Goal: Information Seeking & Learning: Check status

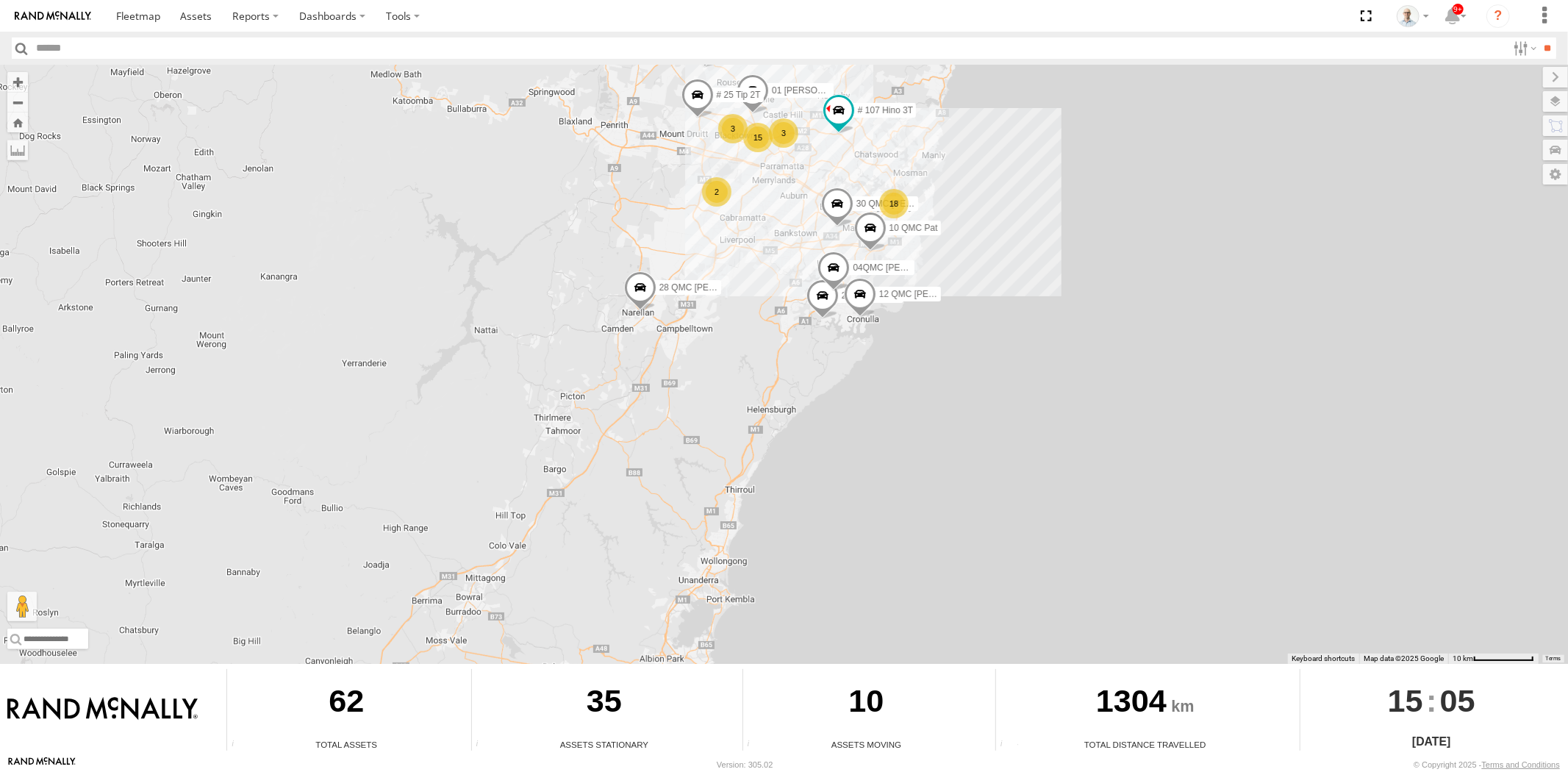
click at [846, 227] on span at bounding box center [836, 206] width 32 height 40
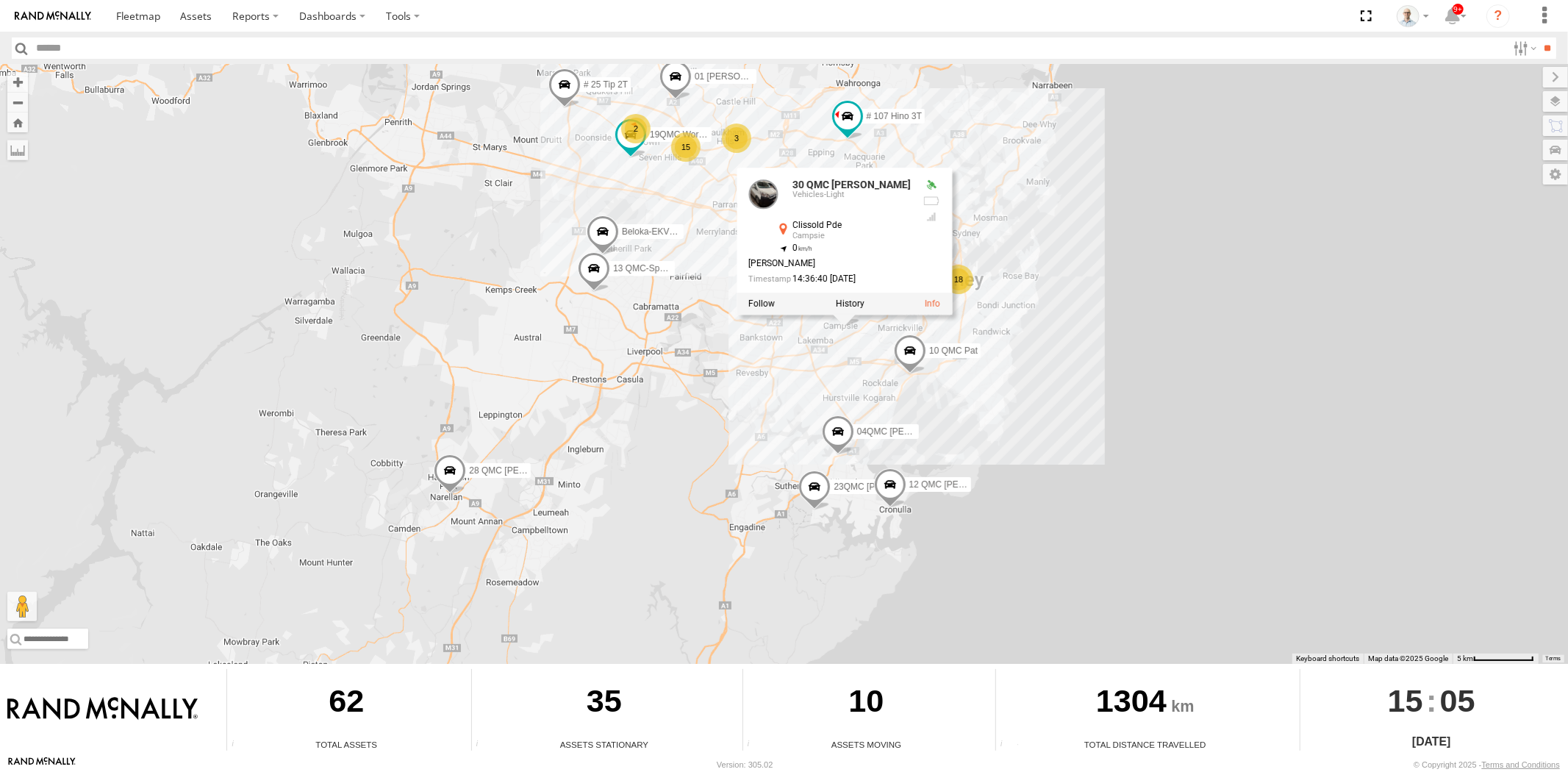
click at [610, 250] on span at bounding box center [601, 235] width 32 height 40
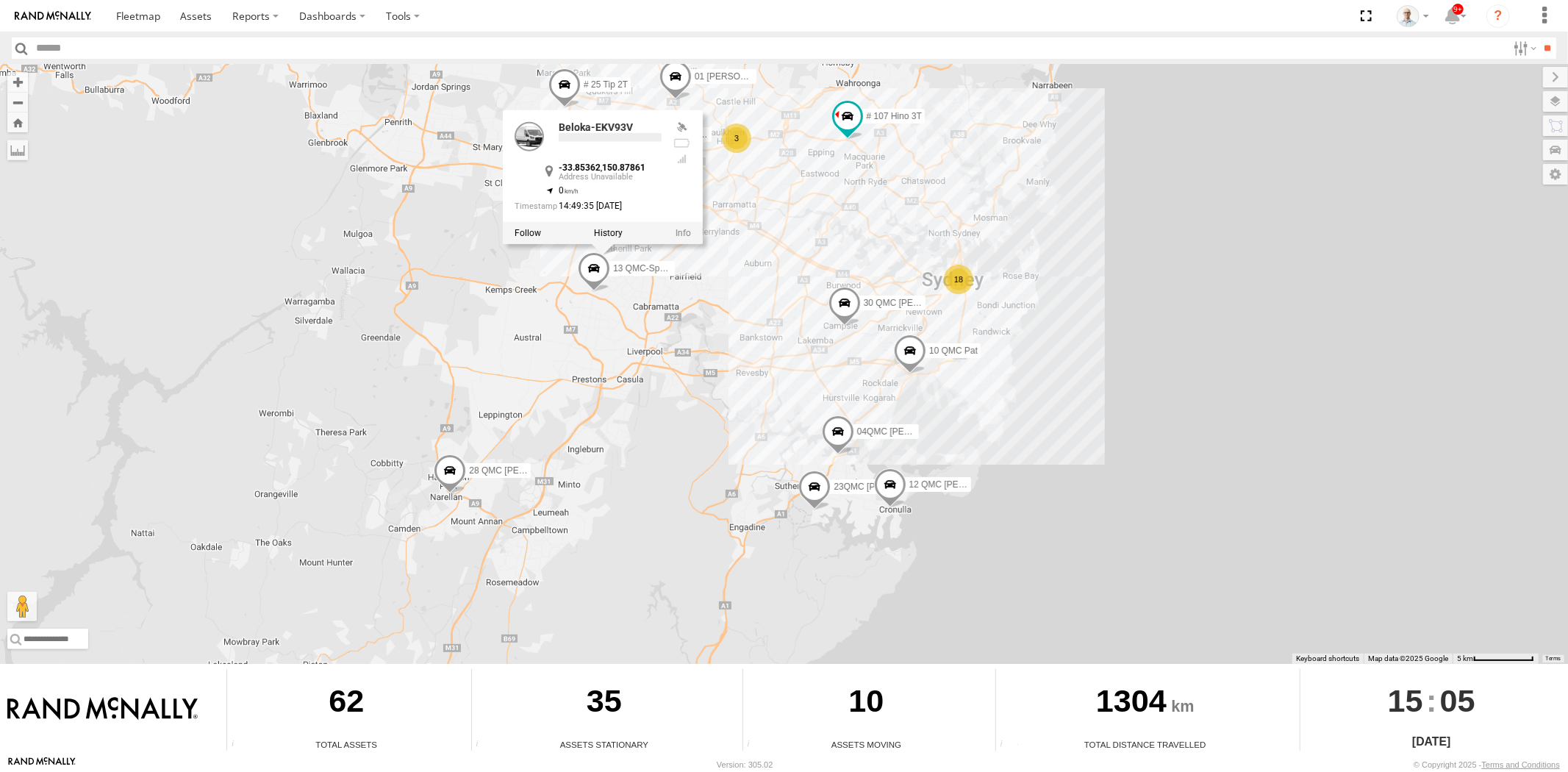
click at [854, 198] on div "31 QMC Torell 28 QMC Nathan 27QMC 10 QMC Pat 12 QMC Jack Hook # KS75A # 25 Tip …" at bounding box center [784, 364] width 1568 height 599
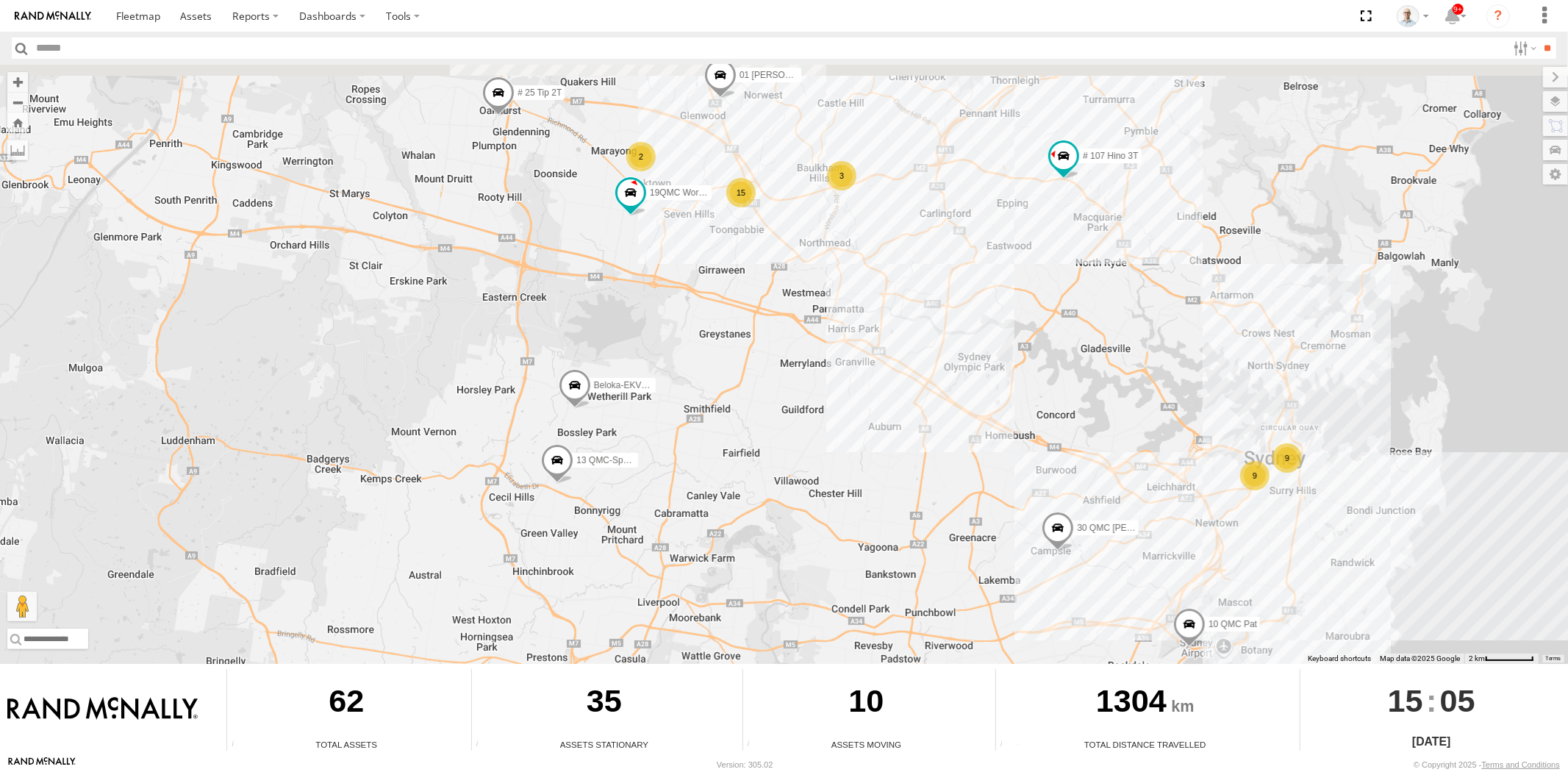
drag, startPoint x: 667, startPoint y: 184, endPoint x: 741, endPoint y: 339, distance: 171.8
click at [741, 339] on div "31 QMC Torell 28 QMC Nathan 27QMC 10 QMC Pat 12 QMC Jack Hook # KS75A # 25 Tip …" at bounding box center [784, 364] width 1568 height 599
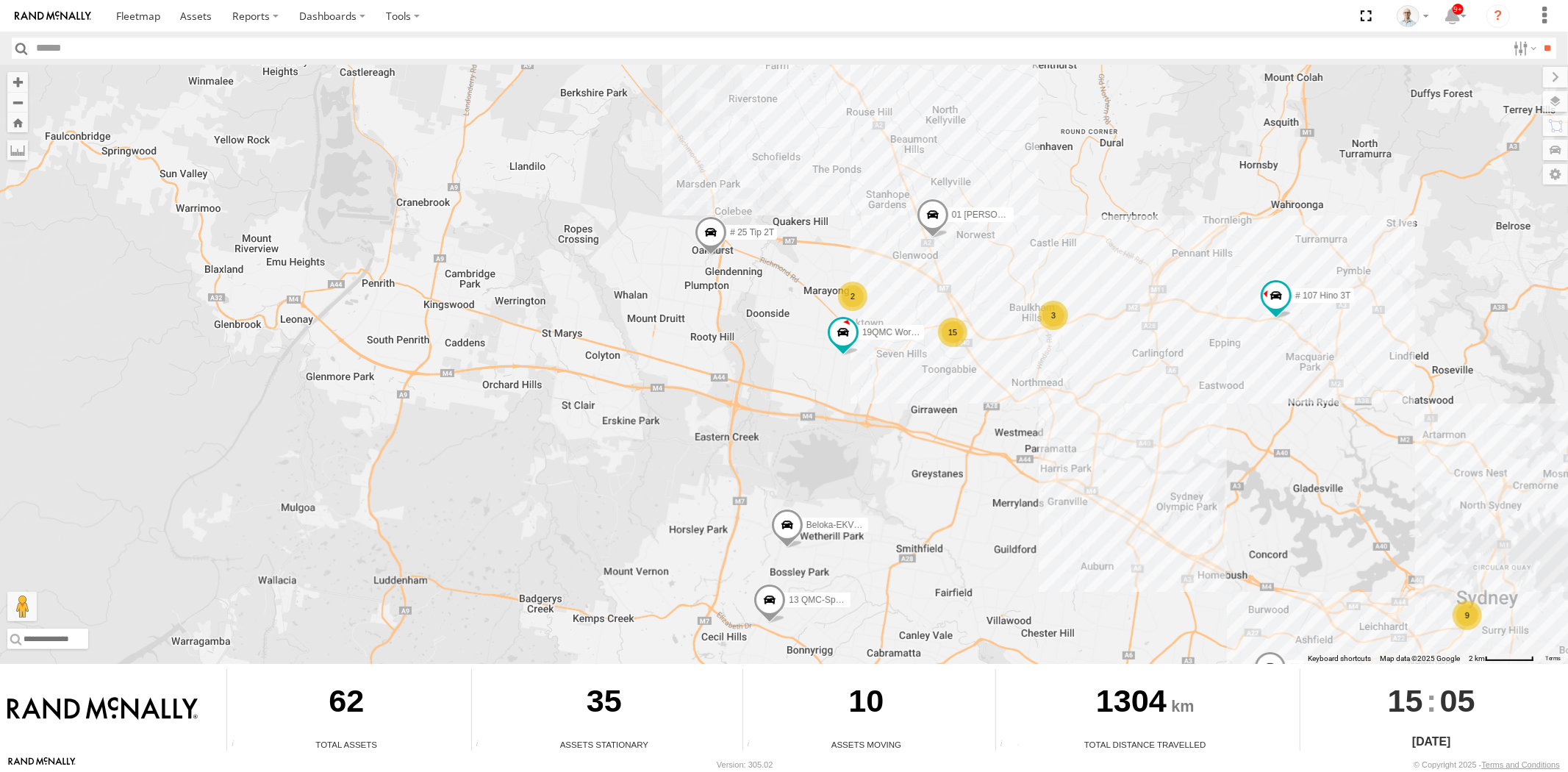
drag, startPoint x: 1406, startPoint y: 454, endPoint x: 1255, endPoint y: 410, distance: 157.3
click at [1287, 434] on div "31 QMC Torell 28 QMC Nathan 27QMC 10 QMC Pat 12 QMC Jack Hook # KS75A # 25 Tip …" at bounding box center [784, 364] width 1568 height 599
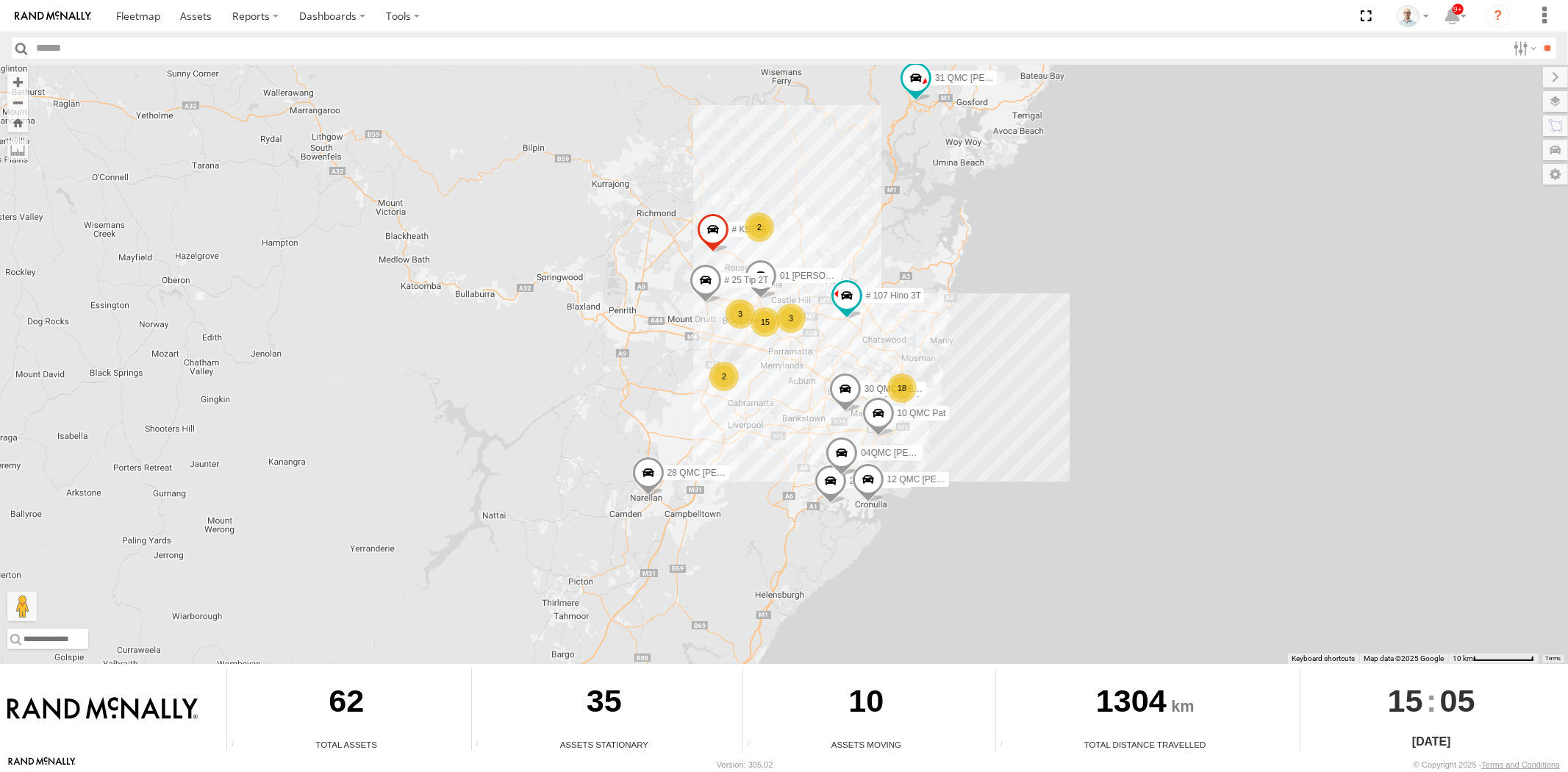
drag, startPoint x: 1060, startPoint y: 479, endPoint x: 750, endPoint y: 415, distance: 316.5
click at [754, 420] on div "31 QMC Torell 28 QMC Nathan 27QMC 10 QMC Pat 12 QMC Jack Hook # KS75A # 25 Tip …" at bounding box center [784, 364] width 1568 height 599
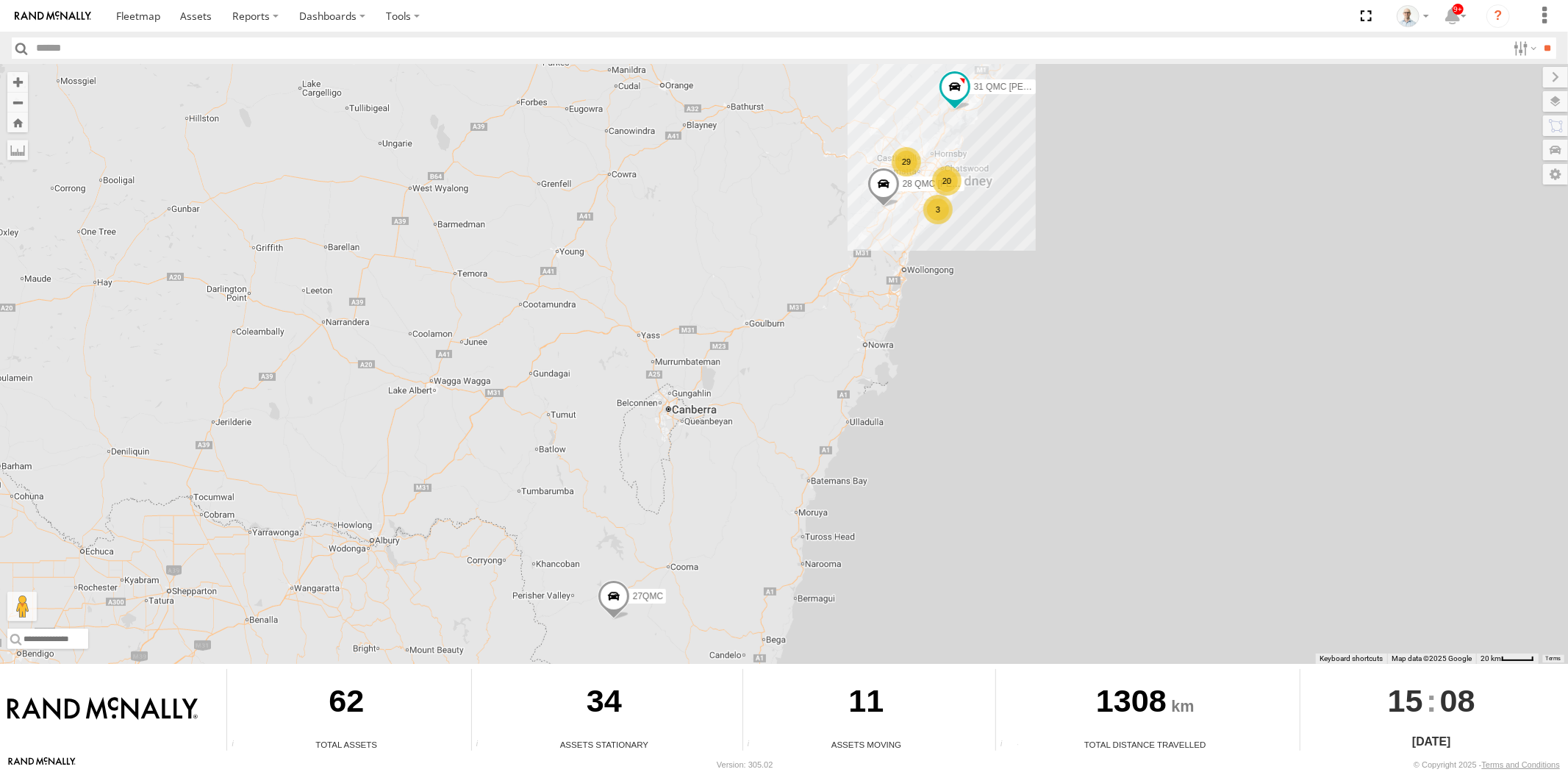
click at [902, 157] on div "29" at bounding box center [906, 161] width 29 height 29
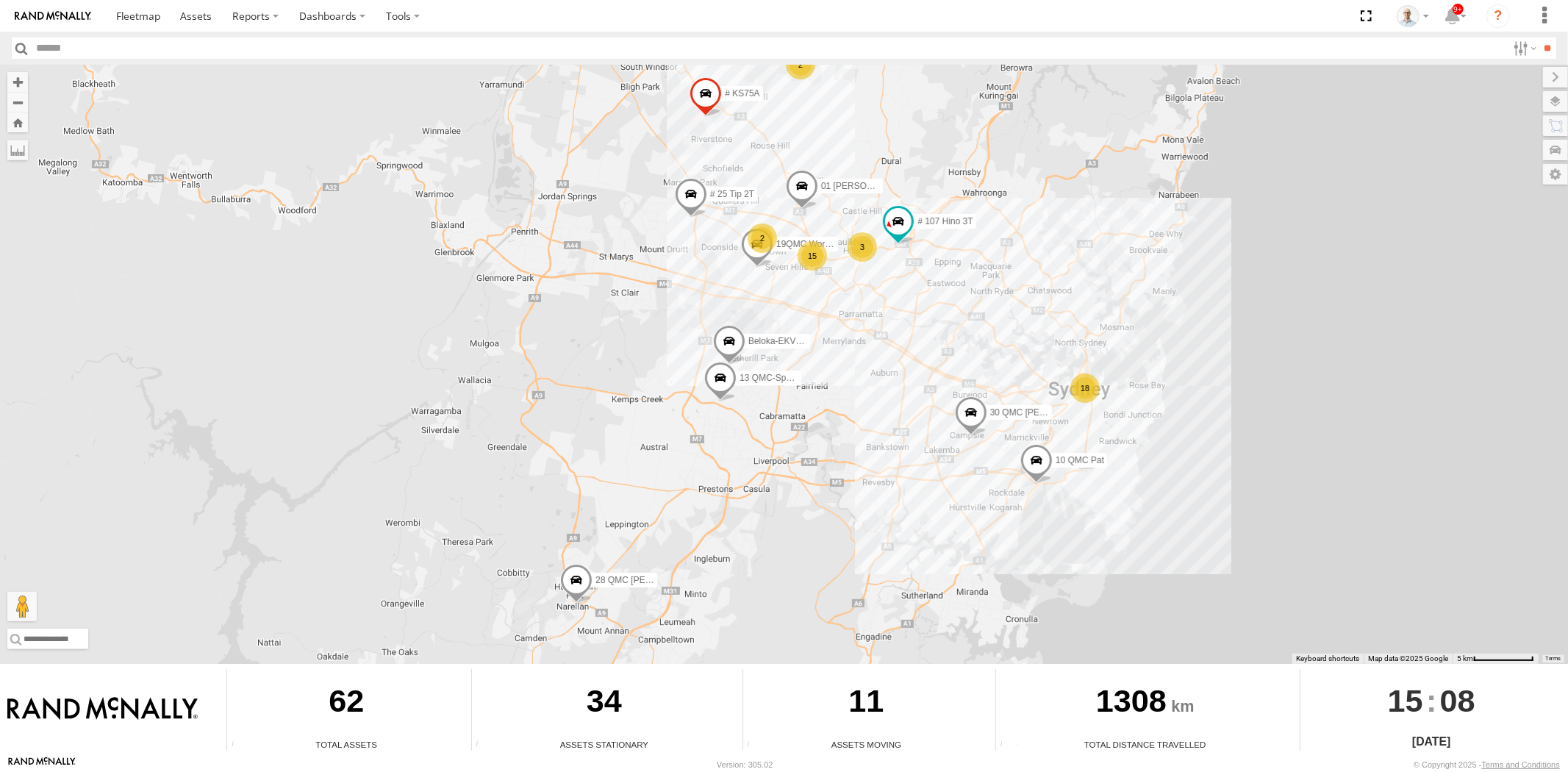
drag, startPoint x: 861, startPoint y: 531, endPoint x: 890, endPoint y: 388, distance: 145.9
click at [888, 392] on div "31 QMC Torell 28 QMC Nathan 27QMC 18 10 QMC Pat 2 # KS75A # 25 Tip 2T 15 01 Lyn…" at bounding box center [784, 364] width 1568 height 599
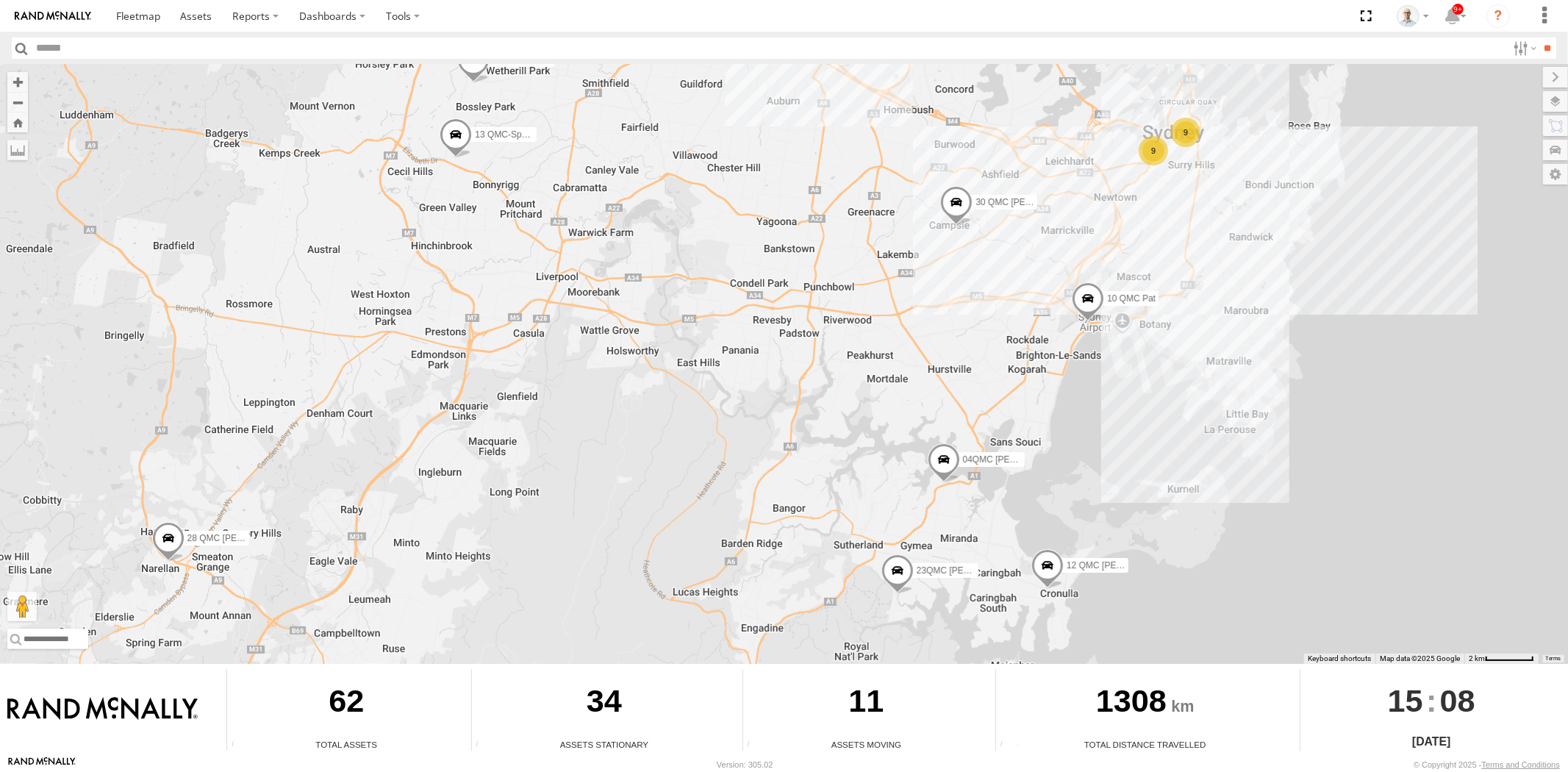
click at [888, 572] on span at bounding box center [896, 574] width 32 height 40
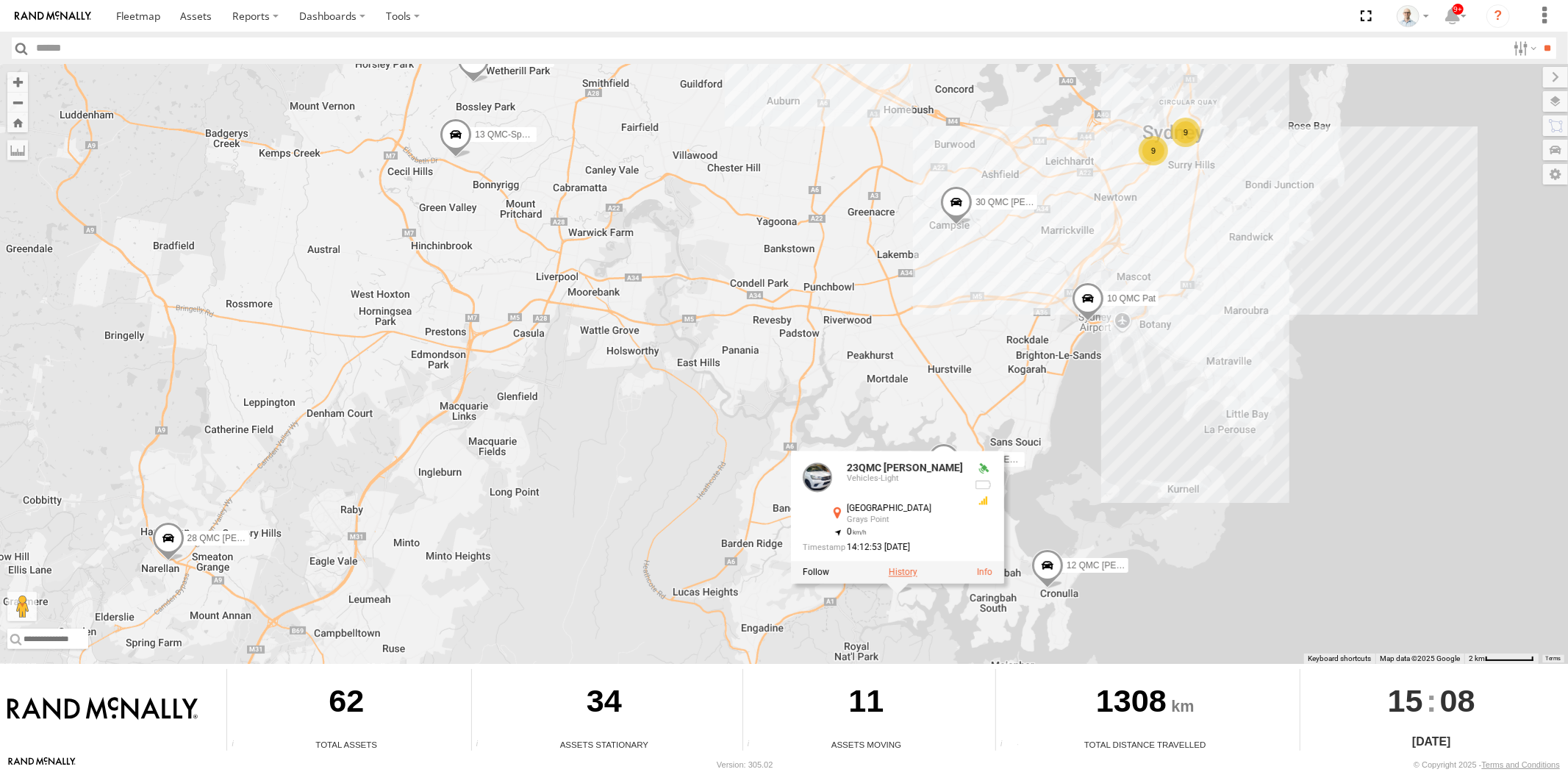
click at [906, 574] on label at bounding box center [903, 571] width 28 height 10
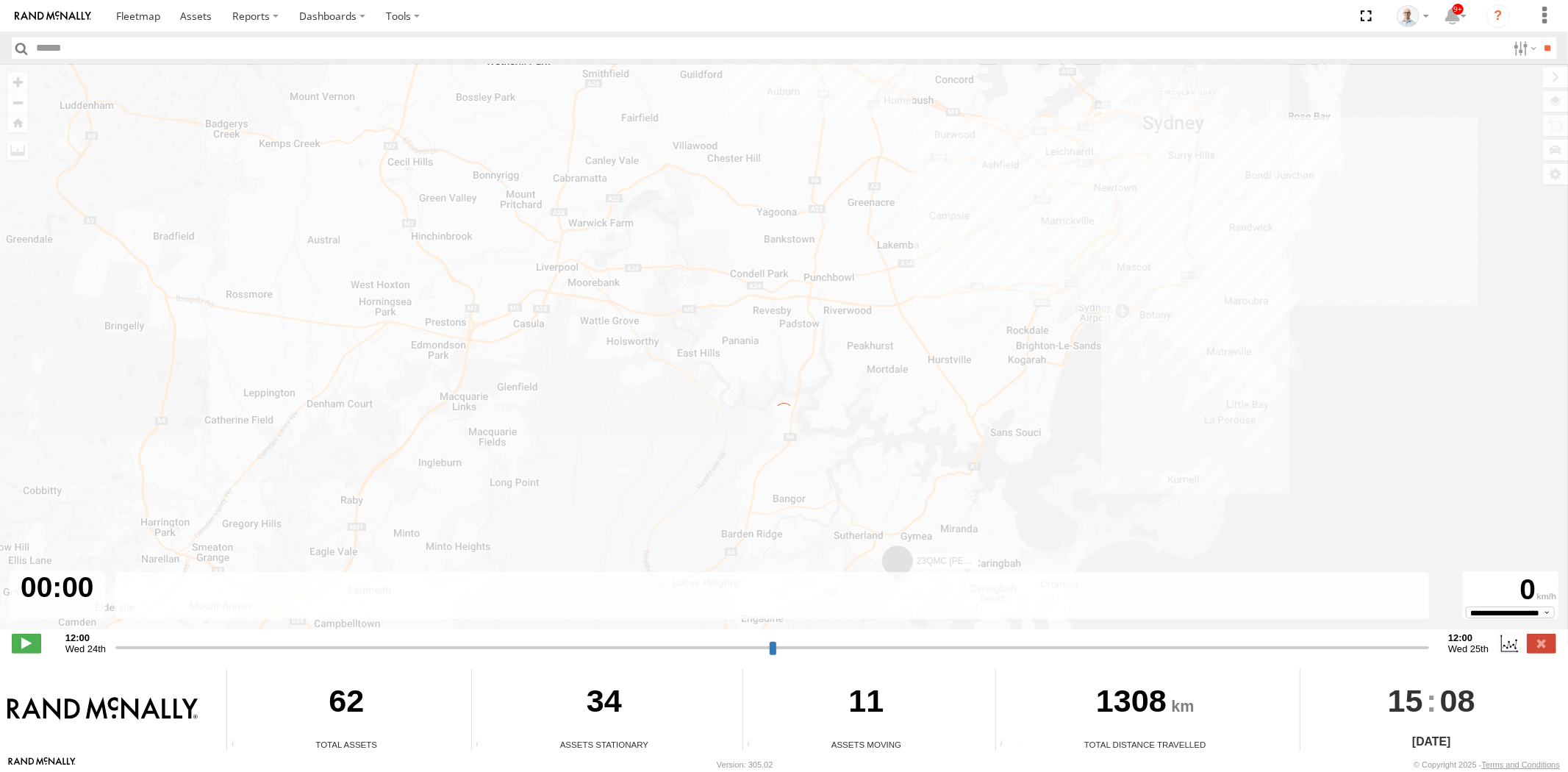
type input "**********"
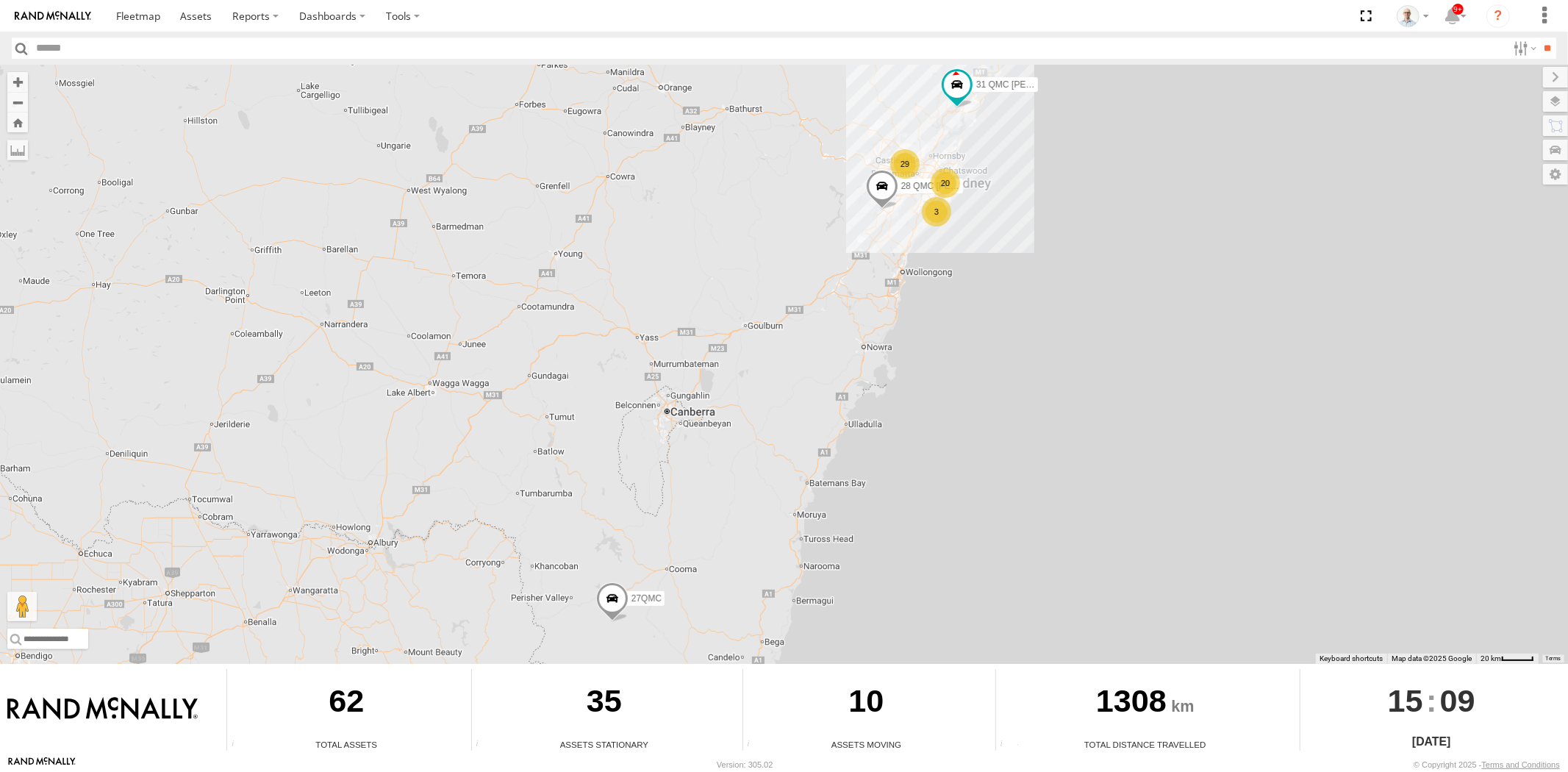
click at [916, 174] on div "29" at bounding box center [905, 164] width 29 height 29
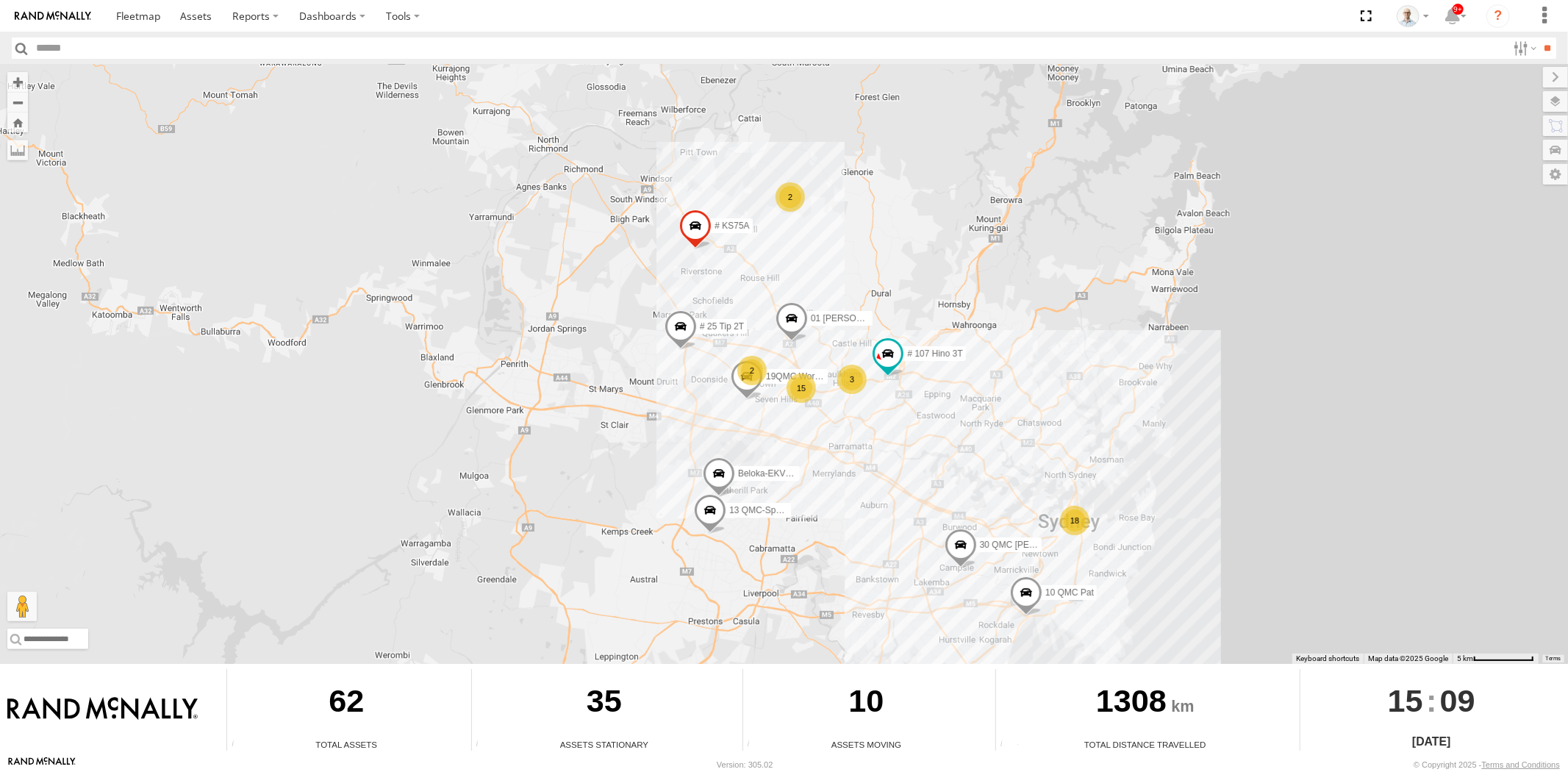
click at [751, 373] on div "2" at bounding box center [752, 370] width 29 height 29
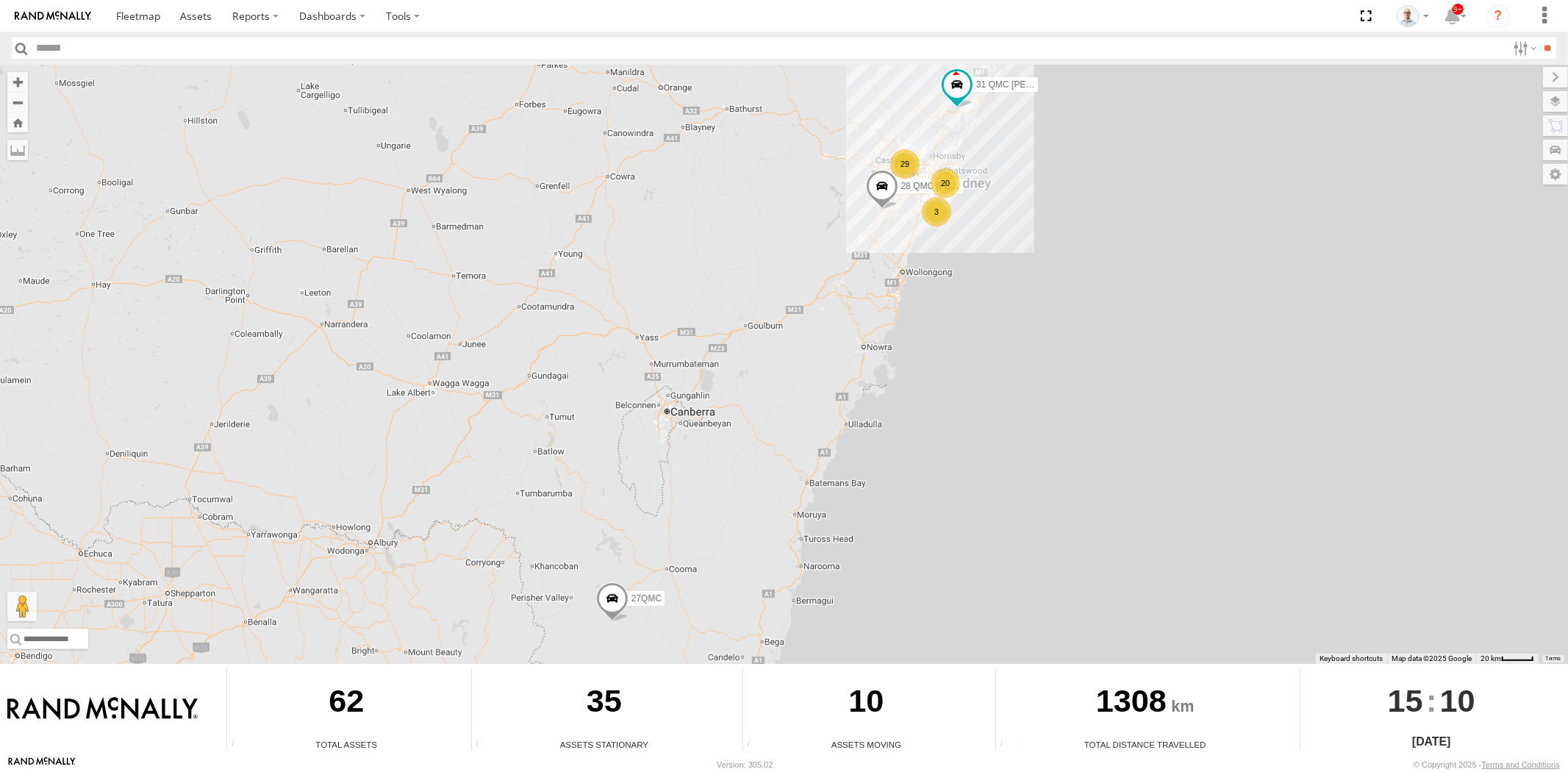
click at [913, 159] on div "29" at bounding box center [905, 164] width 29 height 29
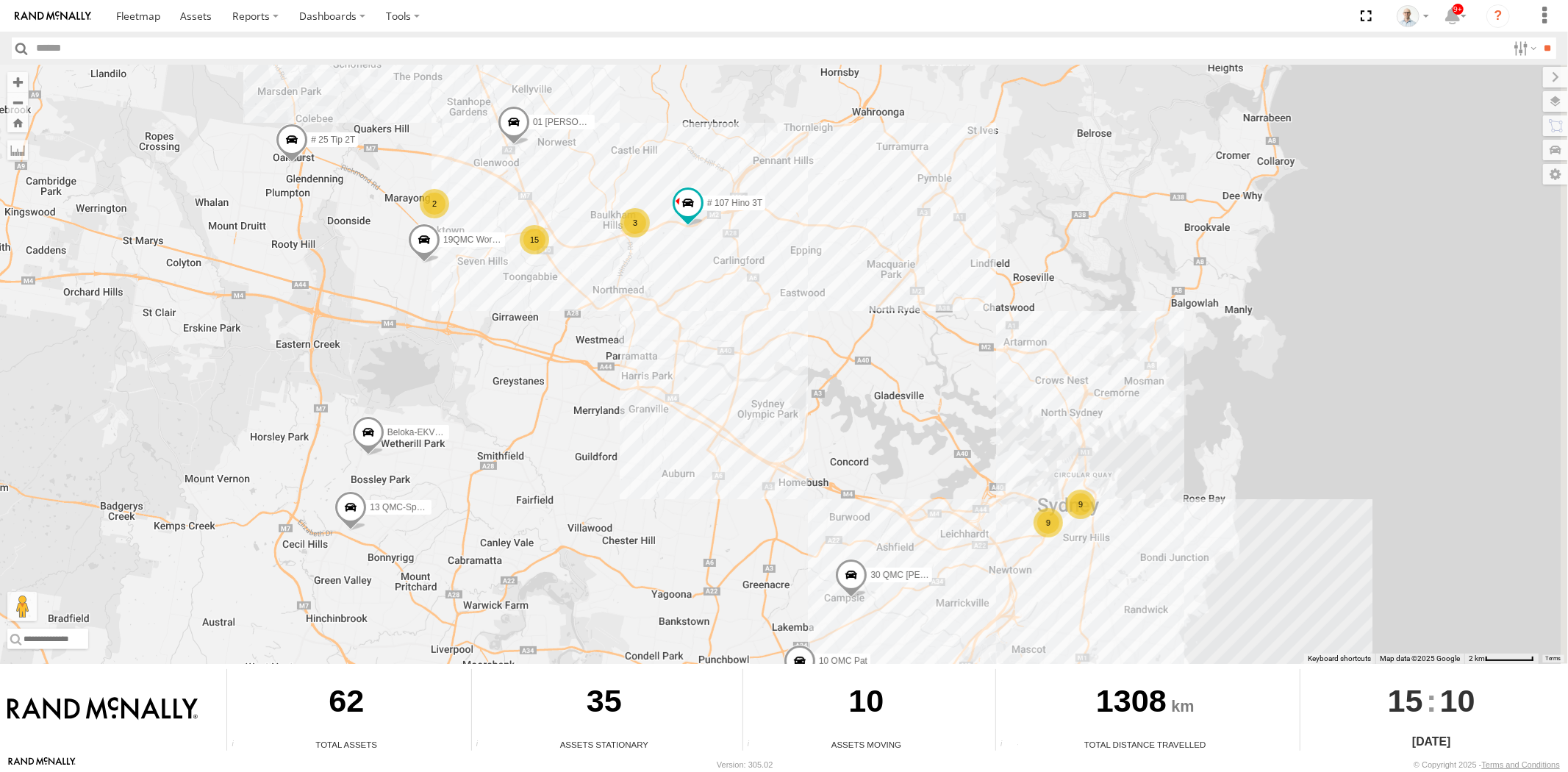
drag, startPoint x: 1112, startPoint y: 537, endPoint x: 954, endPoint y: 431, distance: 190.3
click at [954, 434] on div "31 QMC Torell 28 QMC Nathan 27QMC 10 QMC Pat # KS75A # 25 Tip 2T 01 Lyndon Belo…" at bounding box center [784, 364] width 1568 height 599
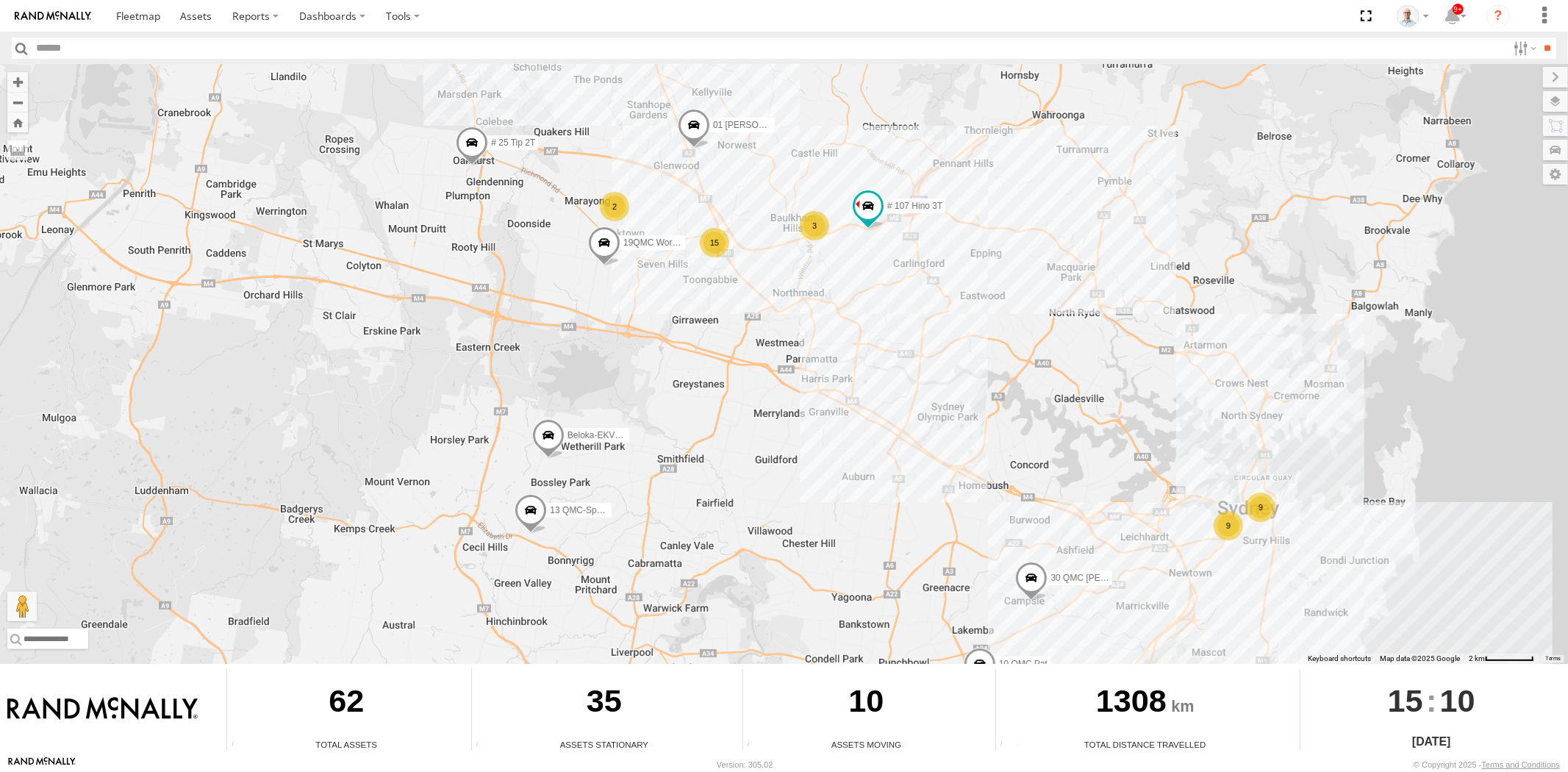
click at [726, 244] on div "15" at bounding box center [714, 242] width 29 height 29
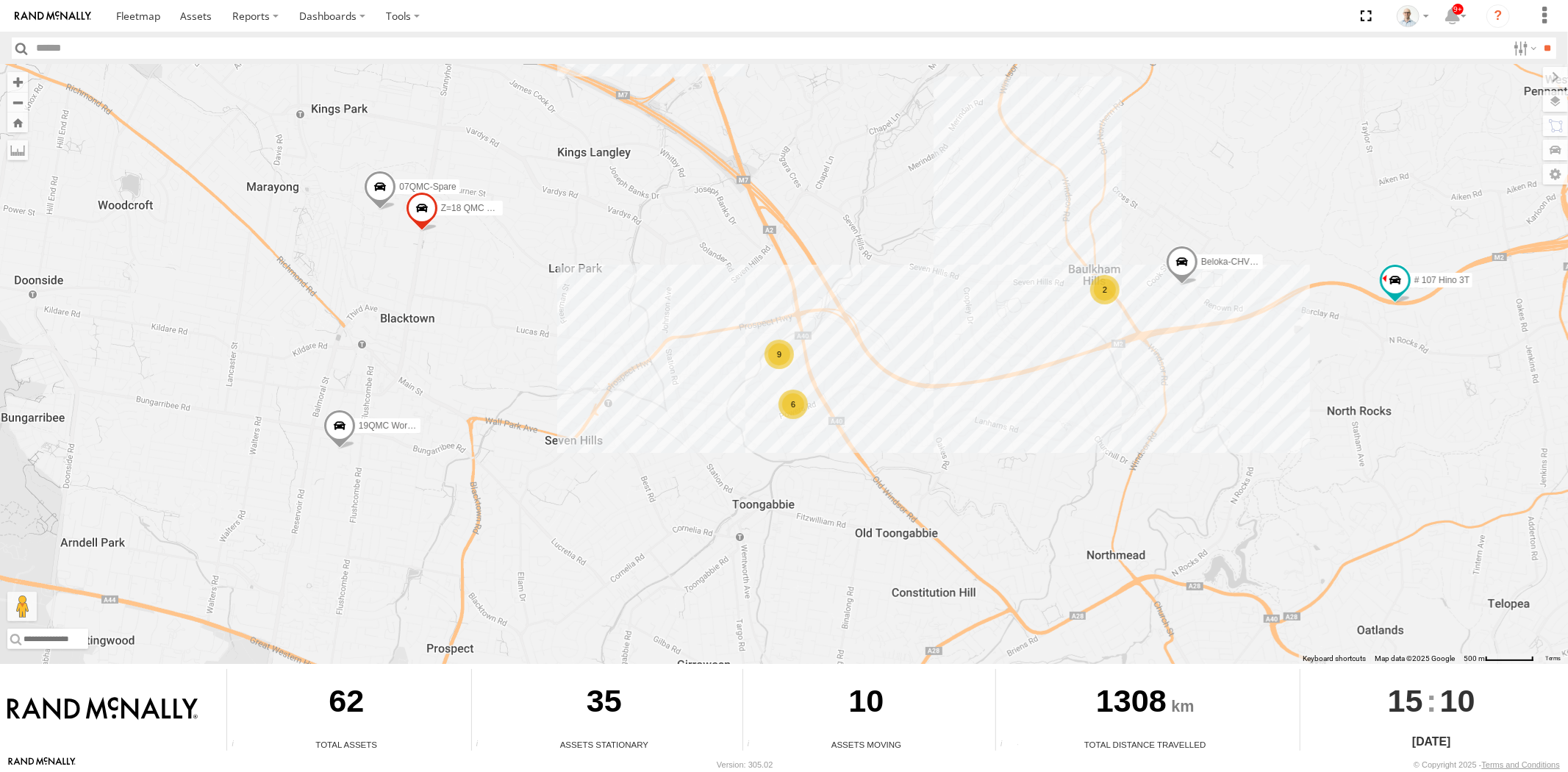
click at [1101, 285] on div "2" at bounding box center [1105, 289] width 29 height 29
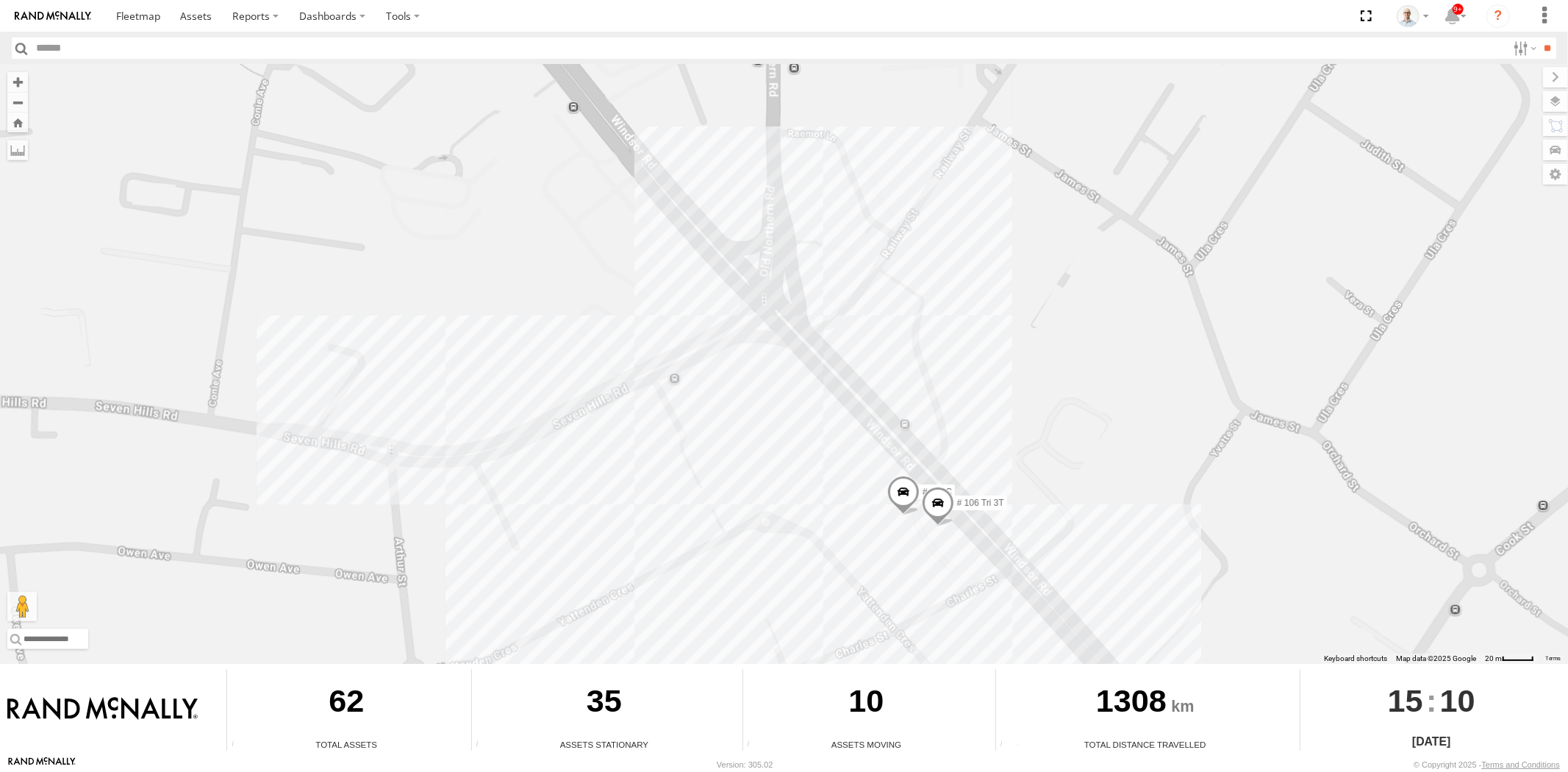
drag, startPoint x: 1042, startPoint y: 526, endPoint x: 938, endPoint y: 284, distance: 263.4
click at [941, 292] on div "31 QMC Torell 28 QMC Nathan 27QMC 10 QMC Pat # KS75A # 25 Tip 2T 01 Lyndon Belo…" at bounding box center [784, 364] width 1568 height 599
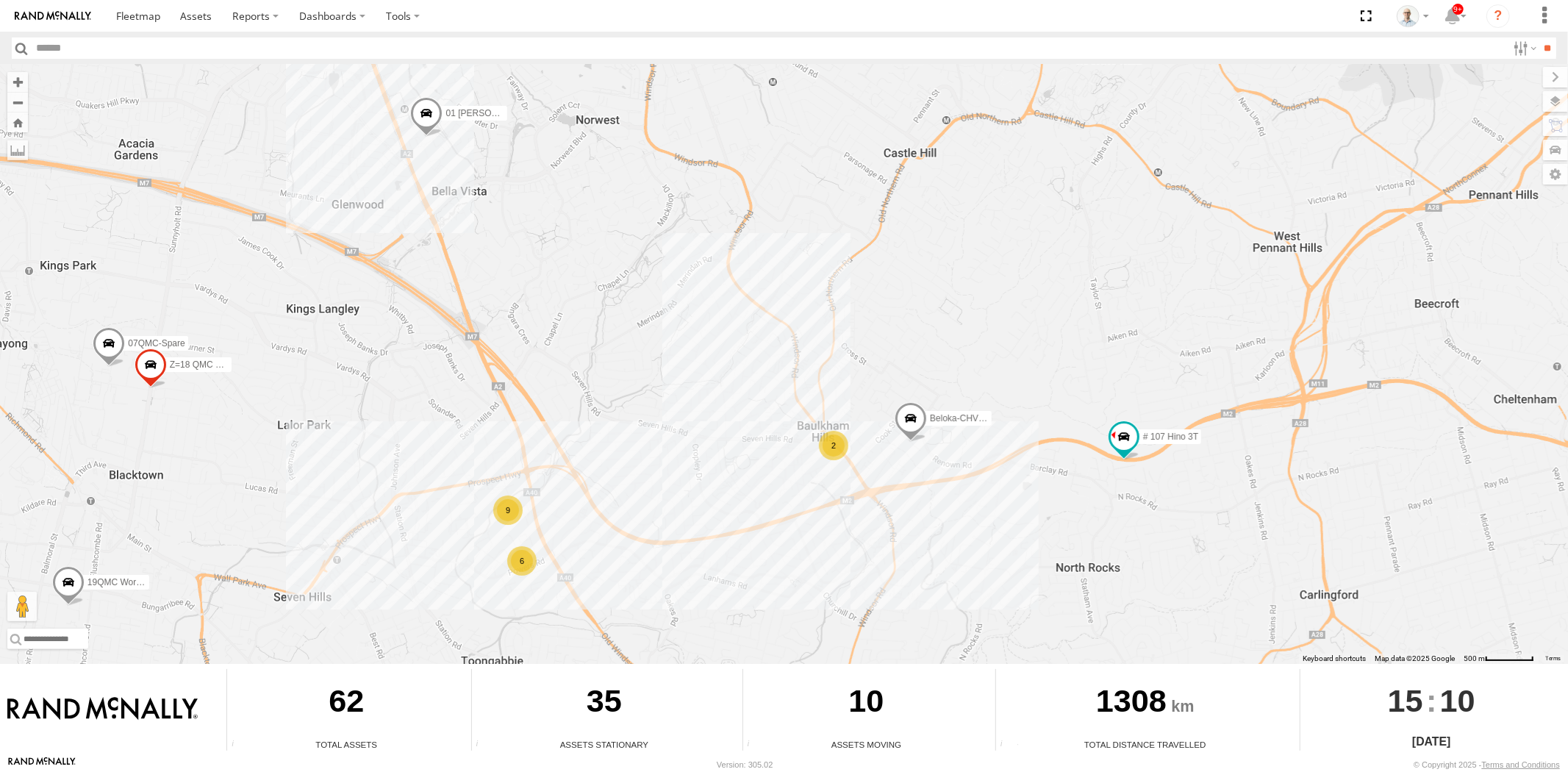
drag, startPoint x: 769, startPoint y: 442, endPoint x: 868, endPoint y: 311, distance: 164.2
click at [864, 313] on div "31 QMC Torell 28 QMC Nathan 27QMC 10 QMC Pat # KS75A # 25 Tip 2T 01 Lyndon Belo…" at bounding box center [784, 364] width 1568 height 599
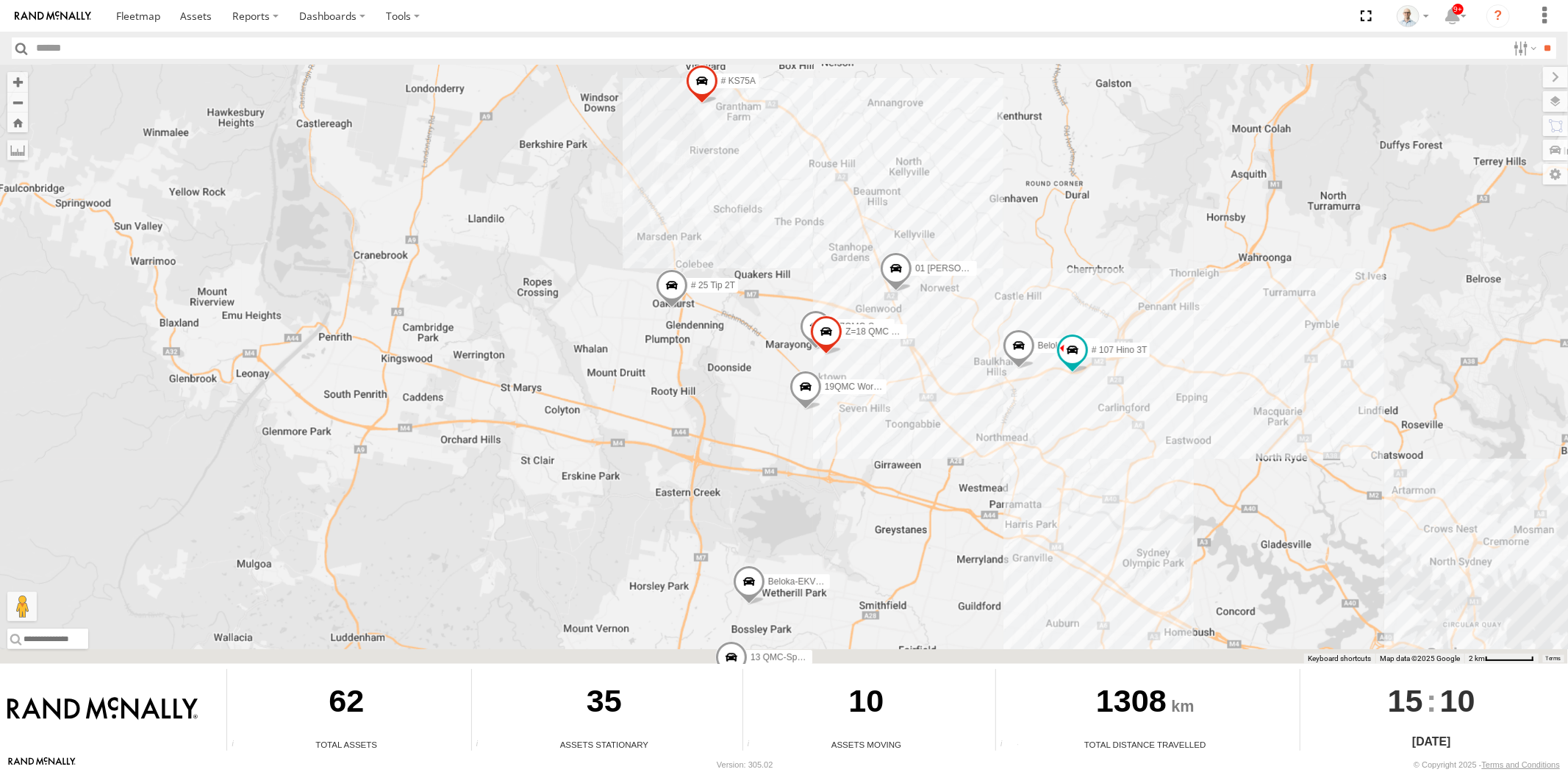
drag, startPoint x: 1267, startPoint y: 537, endPoint x: 975, endPoint y: 339, distance: 352.8
click at [1031, 384] on div "31 QMC Torell 28 QMC Nathan 27QMC 10 QMC Pat # KS75A # 25 Tip 2T 01 Lyndon Belo…" at bounding box center [784, 364] width 1568 height 599
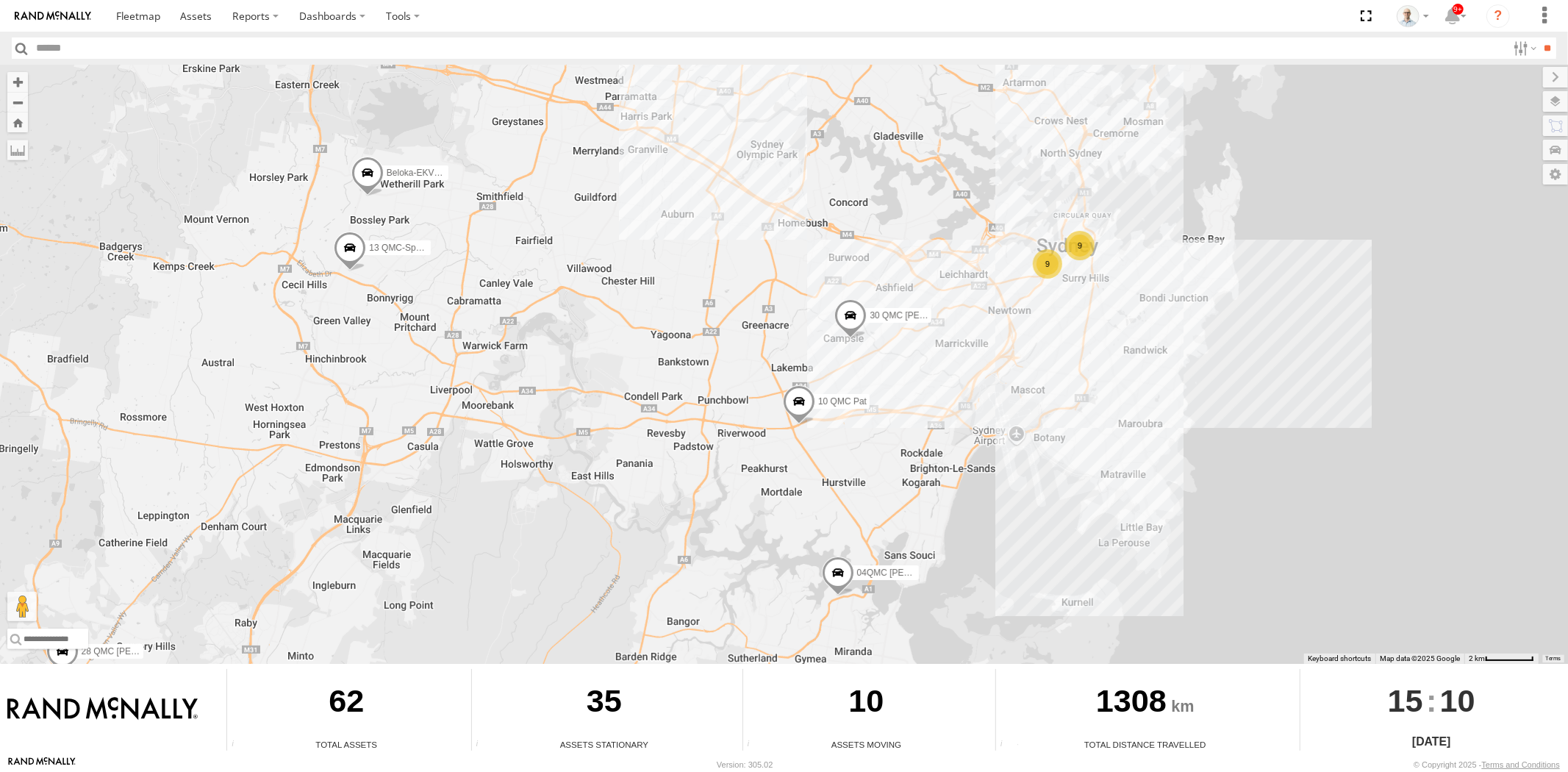
drag, startPoint x: 348, startPoint y: 330, endPoint x: 596, endPoint y: 269, distance: 255.4
click at [475, 284] on div "31 QMC Torell 28 QMC Nathan 27QMC 10 QMC Pat # KS75A # 25 Tip 2T 01 Lyndon Belo…" at bounding box center [784, 364] width 1568 height 599
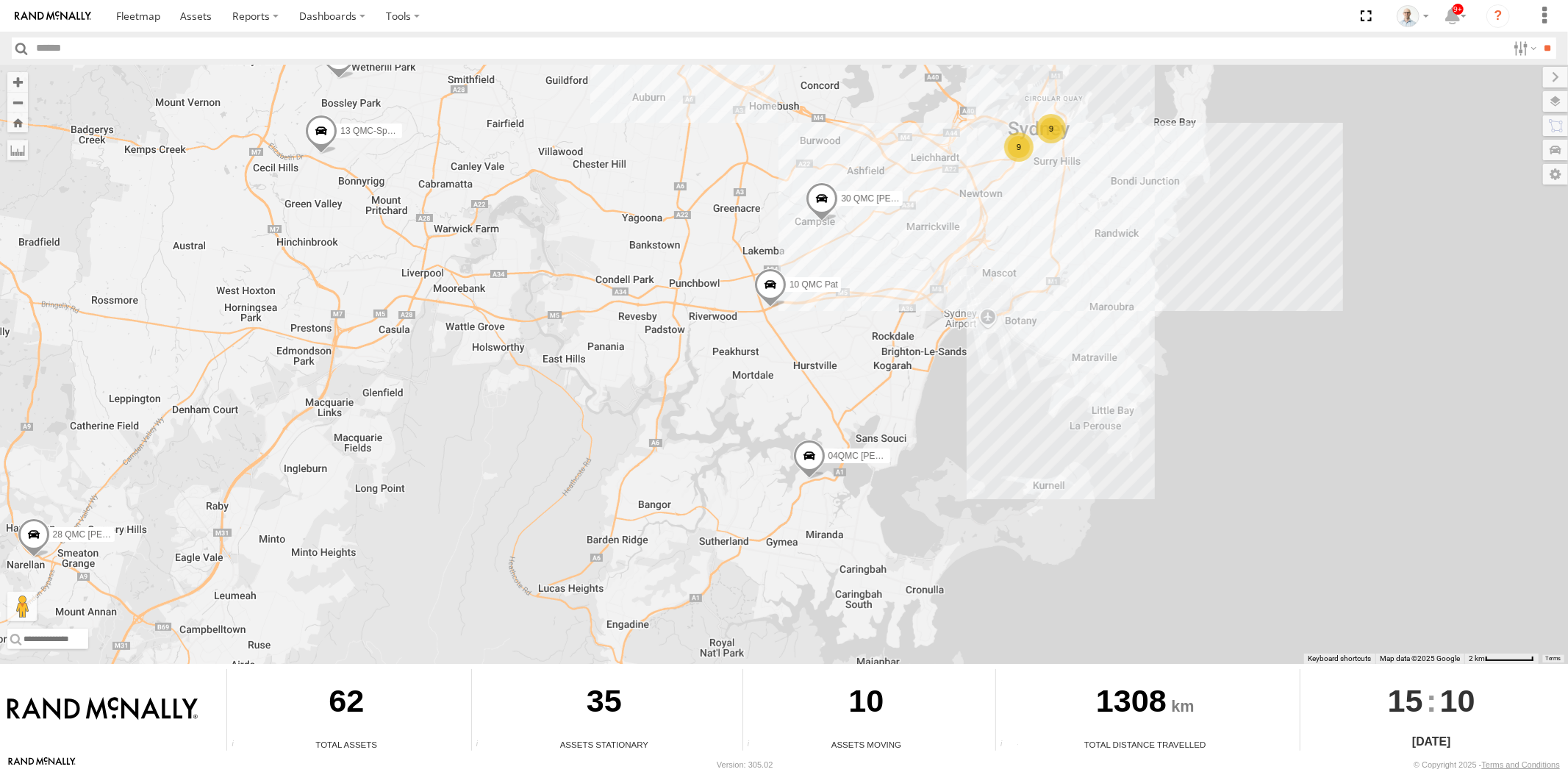
drag, startPoint x: 1057, startPoint y: 375, endPoint x: 1024, endPoint y: 246, distance: 133.2
click at [1025, 250] on div "31 QMC Torell 28 QMC Nathan 27QMC 10 QMC Pat # KS75A # 25 Tip 2T 01 Lyndon Belo…" at bounding box center [784, 364] width 1568 height 599
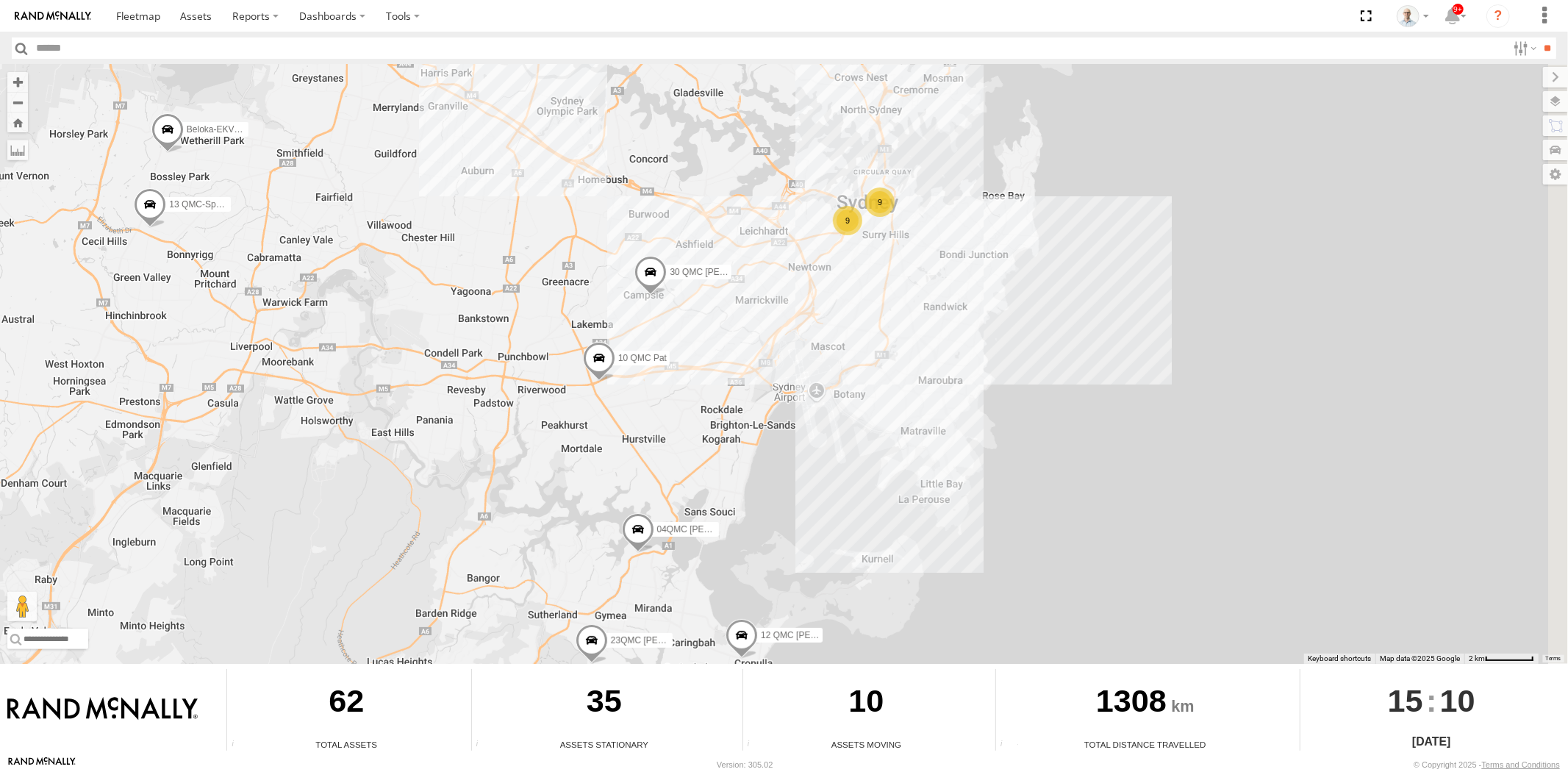
drag, startPoint x: 932, startPoint y: 131, endPoint x: 739, endPoint y: 263, distance: 233.8
click at [739, 263] on div "31 QMC Torell 28 QMC Nathan 27QMC 10 QMC Pat # KS75A # 25 Tip 2T 01 Lyndon Belo…" at bounding box center [784, 364] width 1568 height 599
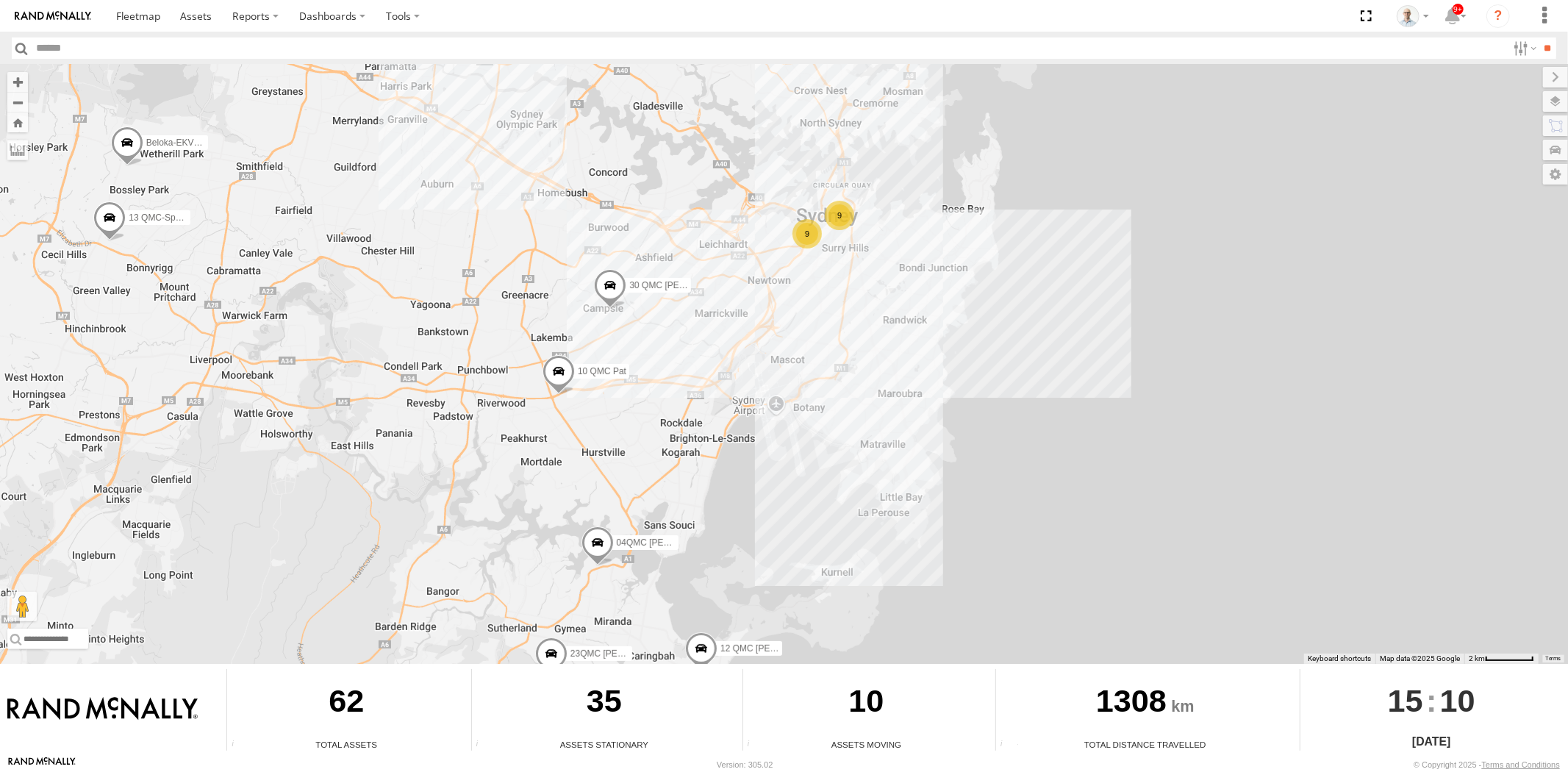
click at [798, 234] on div "9" at bounding box center [807, 233] width 29 height 29
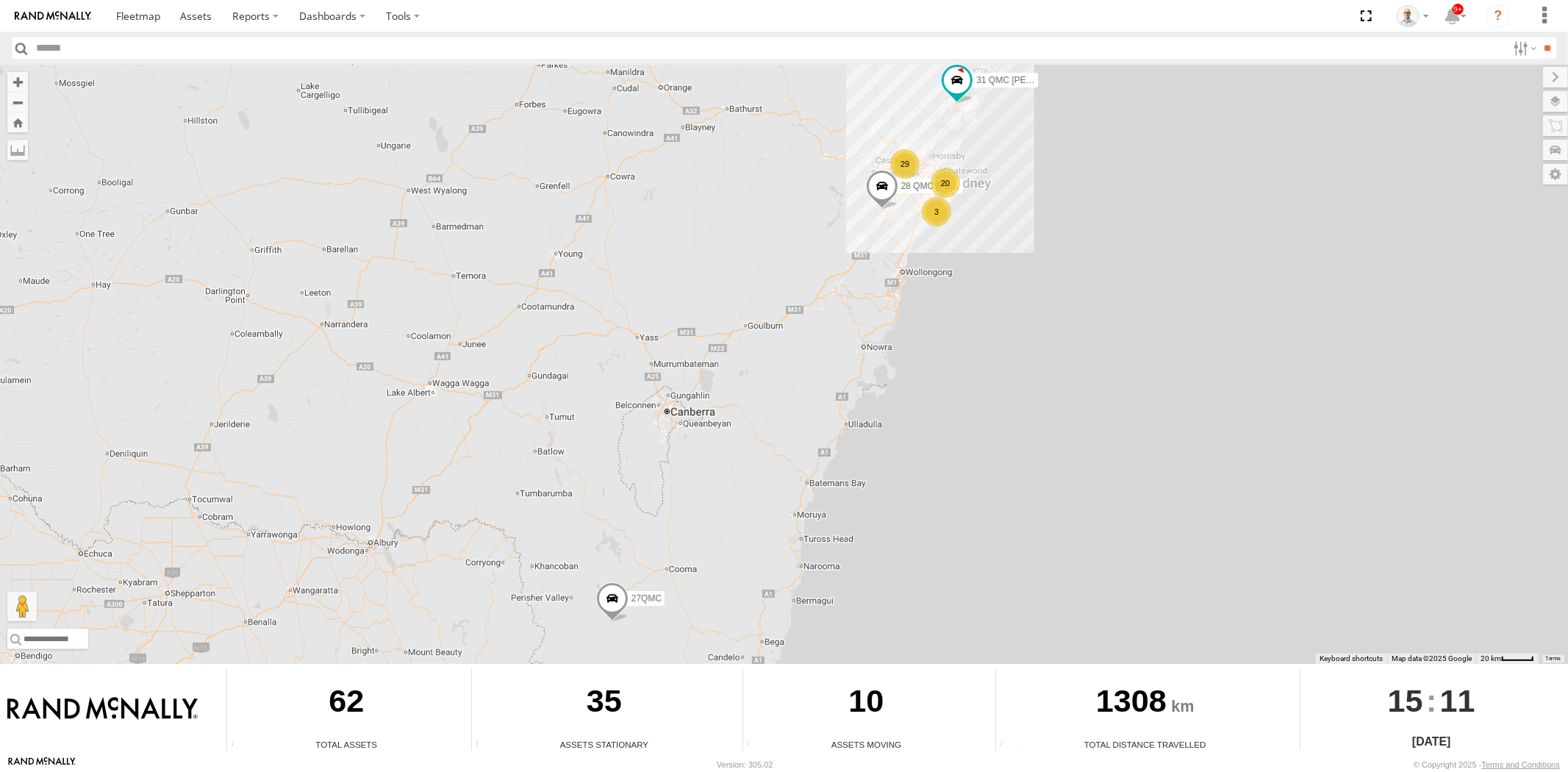
drag, startPoint x: 936, startPoint y: 178, endPoint x: 835, endPoint y: 267, distance: 134.6
click at [936, 179] on div "20" at bounding box center [945, 183] width 29 height 29
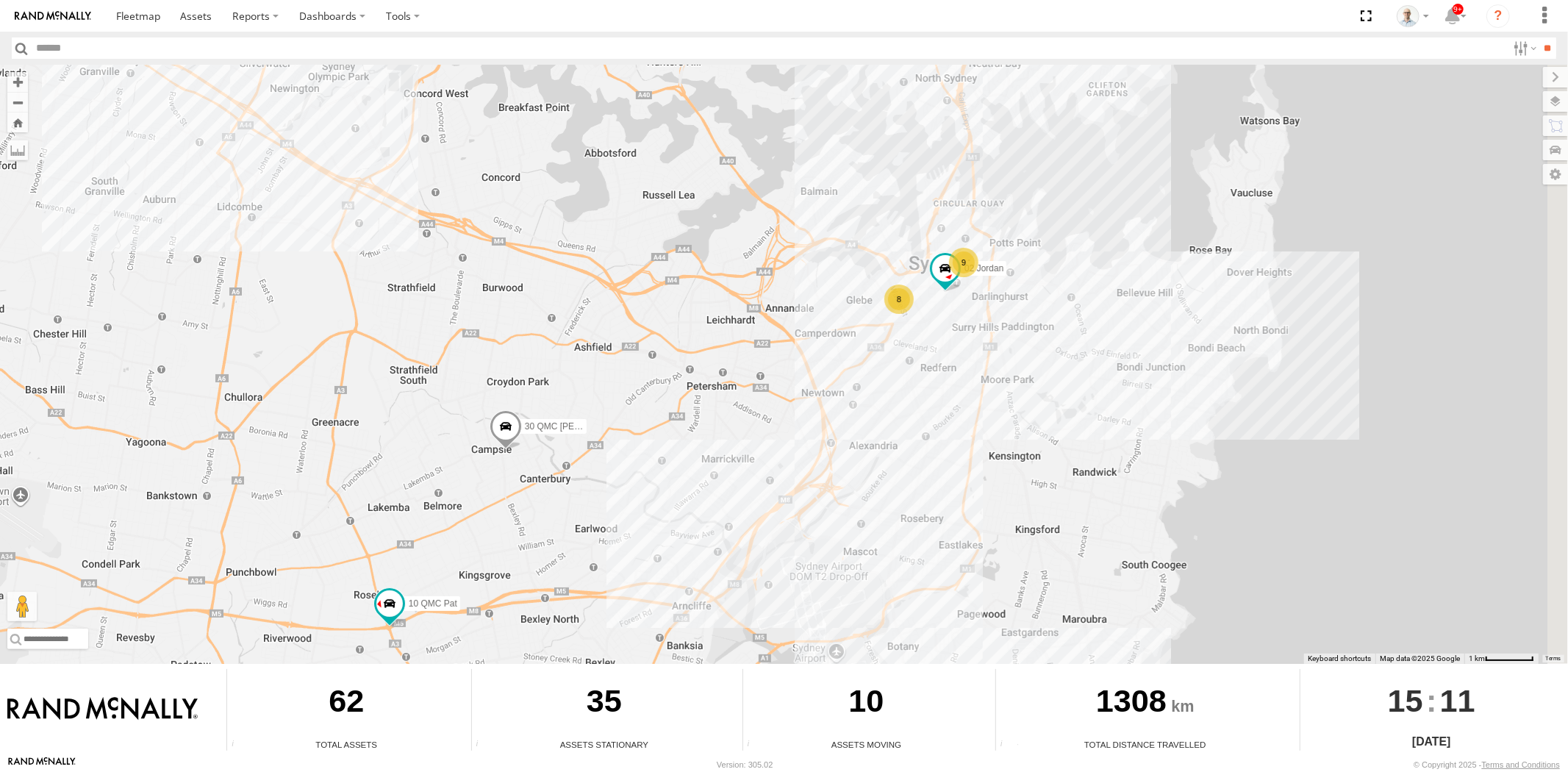
drag, startPoint x: 1070, startPoint y: 239, endPoint x: 937, endPoint y: 323, distance: 157.3
click at [944, 323] on div "31 QMC Torell 28 QMC Nathan 27QMC 9 8 10 QMC Pat 02 Jordan 30 QMC David Carmona" at bounding box center [784, 364] width 1568 height 599
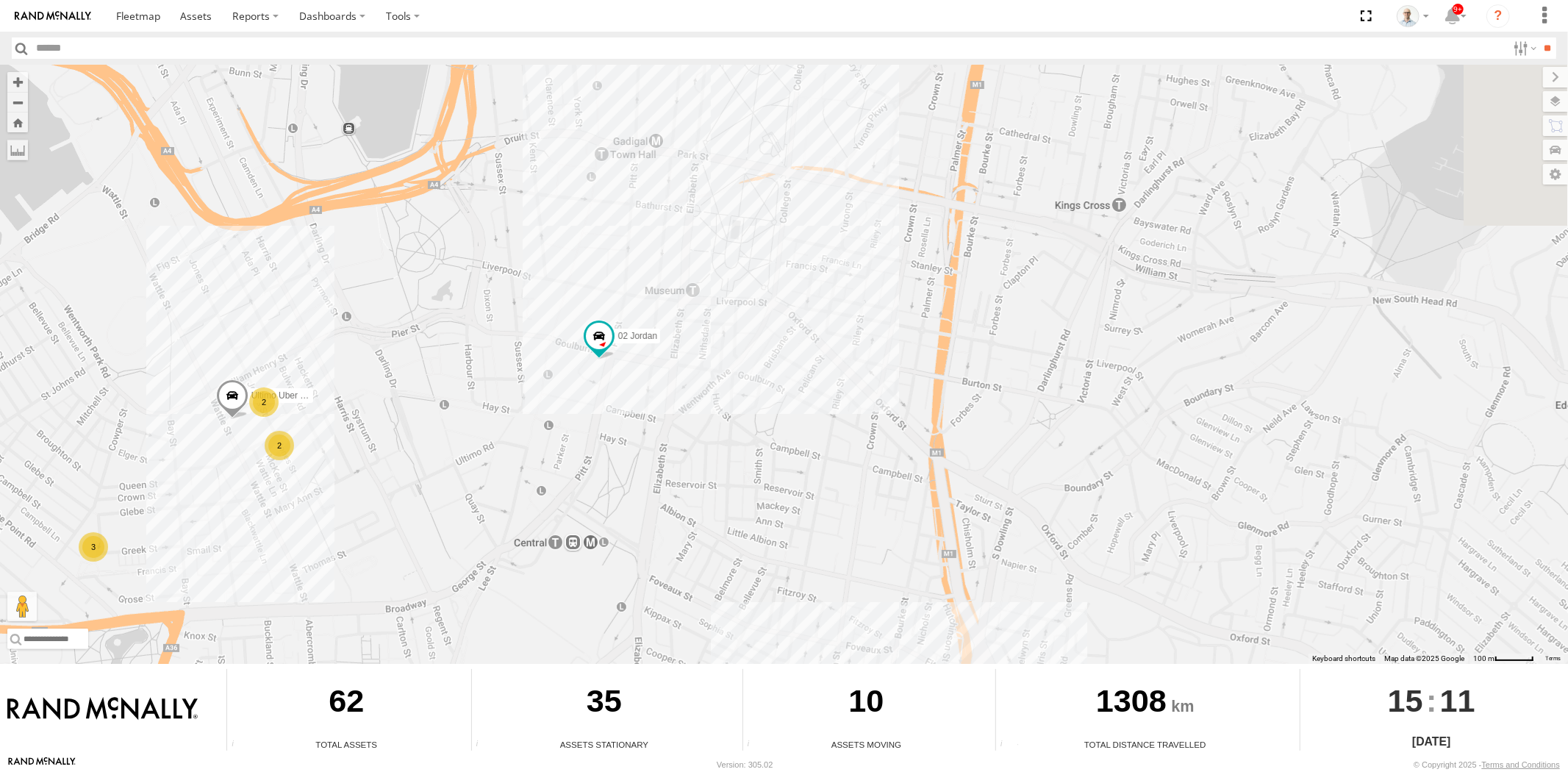
drag, startPoint x: 429, startPoint y: 206, endPoint x: 464, endPoint y: 514, distance: 310.0
click at [464, 514] on div "31 QMC Torell 28 QMC Nathan 27QMC 10 QMC Pat 02 Jordan 30 QMC David Carmona 17 …" at bounding box center [784, 364] width 1568 height 599
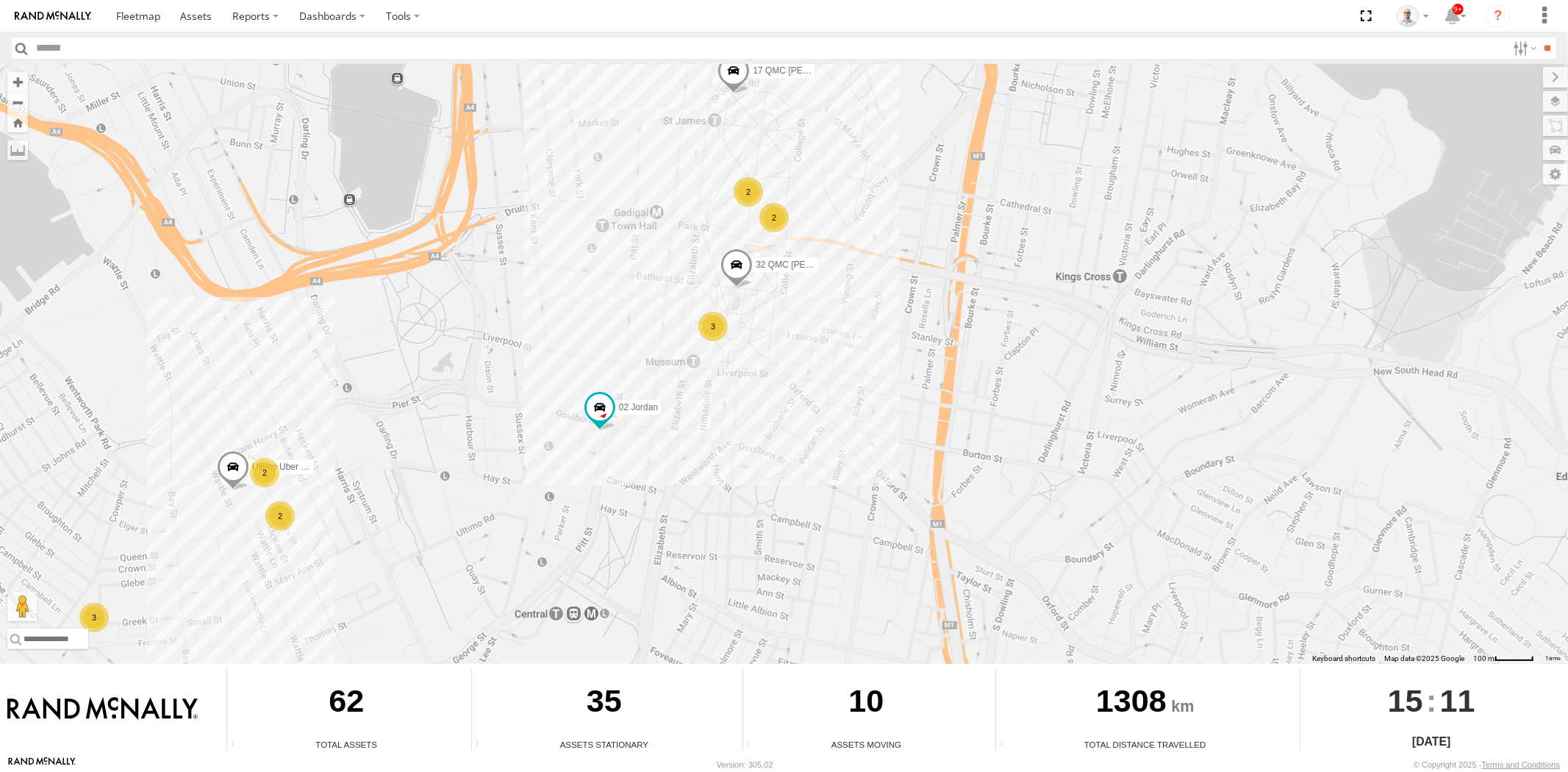
click at [706, 312] on div "3" at bounding box center [713, 326] width 29 height 29
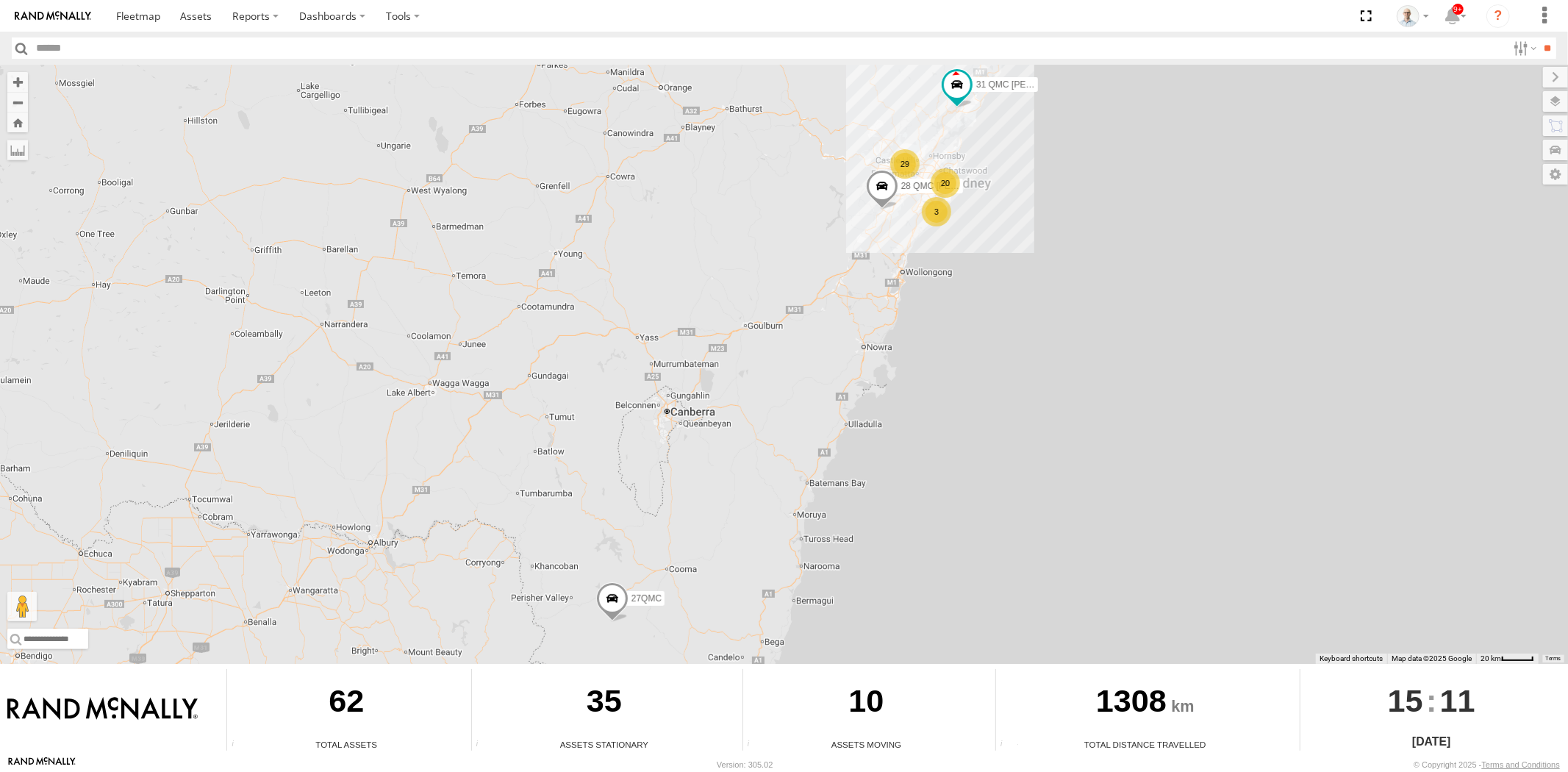
drag, startPoint x: 940, startPoint y: 181, endPoint x: 944, endPoint y: 217, distance: 36.2
click at [941, 180] on div "20" at bounding box center [945, 183] width 29 height 29
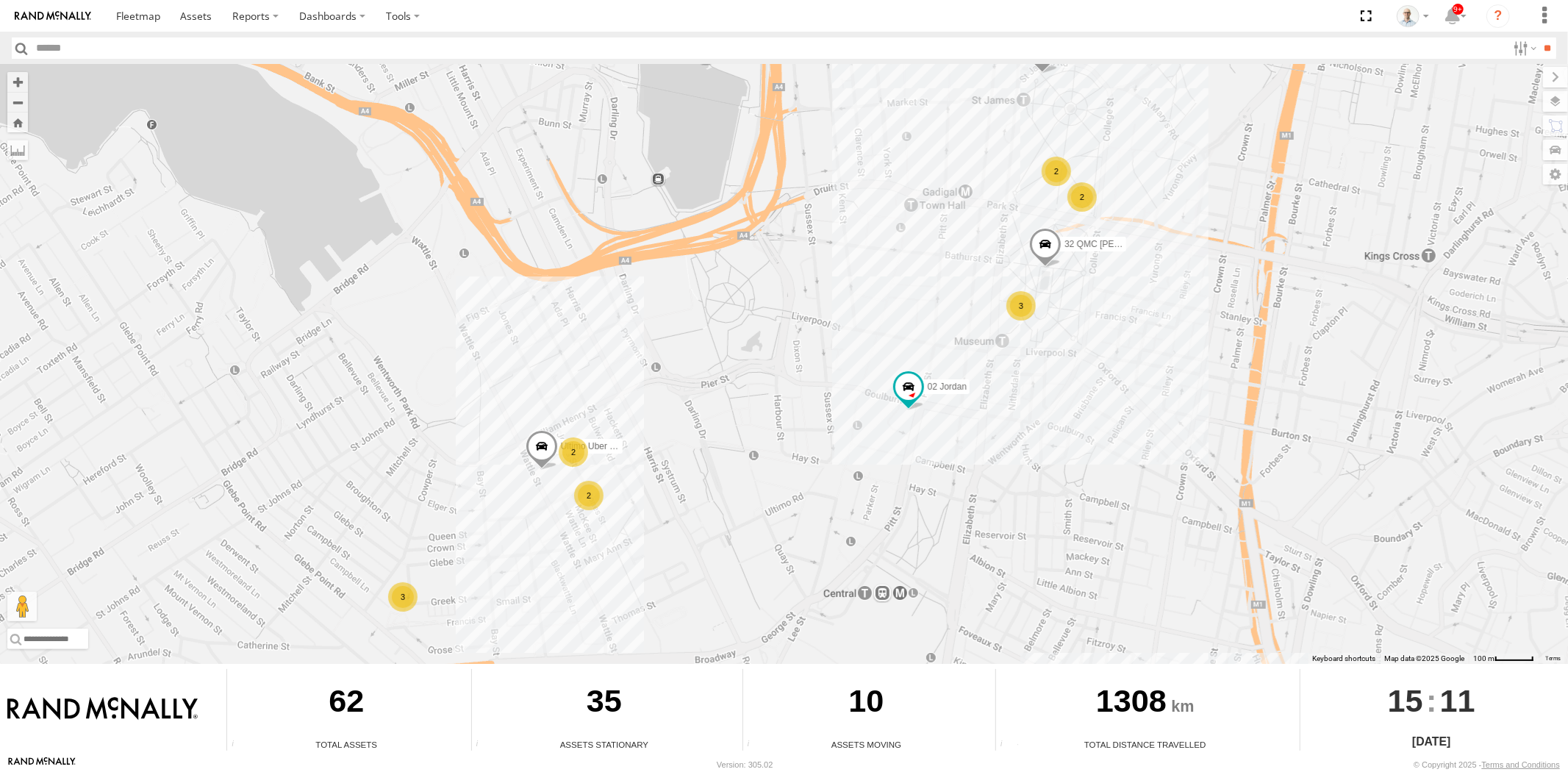
click at [1027, 312] on div "3" at bounding box center [1021, 305] width 29 height 29
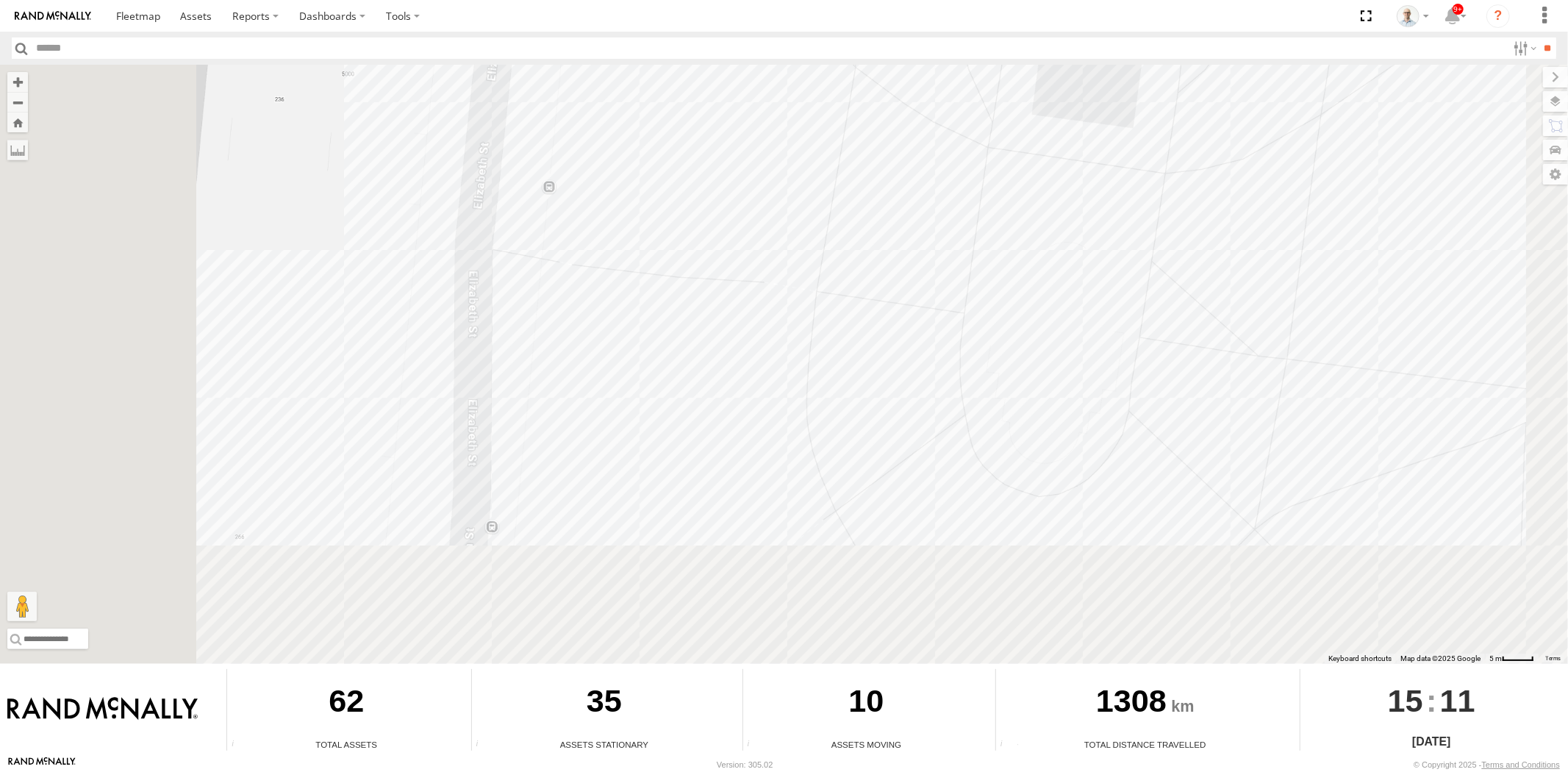
drag, startPoint x: 884, startPoint y: 485, endPoint x: 883, endPoint y: 407, distance: 78.0
click at [883, 409] on div "31 QMC Torell 28 QMC Nathan 27QMC 10 QMC Pat 02 Jordan 30 QMC David Carmona 17 …" at bounding box center [784, 364] width 1568 height 599
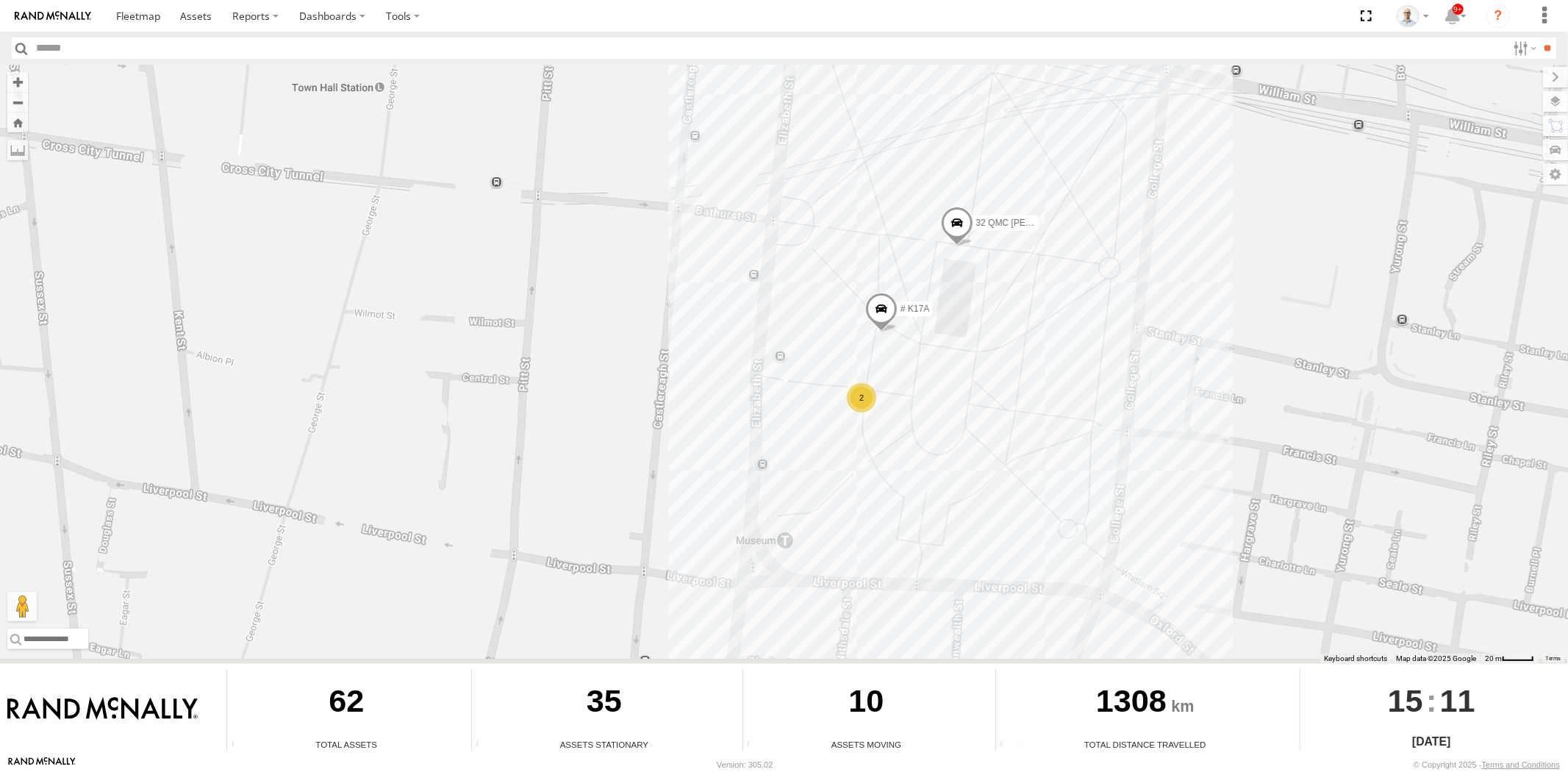
drag, startPoint x: 1072, startPoint y: 550, endPoint x: 944, endPoint y: 344, distance: 242.5
click at [944, 344] on div "31 QMC Torell 28 QMC Nathan 27QMC 10 QMC Pat 02 Jordan 30 QMC David Carmona 17 …" at bounding box center [784, 364] width 1568 height 599
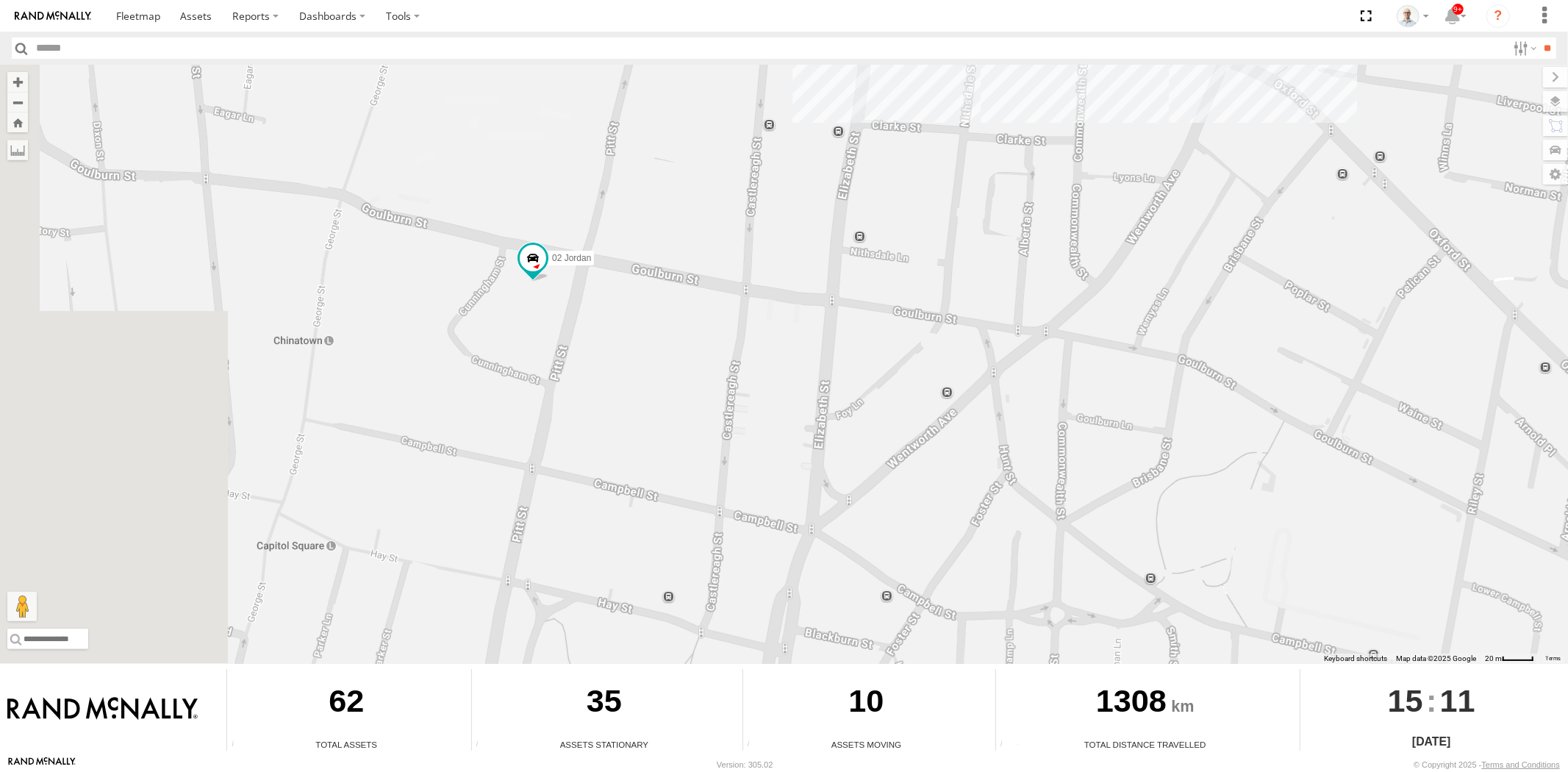
drag, startPoint x: 593, startPoint y: 375, endPoint x: 1127, endPoint y: 421, distance: 536.0
click at [1127, 421] on div "31 QMC Torell 28 QMC Nathan 27QMC 10 QMC Pat 02 Jordan 30 QMC David Carmona 17 …" at bounding box center [784, 364] width 1568 height 599
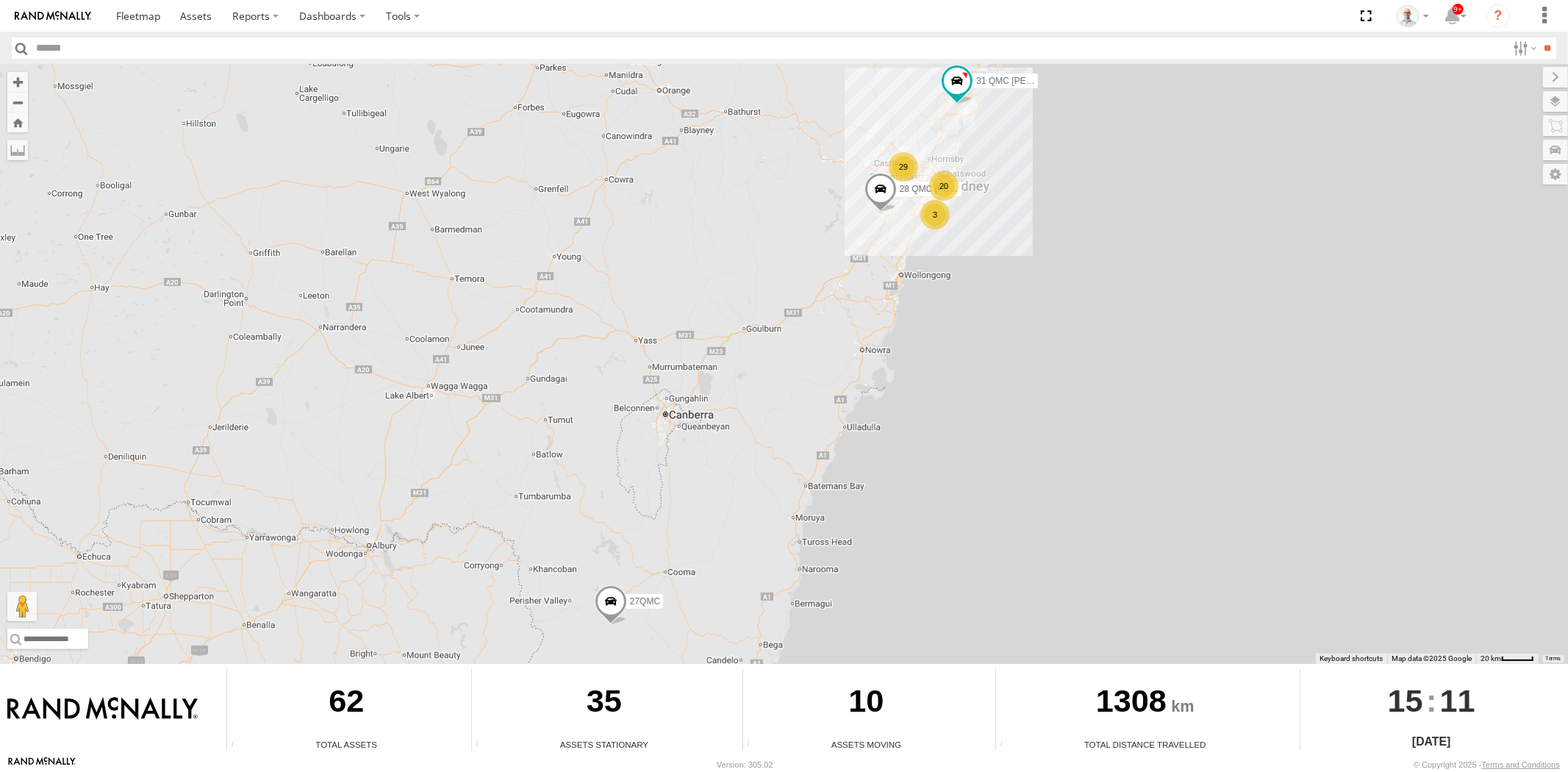
click at [944, 182] on div "20" at bounding box center [944, 186] width 29 height 29
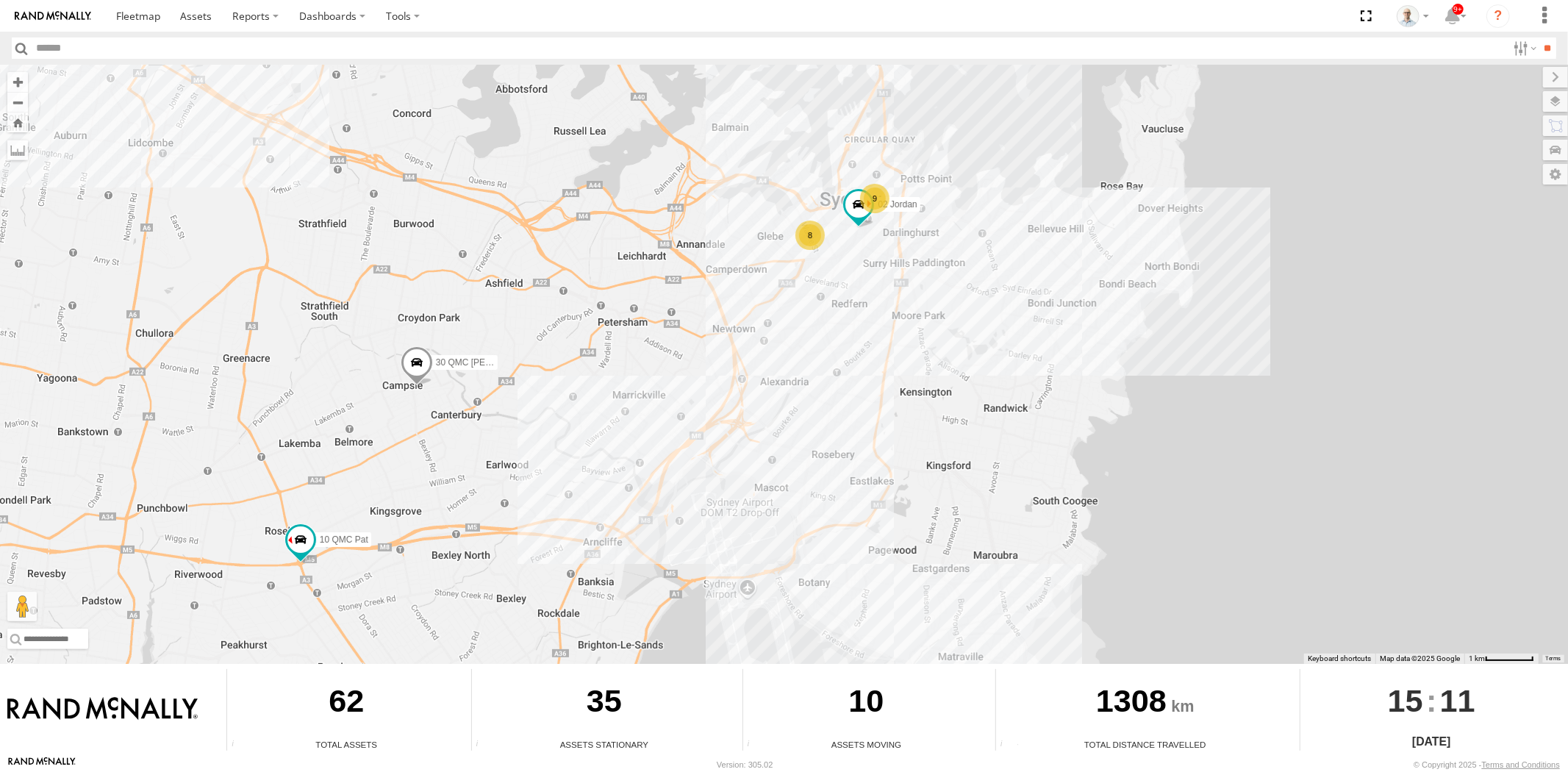
drag, startPoint x: 1112, startPoint y: 246, endPoint x: 1007, endPoint y: 245, distance: 105.0
click at [959, 245] on div "31 QMC Torell 28 QMC Nathan 27QMC 9 8 10 QMC Pat 02 Jordan 30 QMC David Carmona" at bounding box center [784, 364] width 1568 height 599
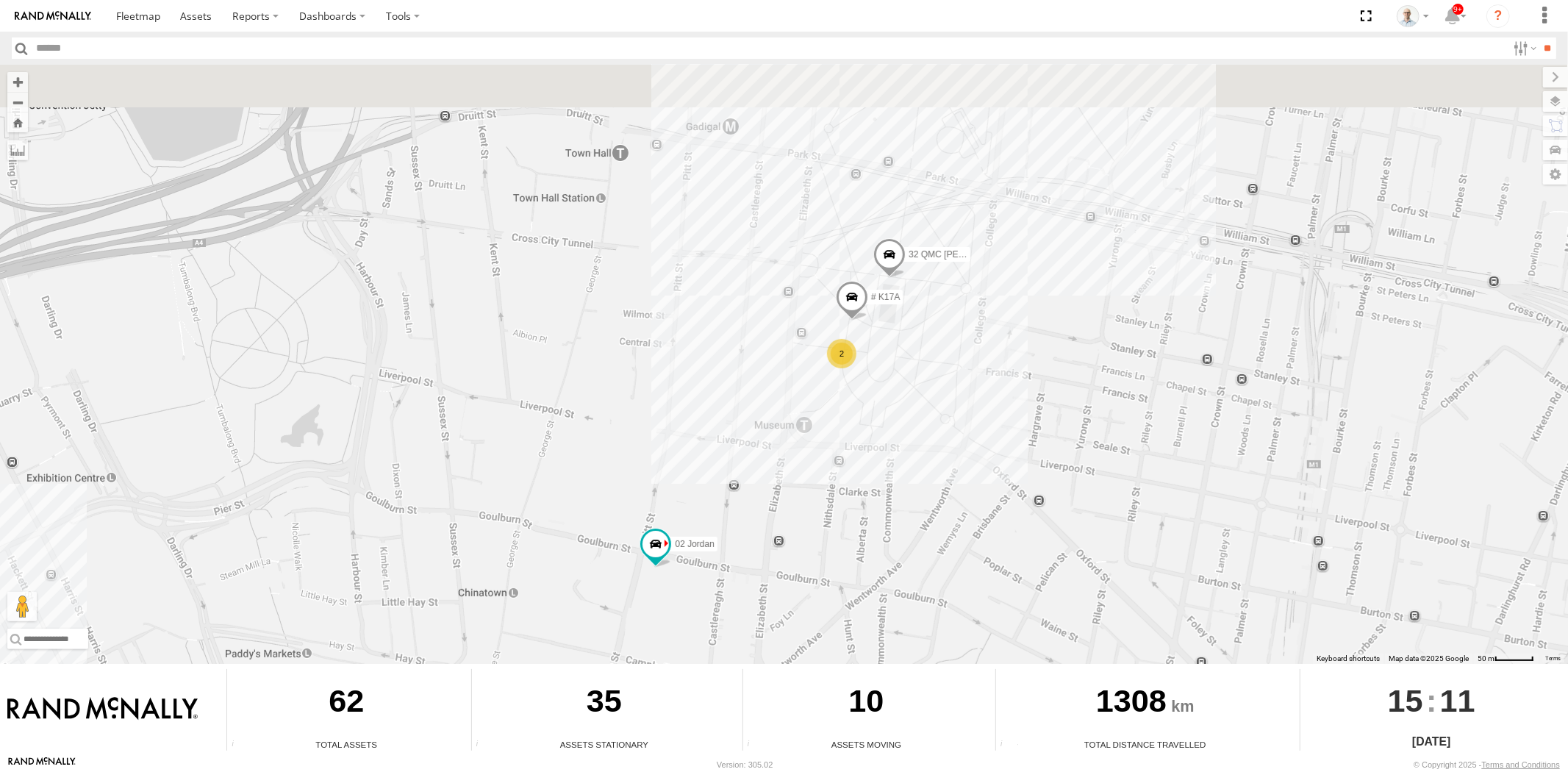
drag, startPoint x: 996, startPoint y: 456, endPoint x: 857, endPoint y: 578, distance: 184.9
click at [894, 599] on div "31 QMC Torell 28 QMC Nathan 27QMC 10 QMC Pat 30 QMC David Carmona Beloka-EKV93V…" at bounding box center [784, 364] width 1568 height 599
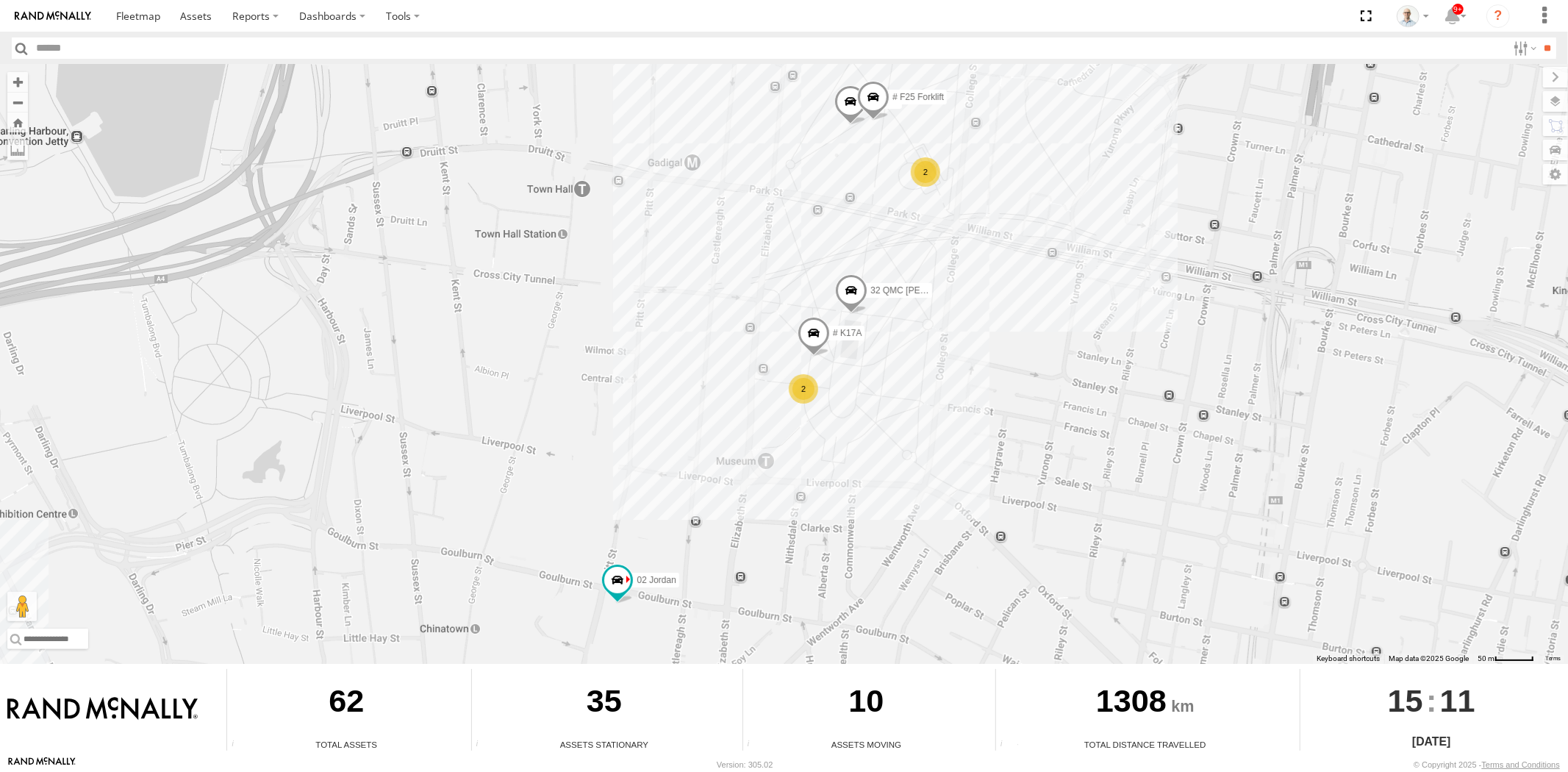
click at [804, 383] on div "2" at bounding box center [803, 389] width 29 height 29
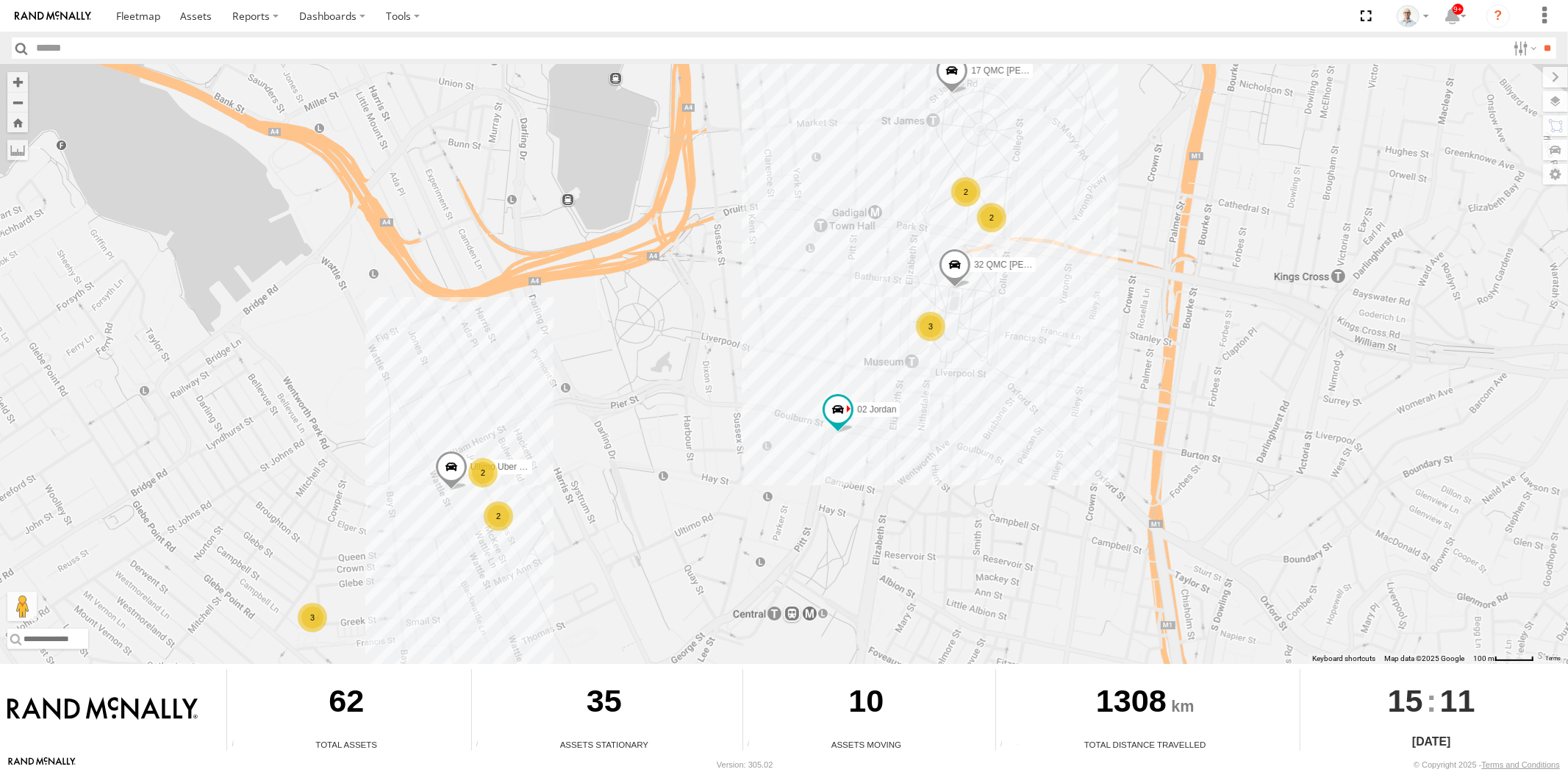
click at [488, 476] on div "2" at bounding box center [483, 473] width 29 height 29
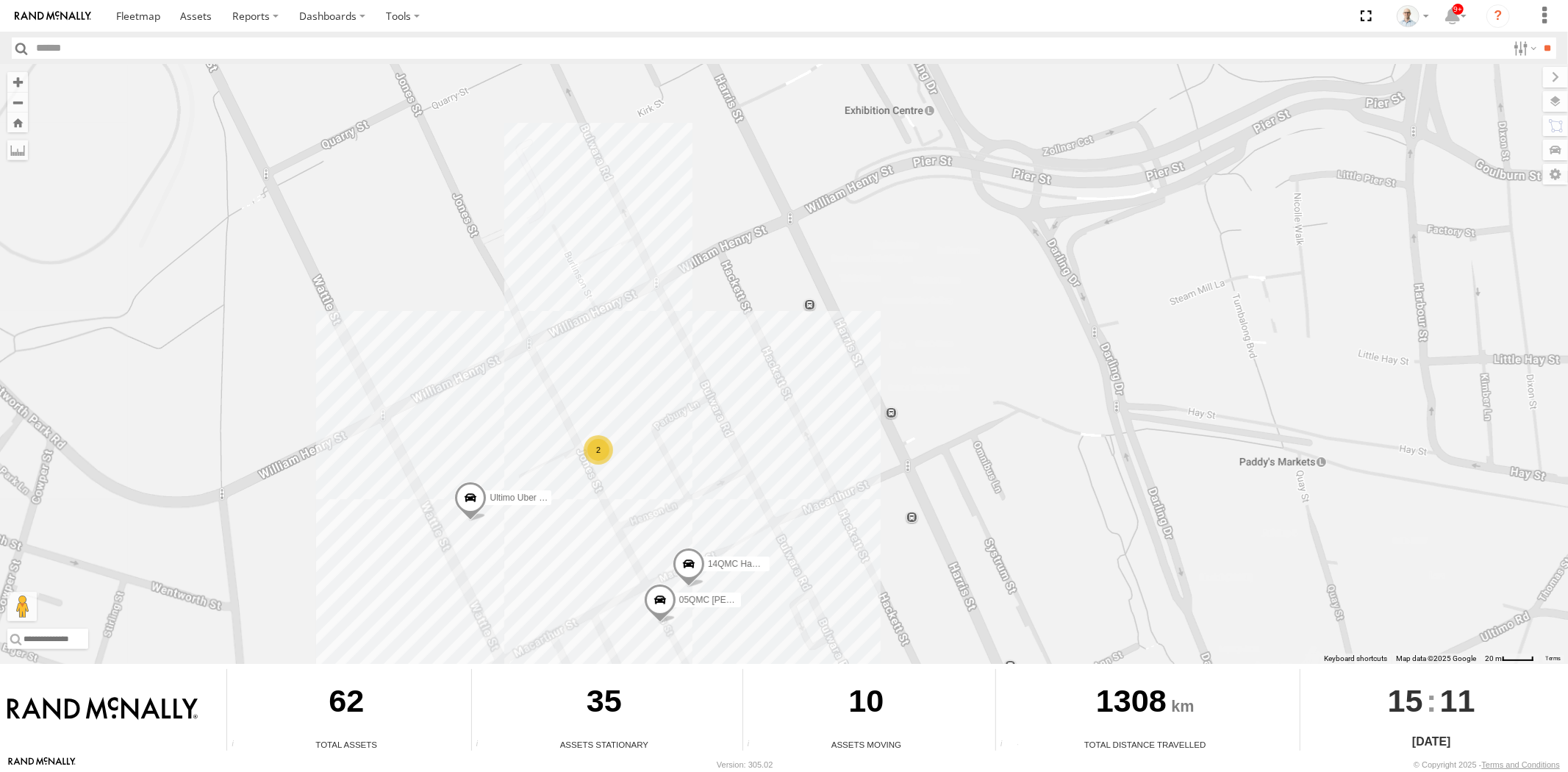
drag, startPoint x: 813, startPoint y: 502, endPoint x: 872, endPoint y: 469, distance: 67.6
click at [870, 470] on div "31 QMC Torell 28 QMC Nathan 27QMC 10 QMC Pat 30 QMC David Carmona Beloka-EKV93V…" at bounding box center [784, 364] width 1568 height 599
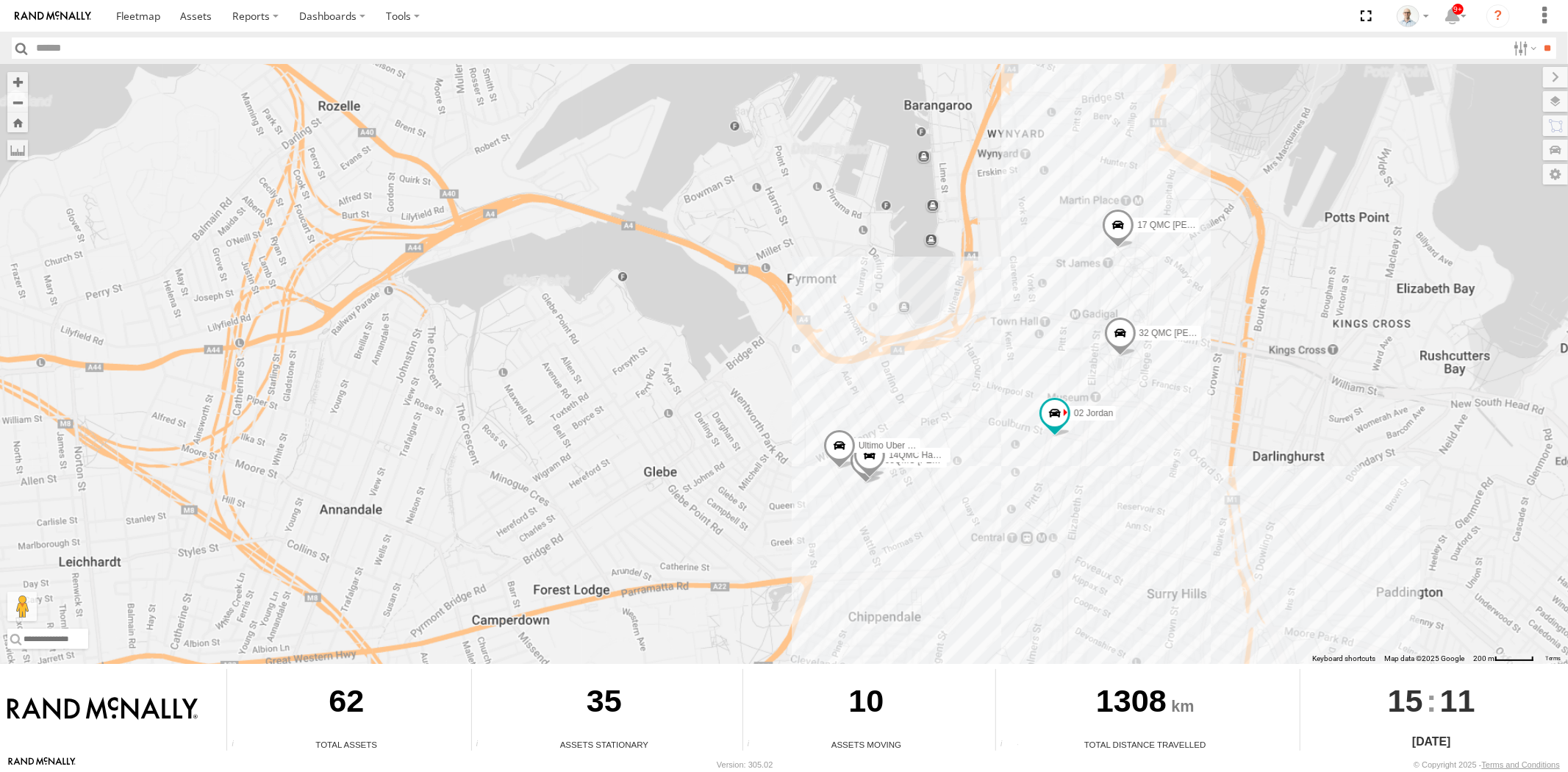
click at [1005, 493] on div "31 QMC Torell 28 QMC Nathan 27QMC 10 QMC Pat 30 QMC David Carmona Beloka-EKV93V…" at bounding box center [784, 364] width 1568 height 599
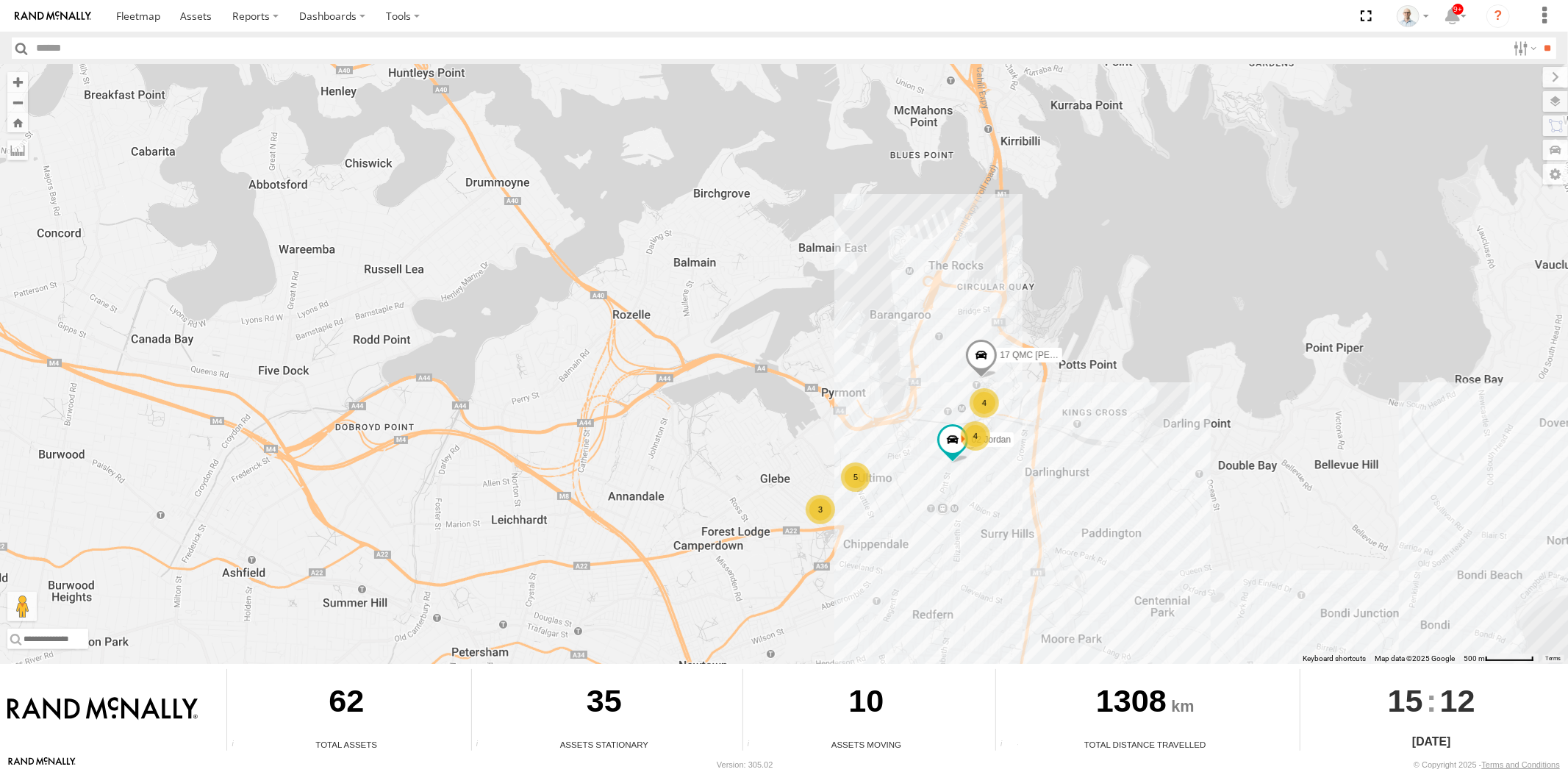
click at [981, 431] on div "4" at bounding box center [975, 435] width 29 height 29
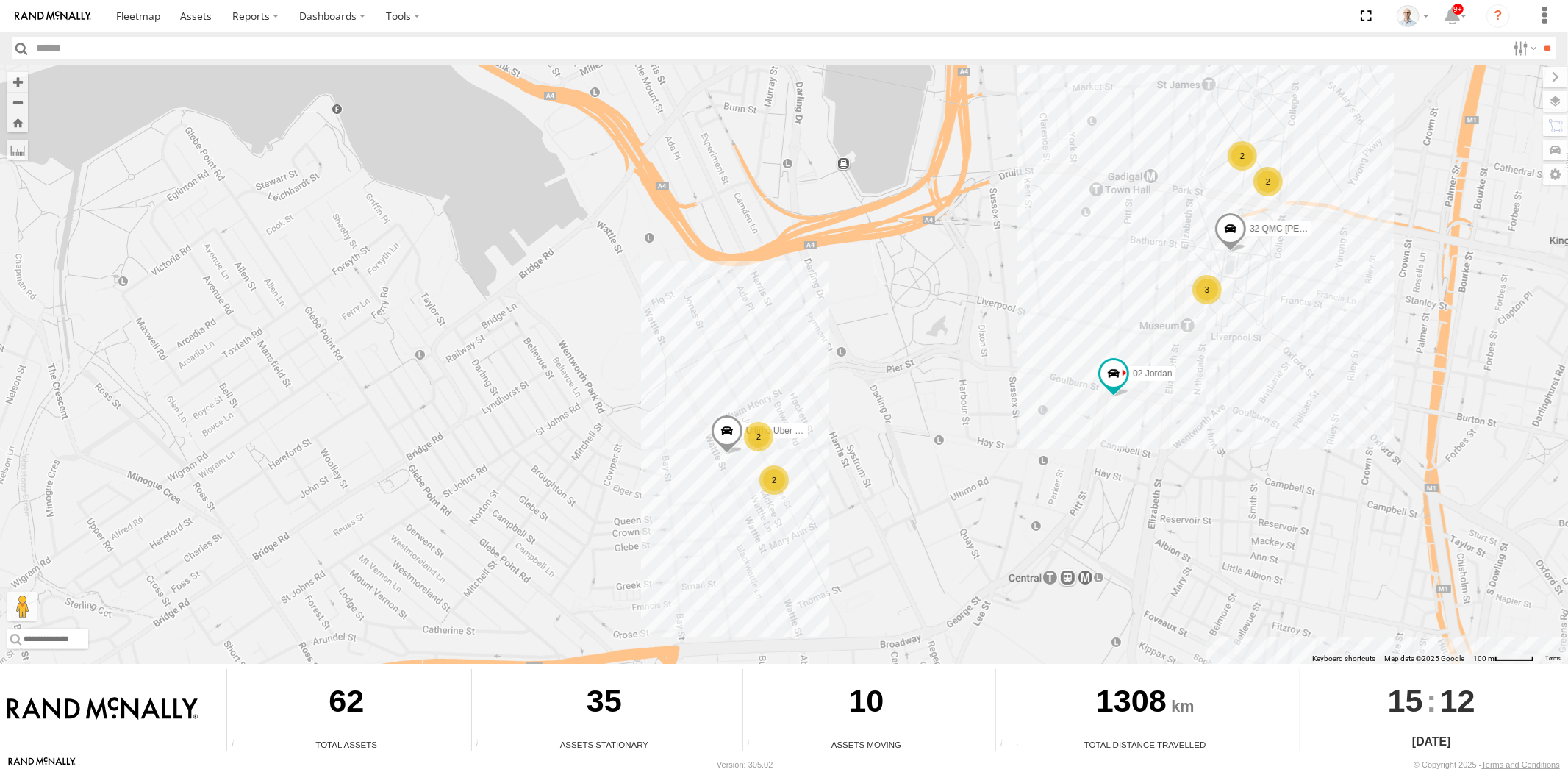
drag, startPoint x: 476, startPoint y: 427, endPoint x: 1013, endPoint y: 326, distance: 546.4
click at [1013, 326] on div "31 QMC Torell 28 QMC Nathan 27QMC 10 QMC Pat 30 QMC David Carmona Beloka-EKV93V…" at bounding box center [784, 364] width 1568 height 599
click at [1268, 180] on div "2" at bounding box center [1267, 181] width 29 height 29
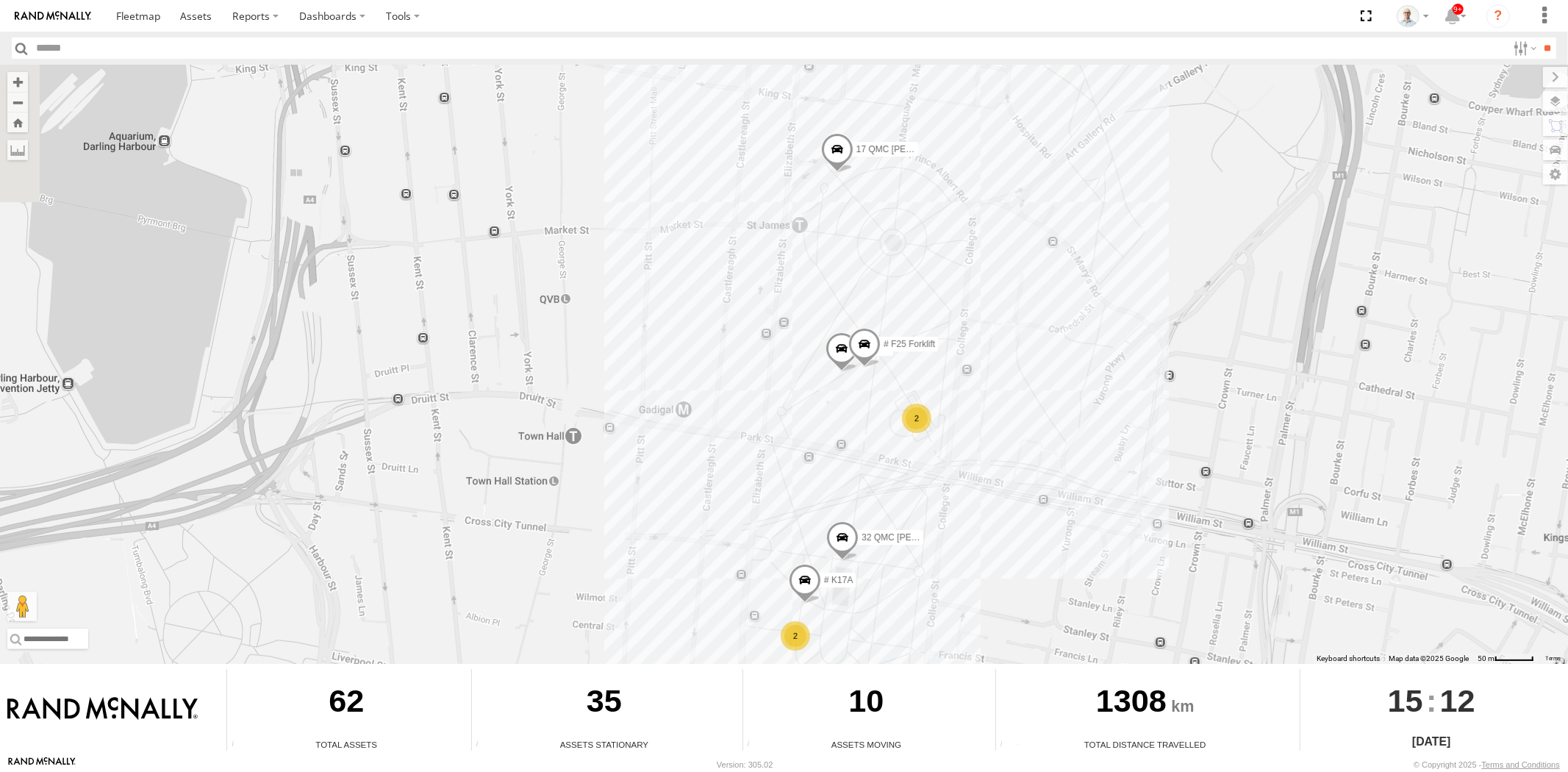
drag, startPoint x: 481, startPoint y: 434, endPoint x: 512, endPoint y: 363, distance: 77.5
click at [511, 365] on div "31 QMC Torell 28 QMC Nathan 27QMC 10 QMC Pat 30 QMC David Carmona Beloka-EKV93V…" at bounding box center [784, 364] width 1568 height 599
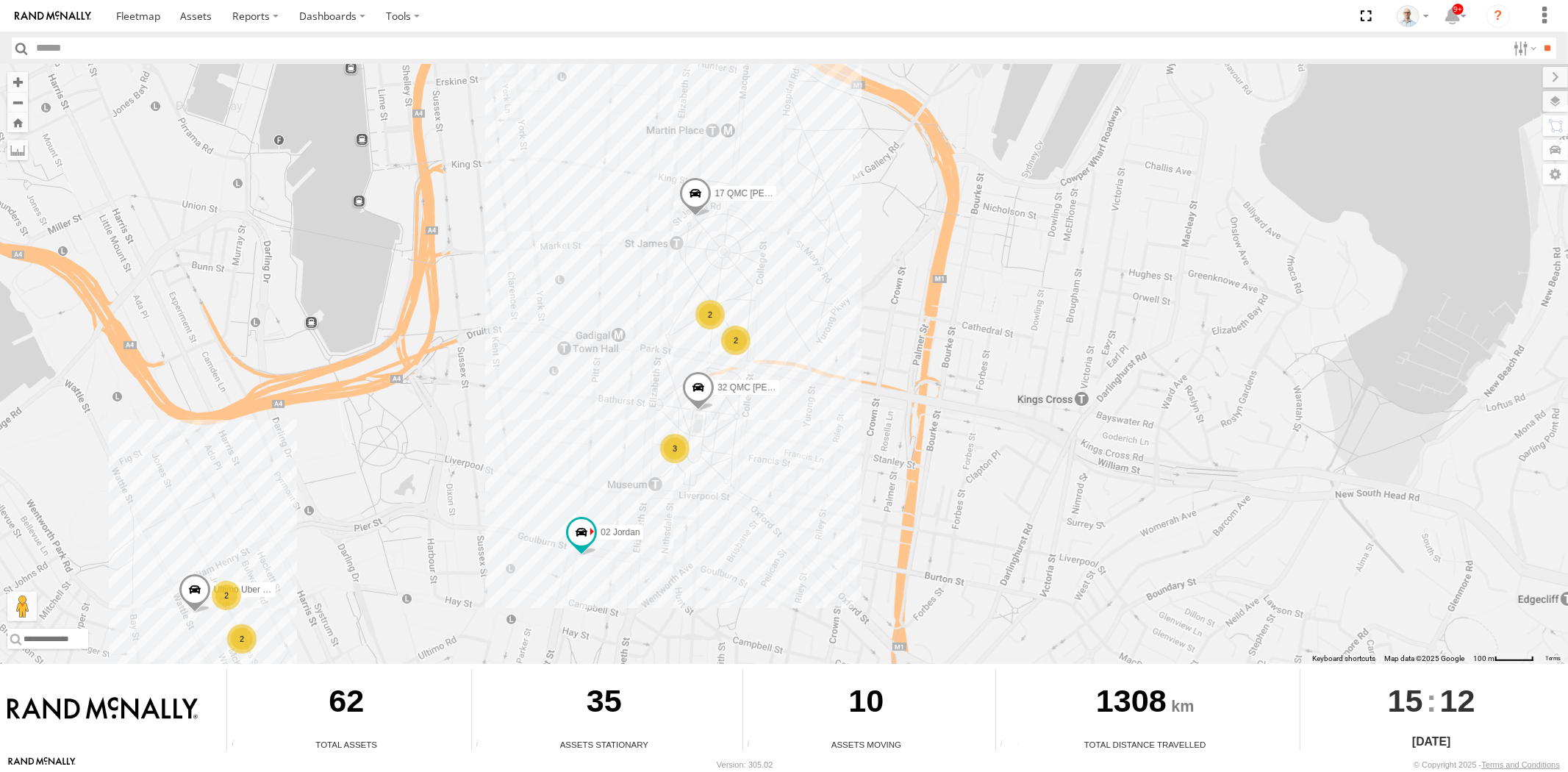
click at [685, 450] on div "3" at bounding box center [674, 448] width 29 height 29
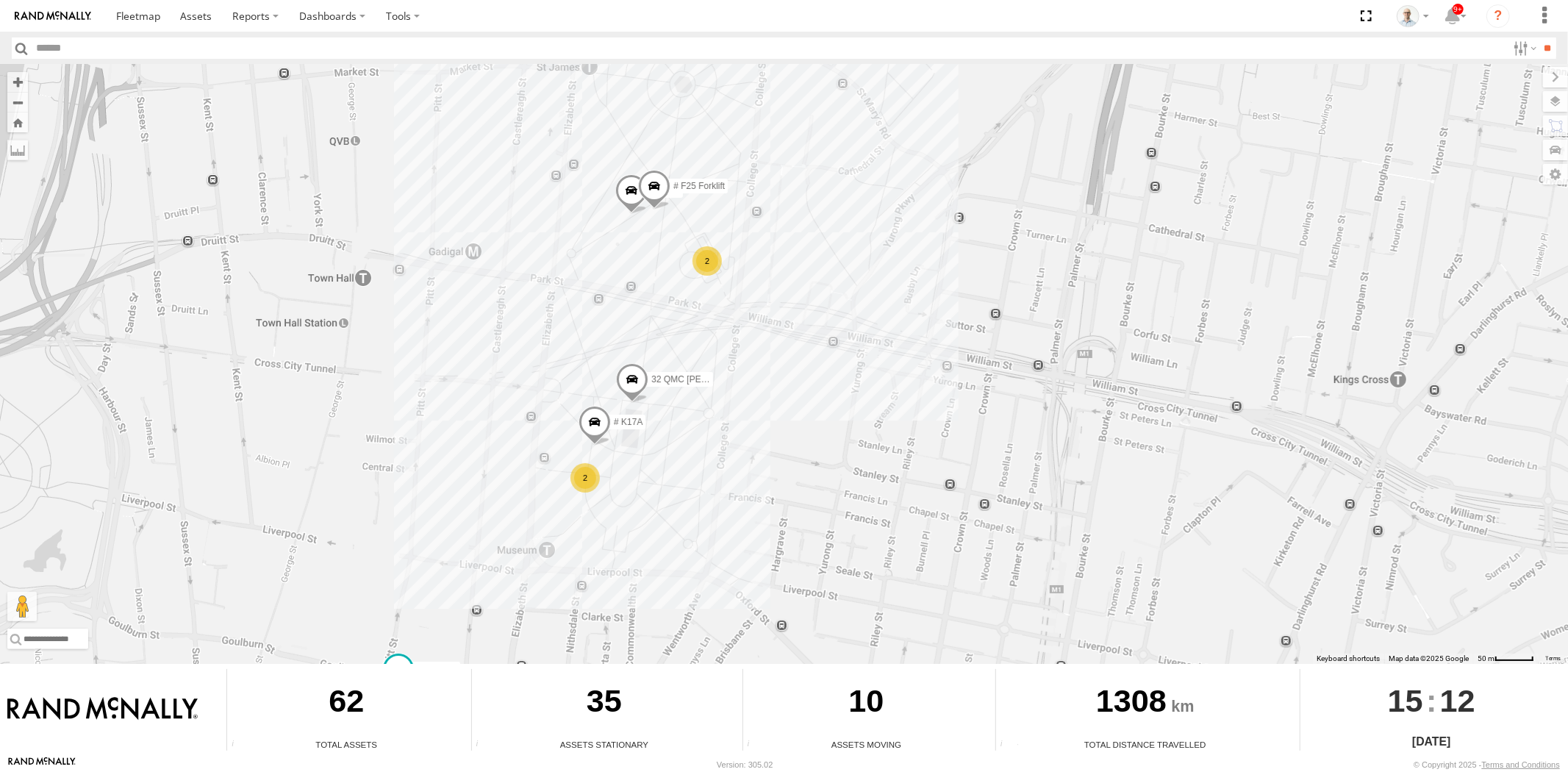
drag, startPoint x: 701, startPoint y: 252, endPoint x: 699, endPoint y: 269, distance: 17.1
click at [702, 252] on div "2" at bounding box center [707, 261] width 29 height 29
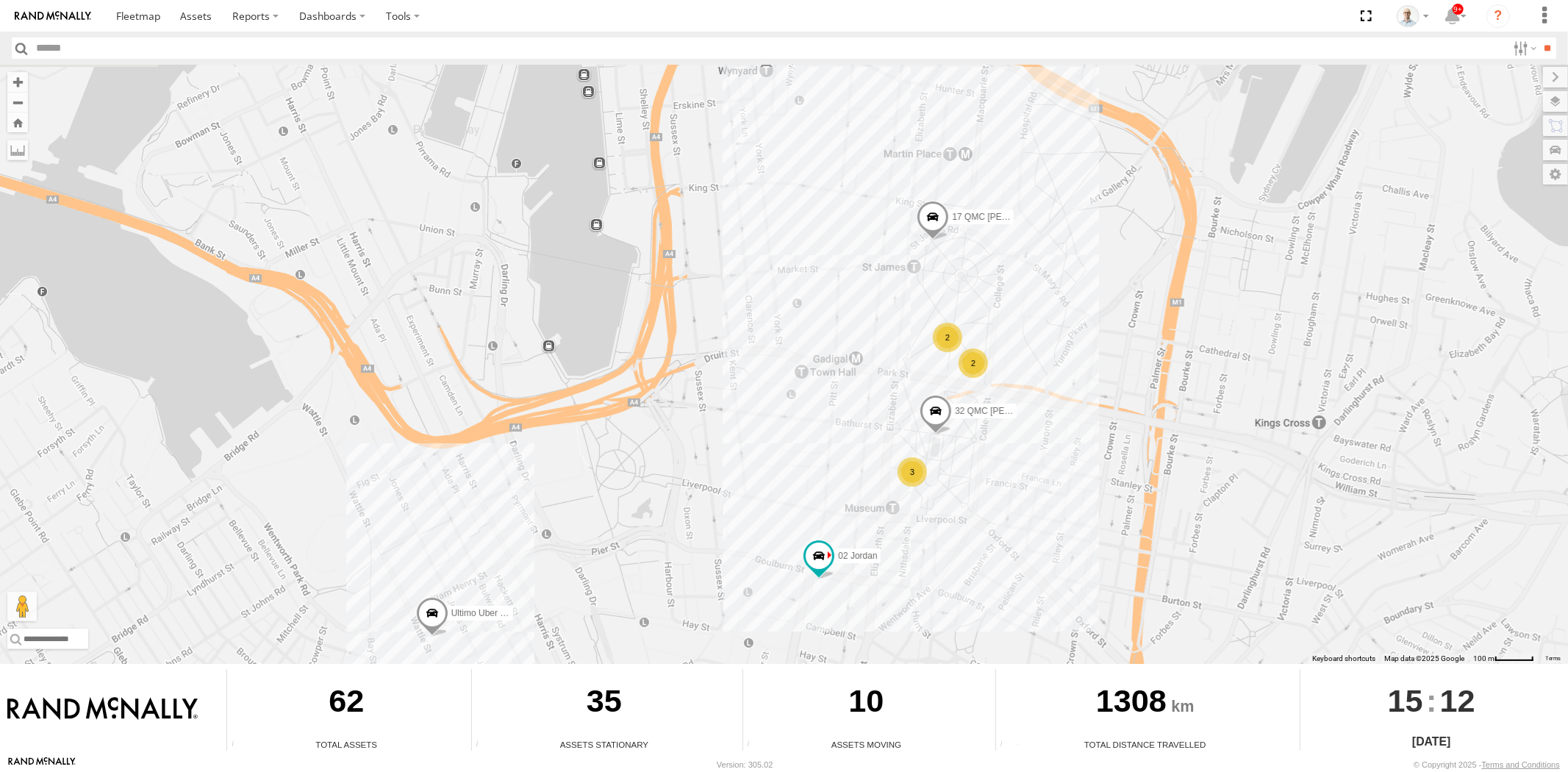
drag, startPoint x: 511, startPoint y: 454, endPoint x: 1038, endPoint y: 299, distance: 549.3
click at [1002, 306] on div "31 QMC Torell 28 QMC Nathan 27QMC 10 QMC Pat 30 QMC David Carmona Beloka-EKV93V…" at bounding box center [784, 364] width 1568 height 599
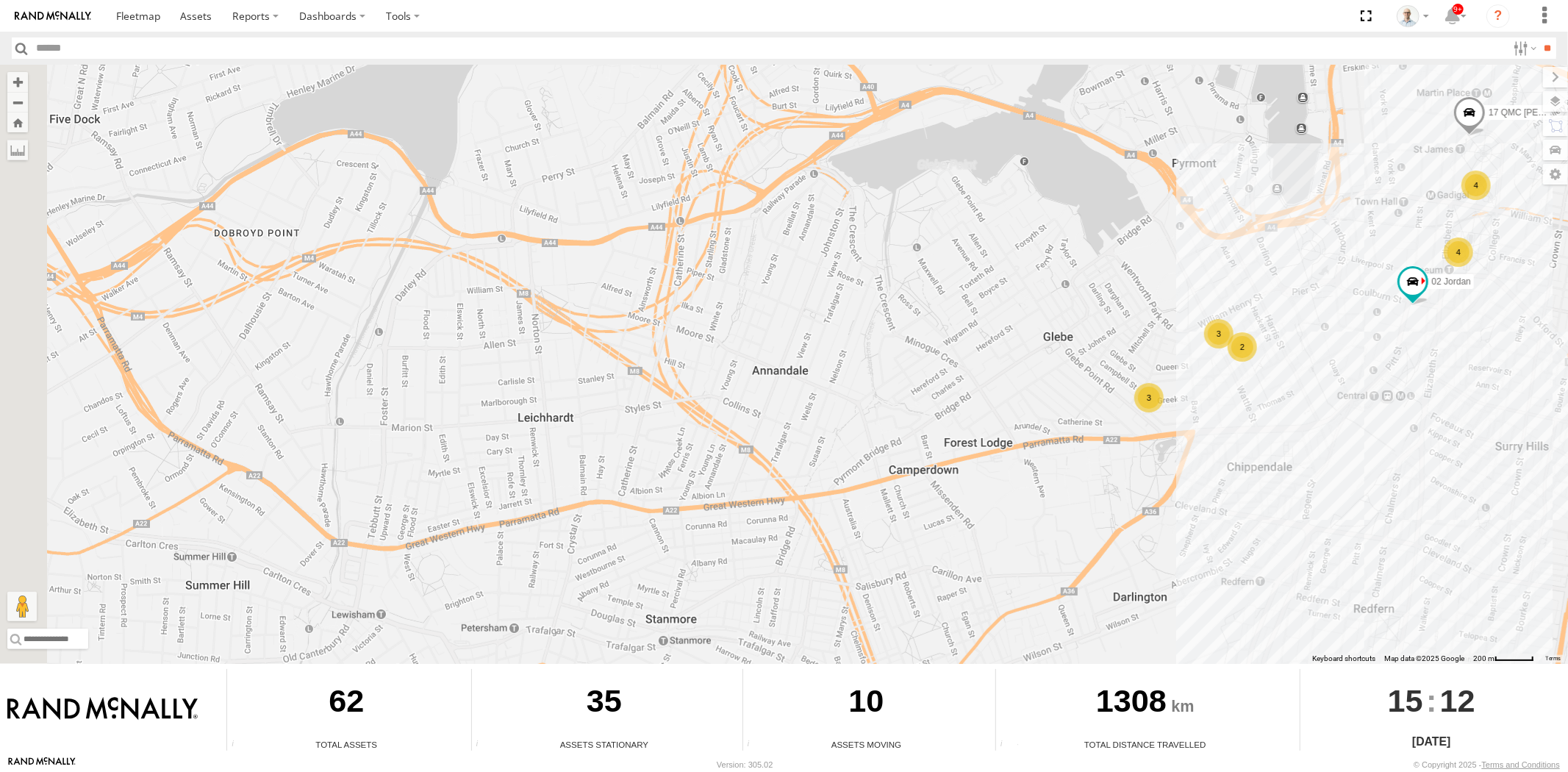
drag, startPoint x: 780, startPoint y: 442, endPoint x: 933, endPoint y: 324, distance: 193.2
click at [929, 326] on div "31 QMC Torell 28 QMC Nathan 27QMC 10 QMC Pat 30 QMC David Carmona Beloka-EKV93V…" at bounding box center [784, 364] width 1568 height 599
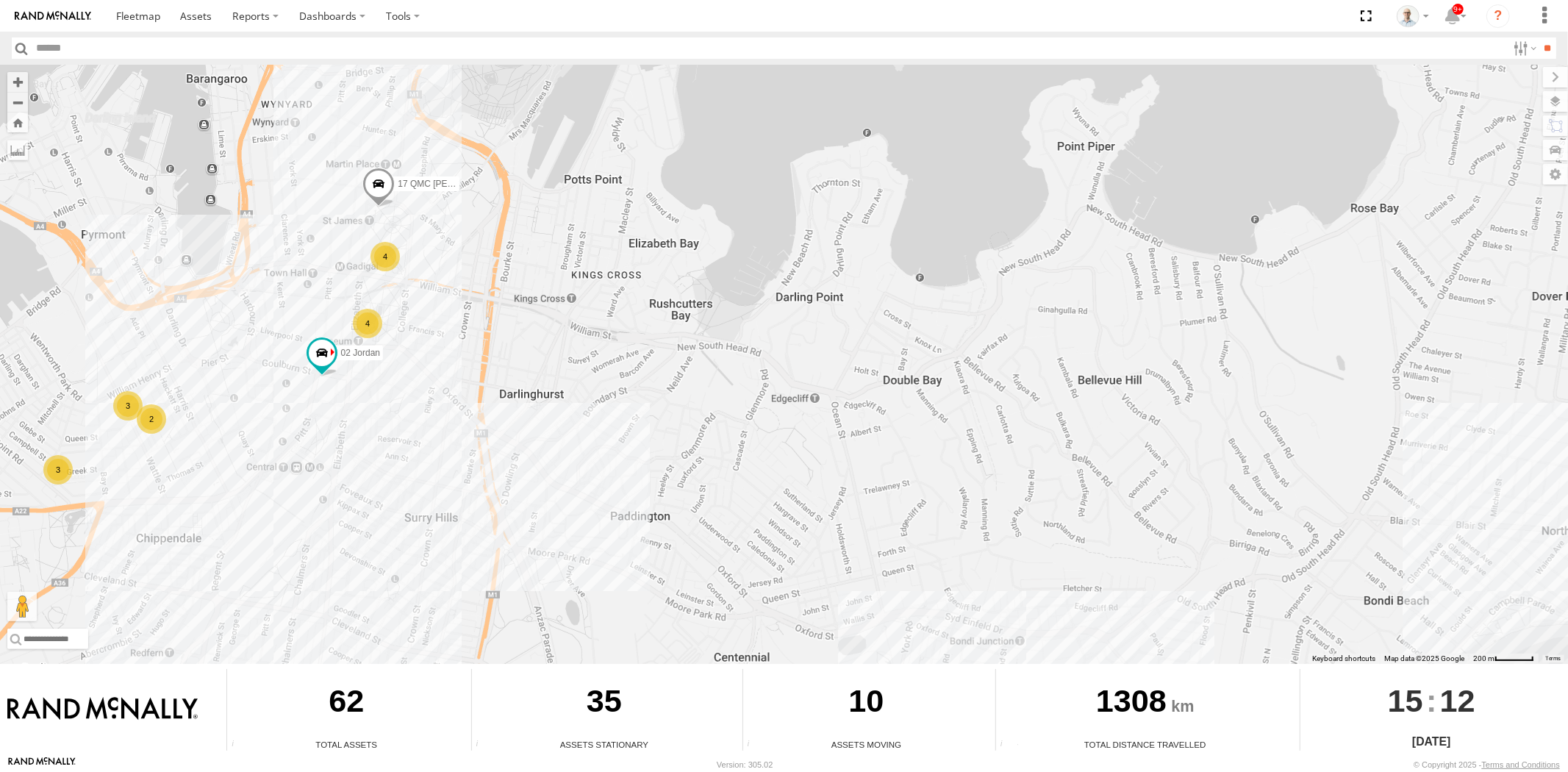
drag, startPoint x: 1208, startPoint y: 368, endPoint x: 206, endPoint y: 232, distance: 1011.2
click at [189, 235] on div "31 QMC Torell 28 QMC Nathan 27QMC 10 QMC Pat 30 QMC David Carmona Beloka-EKV93V…" at bounding box center [784, 364] width 1568 height 599
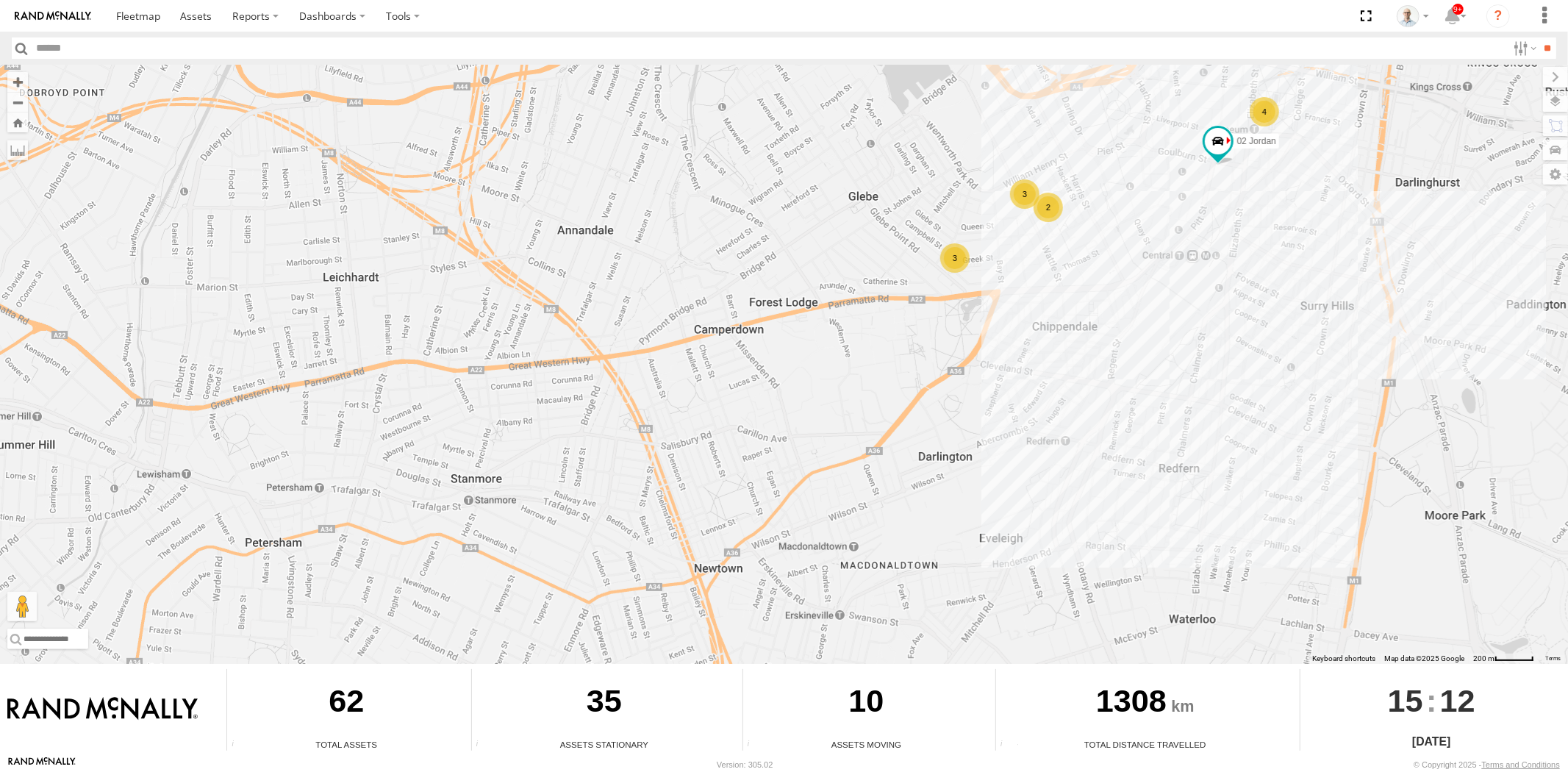
drag, startPoint x: 522, startPoint y: 304, endPoint x: 1061, endPoint y: 444, distance: 556.9
click at [1061, 444] on div "31 QMC Torell 28 QMC Nathan 27QMC 10 QMC Pat 30 QMC David Carmona Beloka-EKV93V…" at bounding box center [784, 364] width 1568 height 599
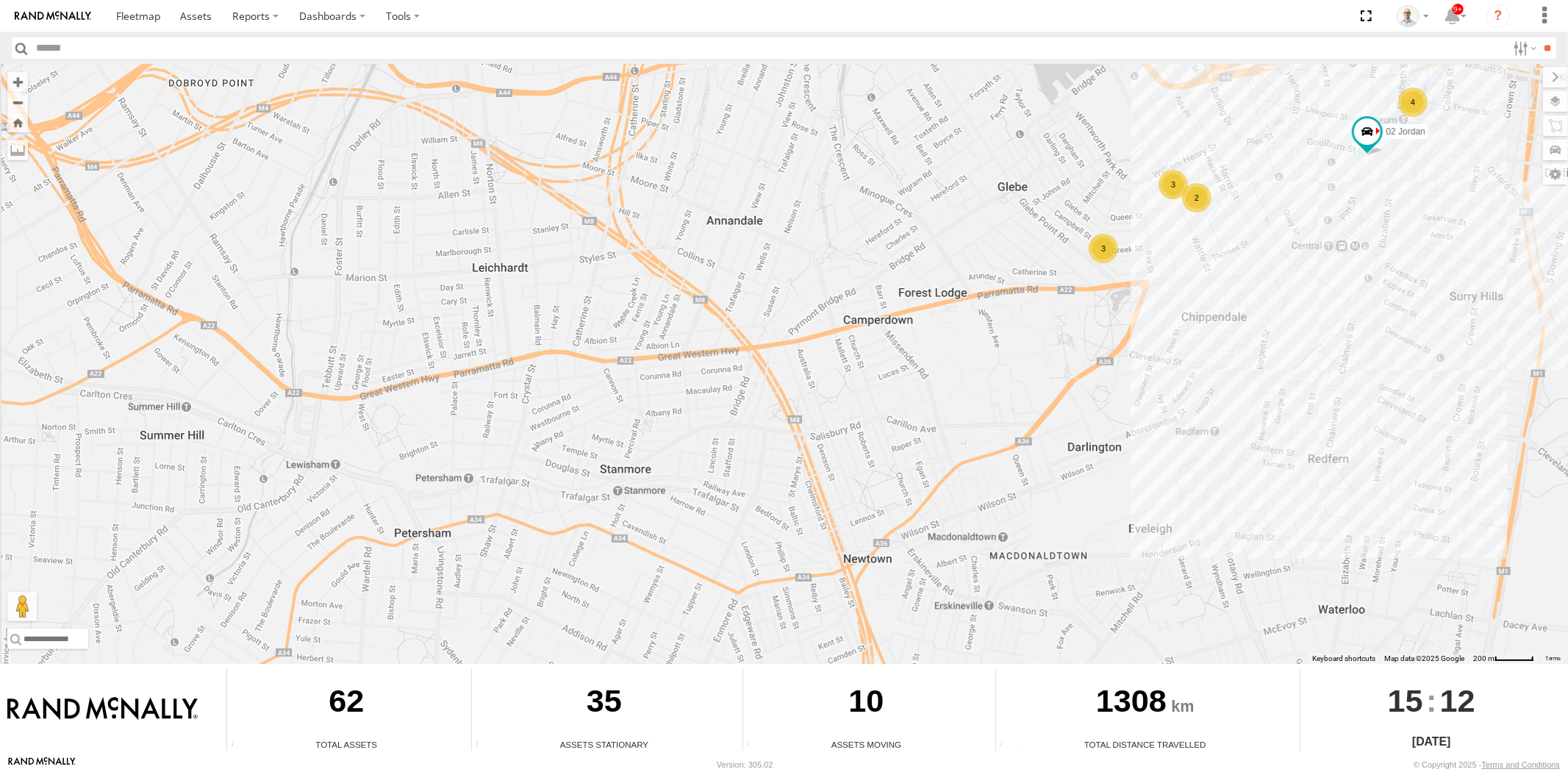
drag, startPoint x: 483, startPoint y: 415, endPoint x: 674, endPoint y: 387, distance: 193.0
click at [669, 390] on div "31 QMC Torell 28 QMC Nathan 27QMC 10 QMC Pat 30 QMC David Carmona Beloka-EKV93V…" at bounding box center [784, 364] width 1568 height 599
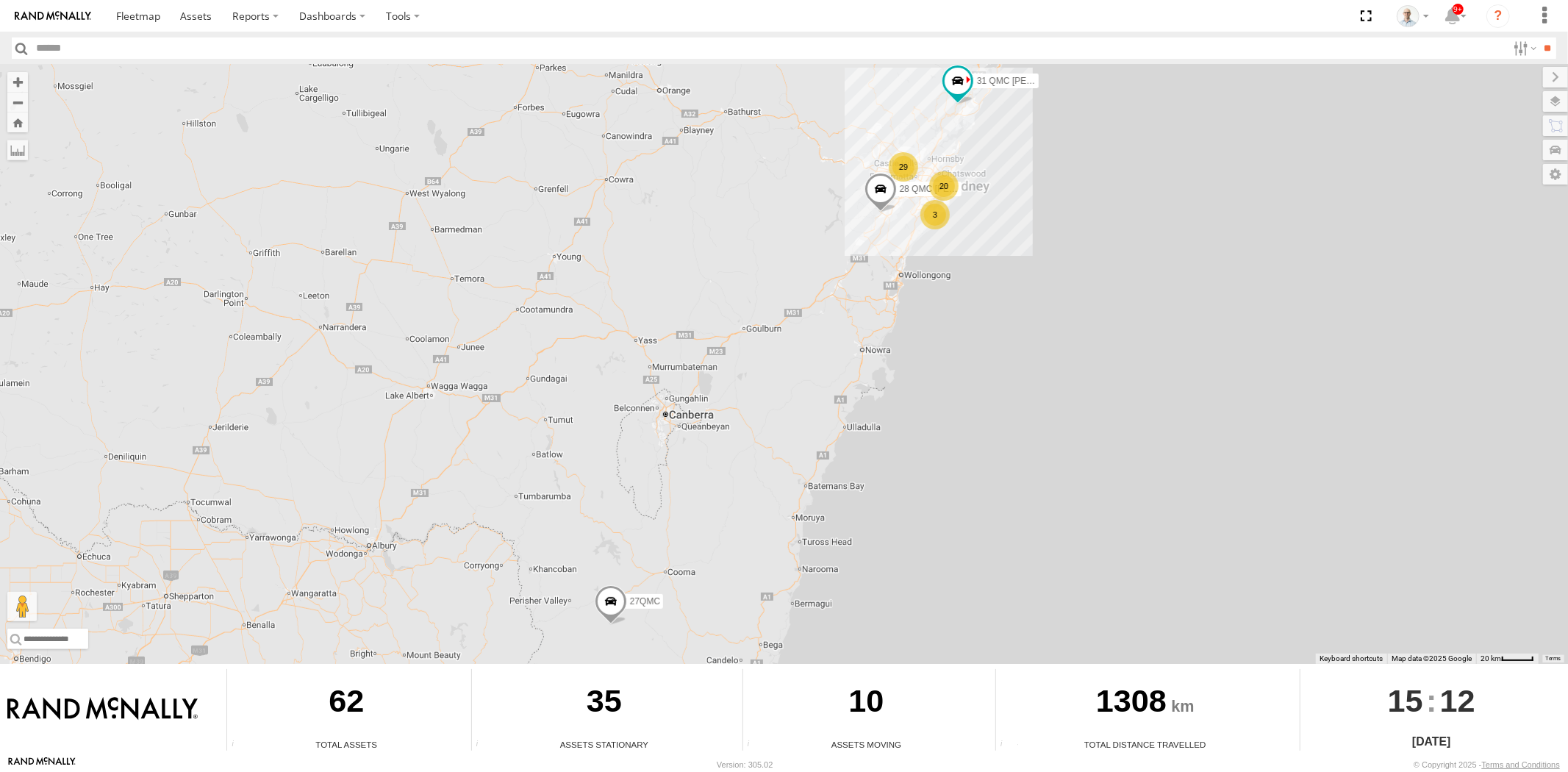
click at [944, 180] on div "20" at bounding box center [944, 186] width 29 height 29
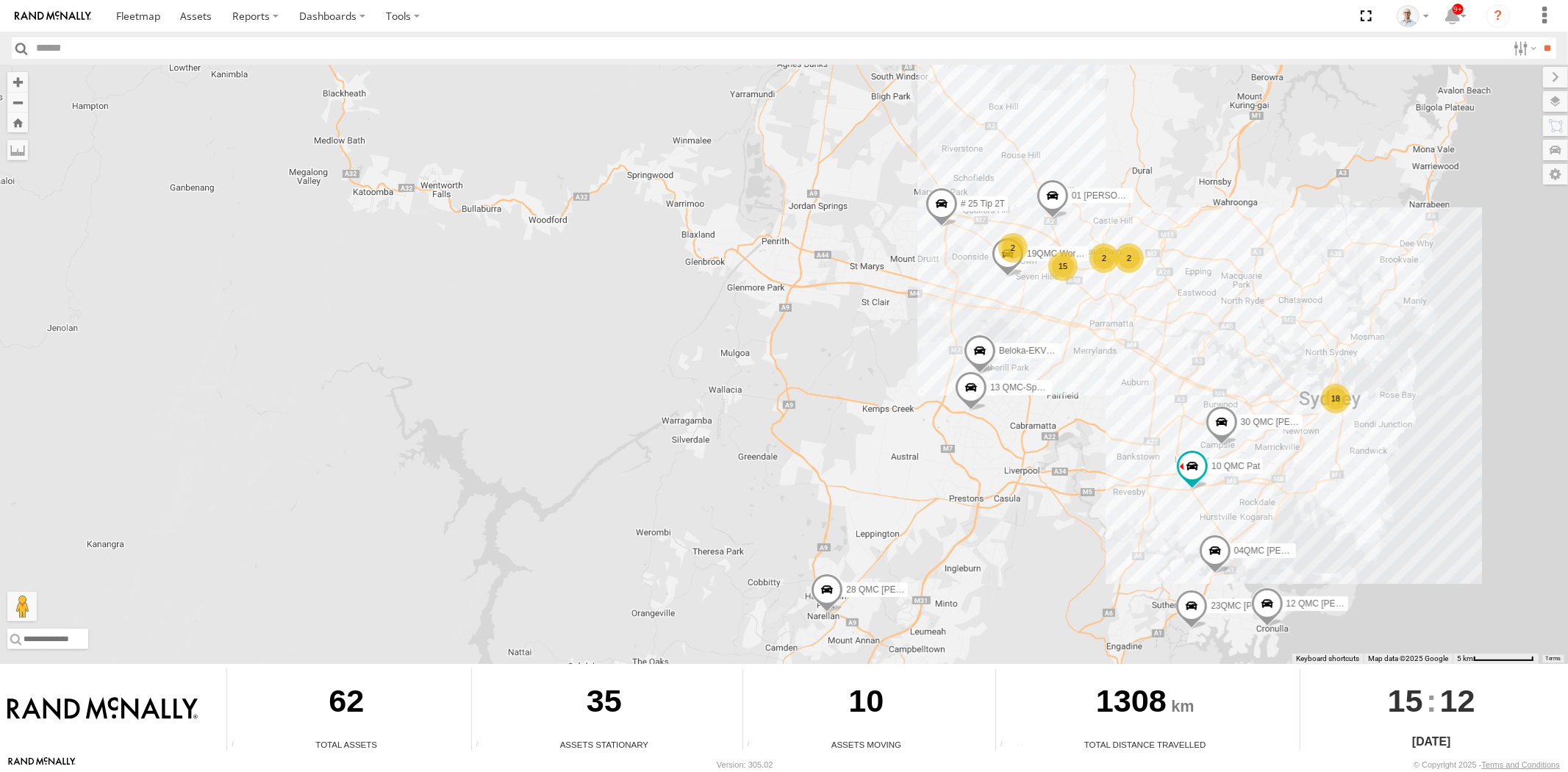
drag, startPoint x: 644, startPoint y: 280, endPoint x: 1084, endPoint y: 401, distance: 456.3
click at [1084, 401] on div "31 QMC [PERSON_NAME] 28 QMC [PERSON_NAME] 27QMC 10 QMC Pat 30 QMC [PERSON_NAME]…" at bounding box center [784, 364] width 1568 height 599
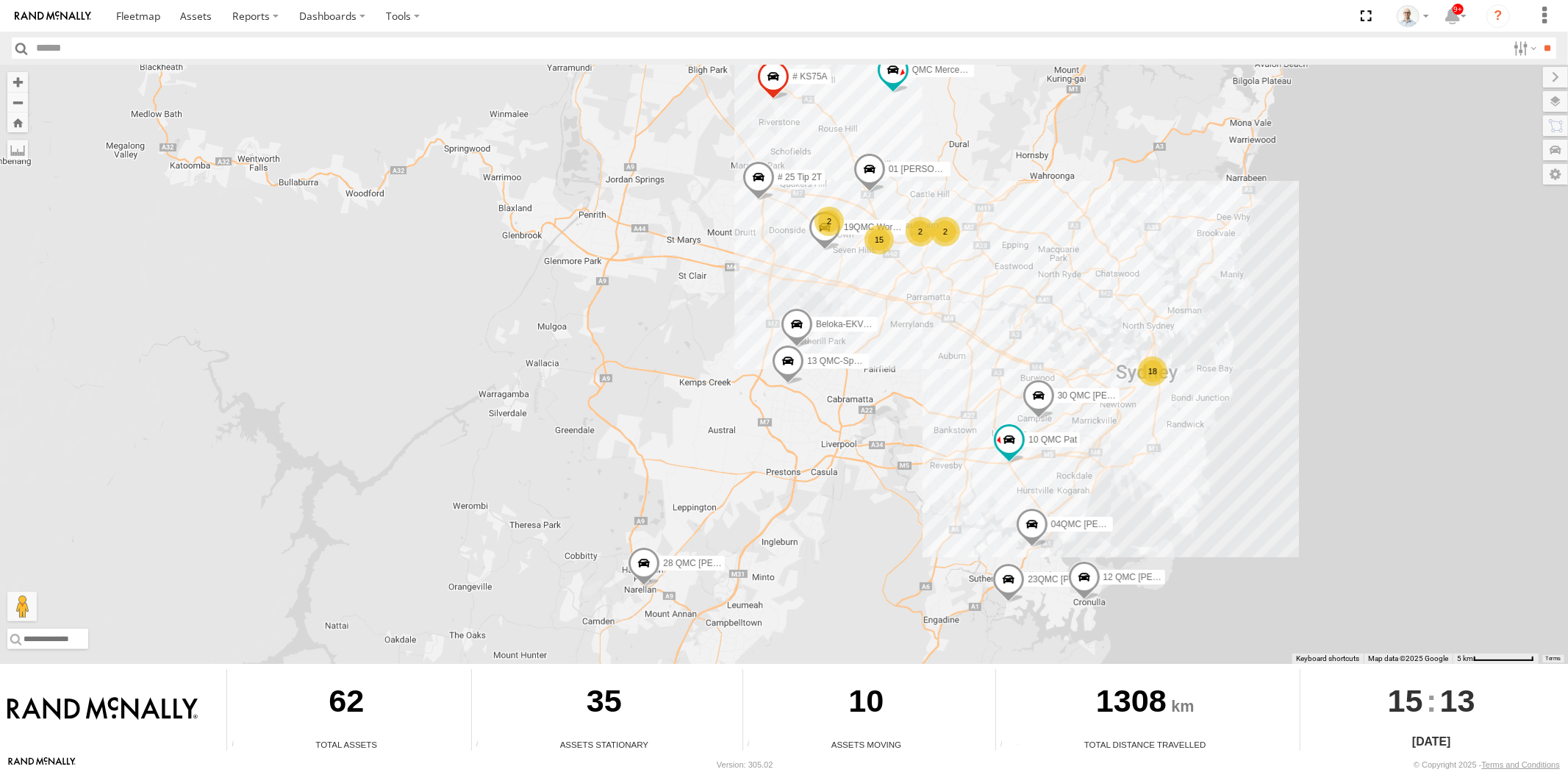
drag, startPoint x: 1204, startPoint y: 497, endPoint x: 934, endPoint y: 465, distance: 271.9
click at [934, 465] on div "31 QMC [PERSON_NAME] 28 QMC [PERSON_NAME] 27QMC 10 QMC Pat 30 QMC [PERSON_NAME]…" at bounding box center [784, 364] width 1568 height 599
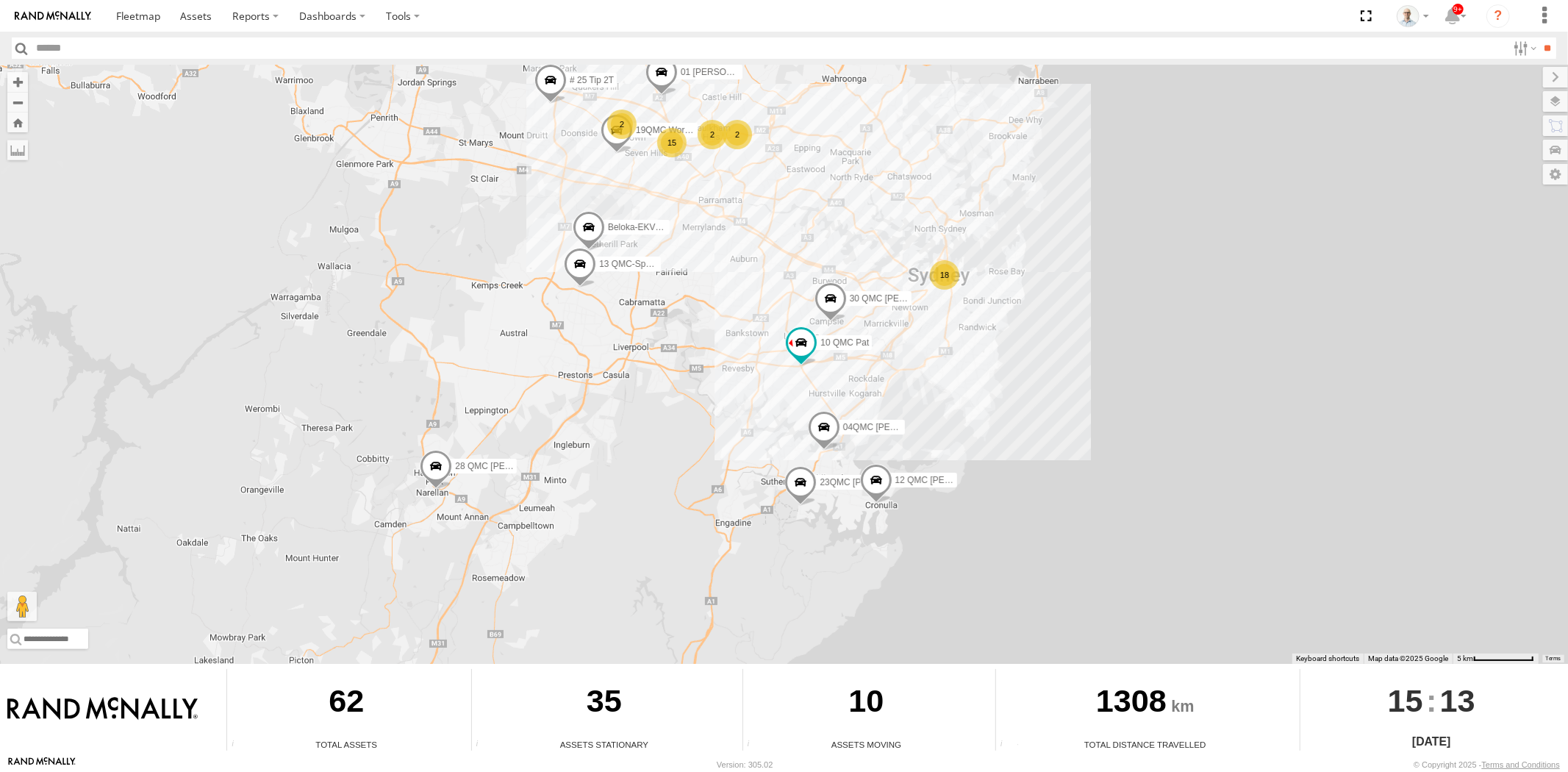
drag, startPoint x: 652, startPoint y: 488, endPoint x: 638, endPoint y: 441, distance: 49.0
click at [638, 441] on div "31 QMC [PERSON_NAME] 28 QMC [PERSON_NAME] 27QMC 10 QMC Pat 30 QMC [PERSON_NAME]…" at bounding box center [784, 364] width 1568 height 599
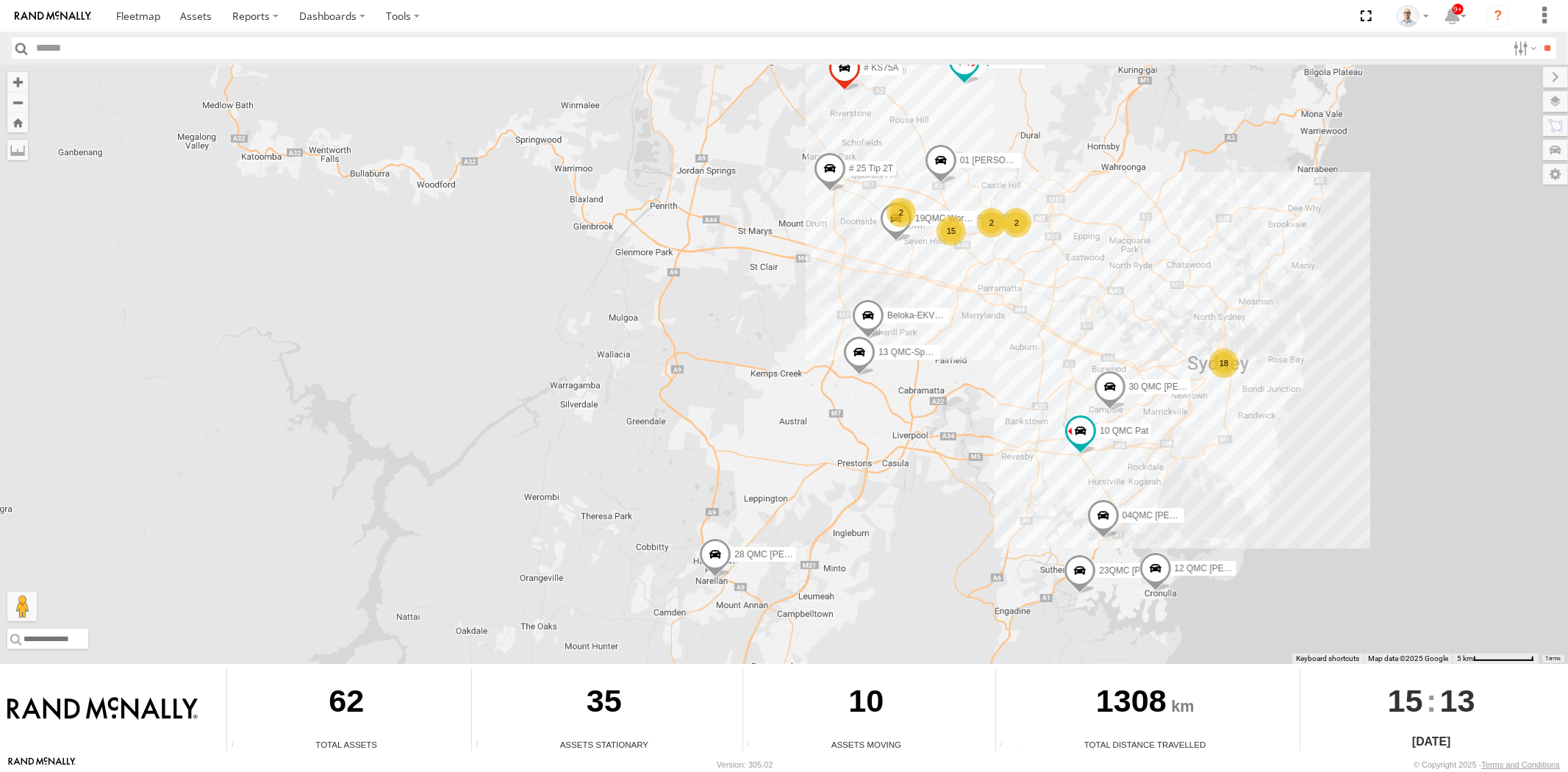
drag, startPoint x: 575, startPoint y: 373, endPoint x: 776, endPoint y: 416, distance: 205.5
click at [775, 416] on div "31 QMC [PERSON_NAME] 28 QMC [PERSON_NAME] 27QMC 10 QMC Pat 30 QMC [PERSON_NAME]…" at bounding box center [784, 364] width 1568 height 599
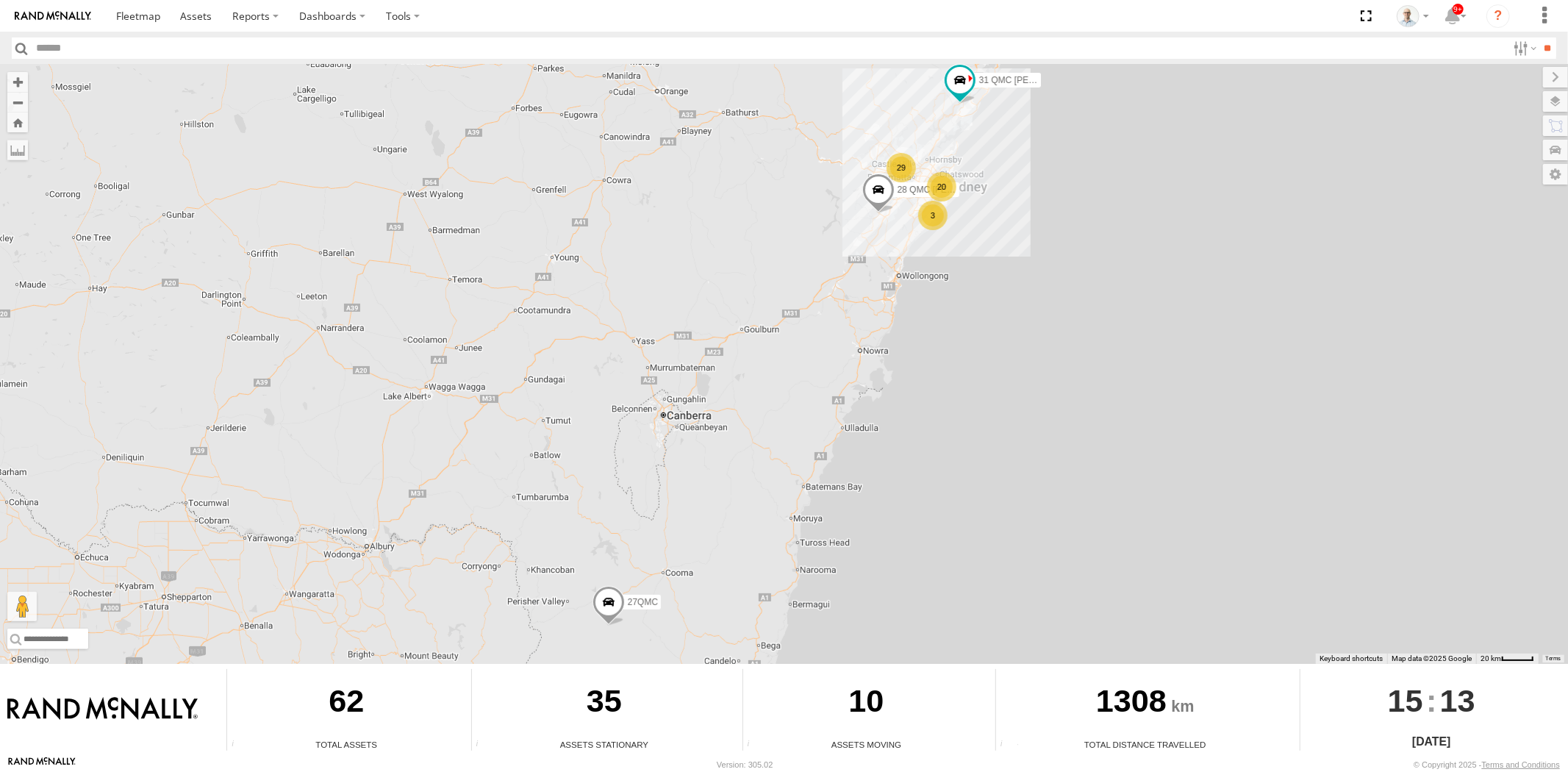
click at [900, 171] on div "29" at bounding box center [901, 167] width 29 height 29
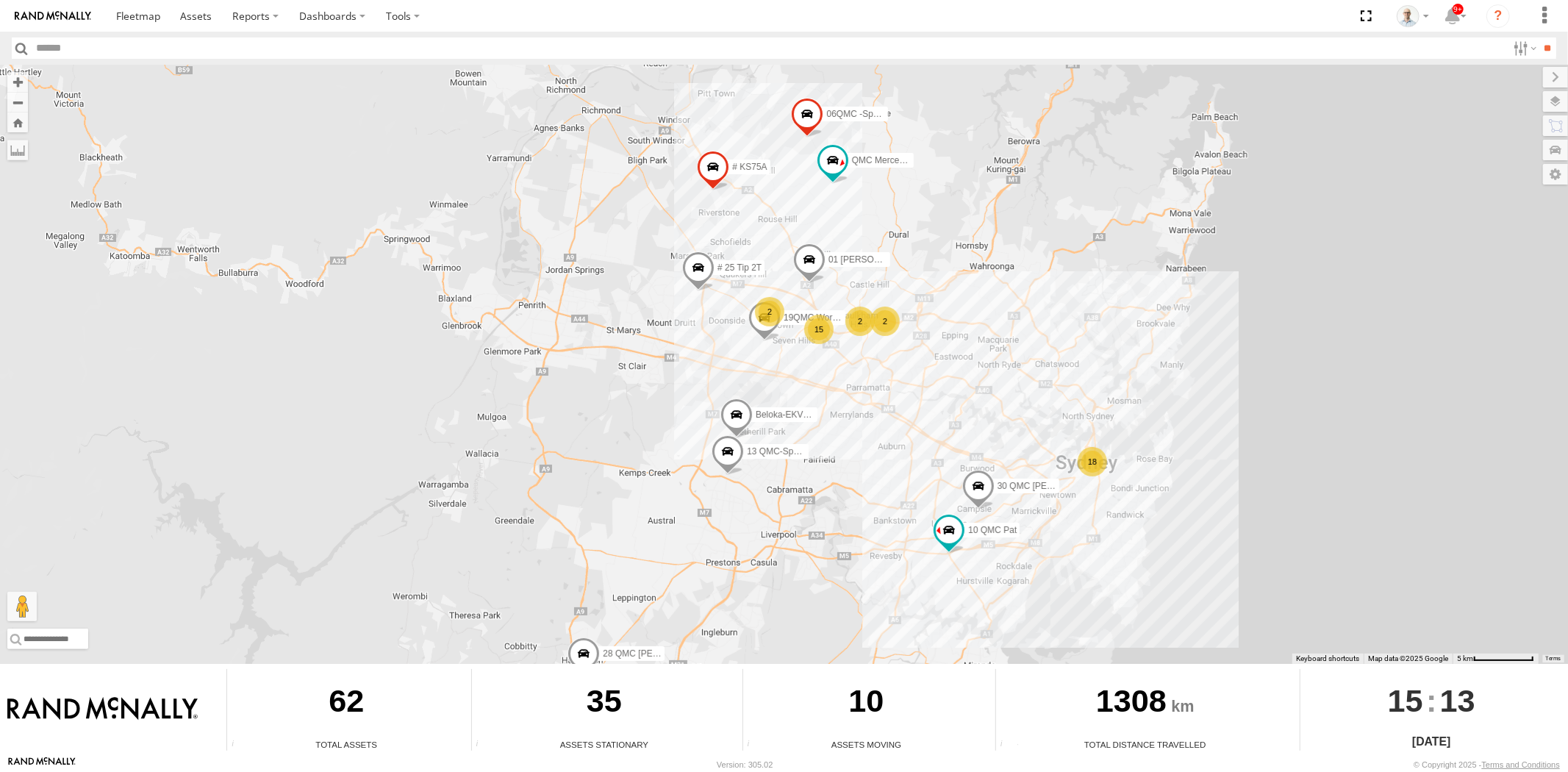
drag, startPoint x: 967, startPoint y: 442, endPoint x: 974, endPoint y: 380, distance: 62.4
click at [974, 380] on div "31 QMC [PERSON_NAME] 28 QMC [PERSON_NAME] 27QMC 18 10 QMC Pat 2 # KS75A # 25 Ti…" at bounding box center [784, 364] width 1568 height 599
click at [873, 328] on div "2" at bounding box center [860, 322] width 29 height 29
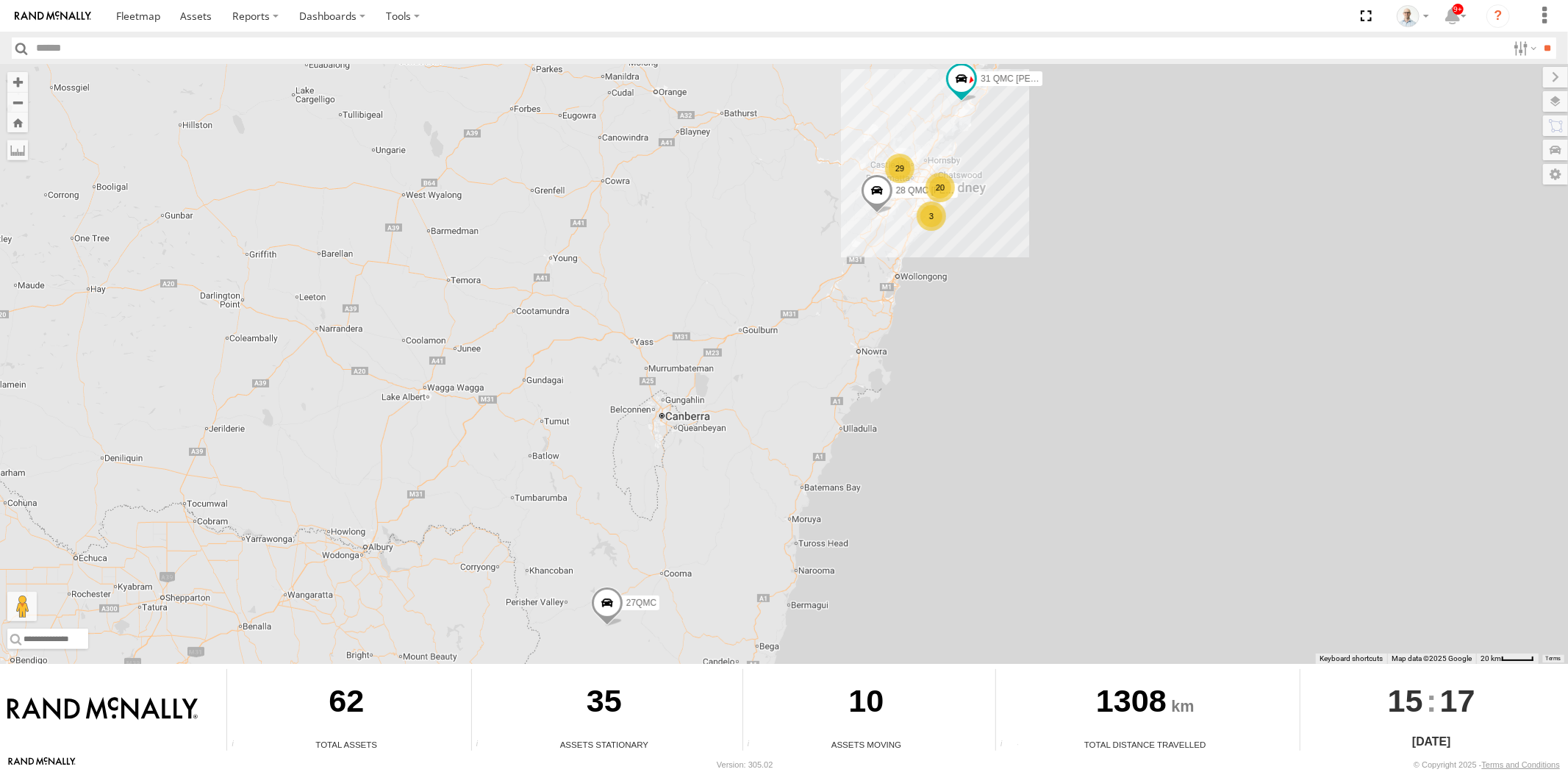
click at [901, 179] on div "29" at bounding box center [899, 168] width 29 height 29
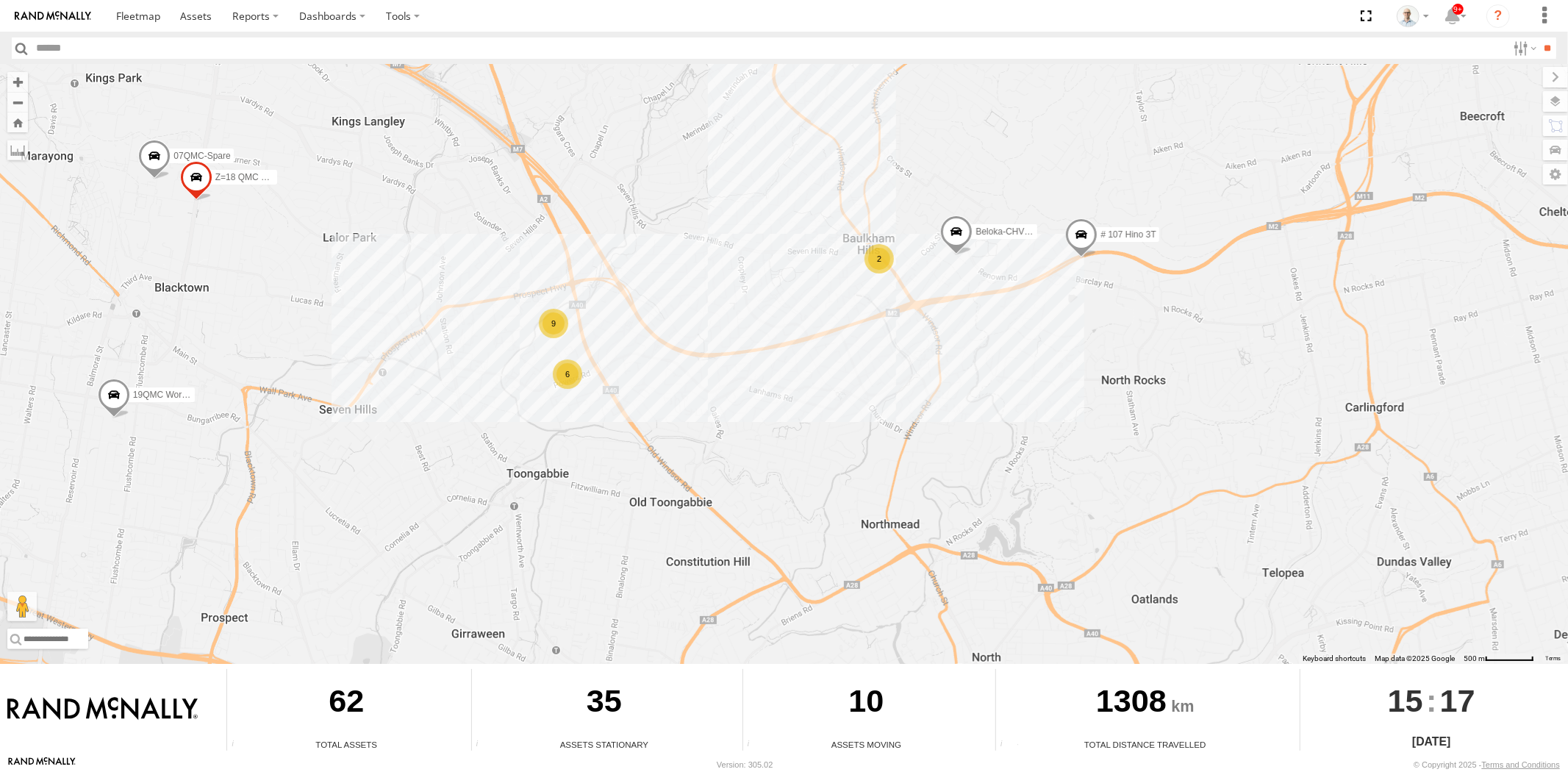
click at [540, 323] on div "9" at bounding box center [553, 323] width 29 height 29
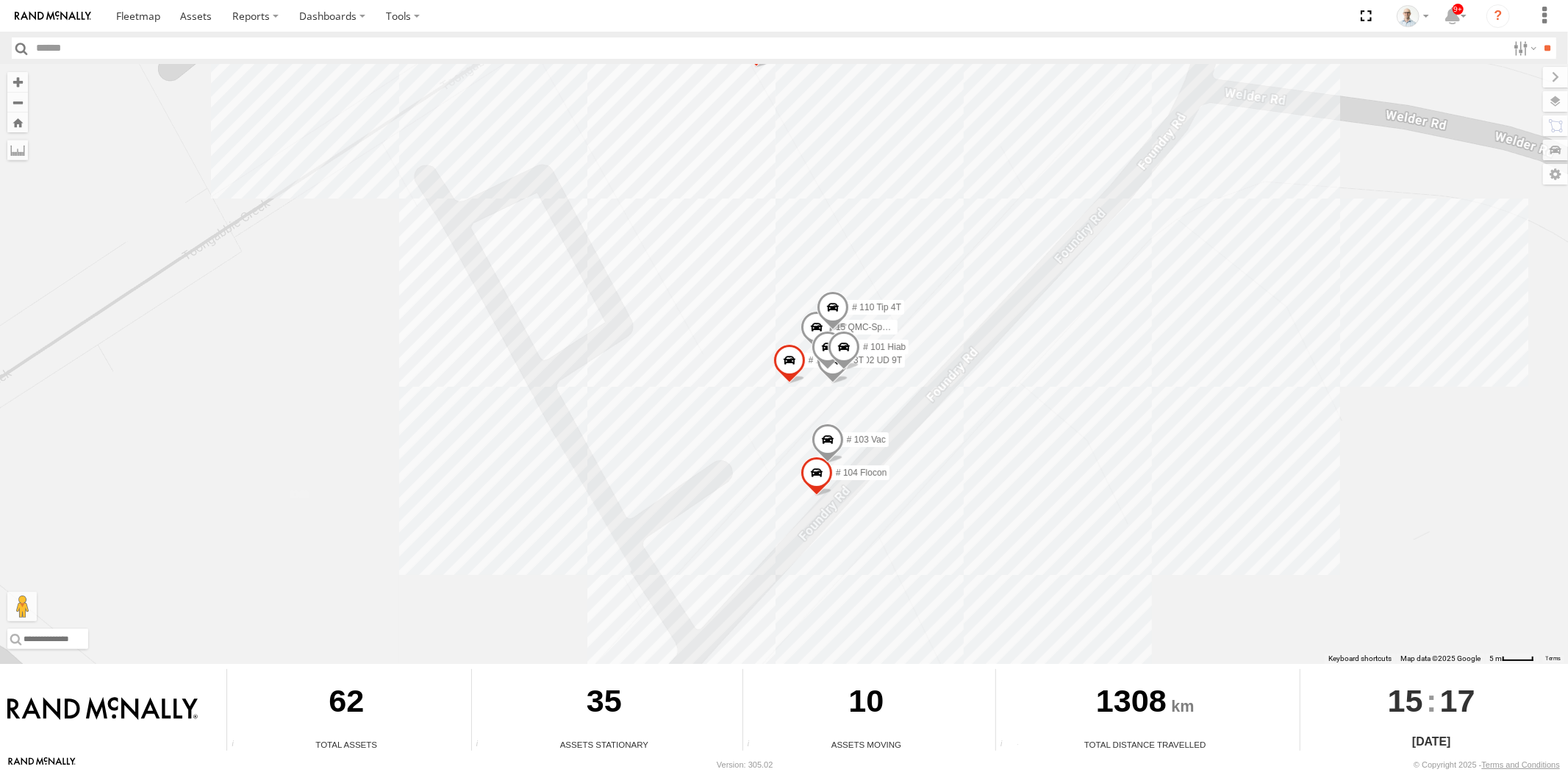
drag, startPoint x: 965, startPoint y: 420, endPoint x: 984, endPoint y: 336, distance: 86.1
click at [984, 337] on div "31 QMC Torell 28 QMC Nathan 27QMC 10 QMC Pat # KS75A # 25 Tip 2T 01 Lyndon Belo…" at bounding box center [784, 364] width 1568 height 599
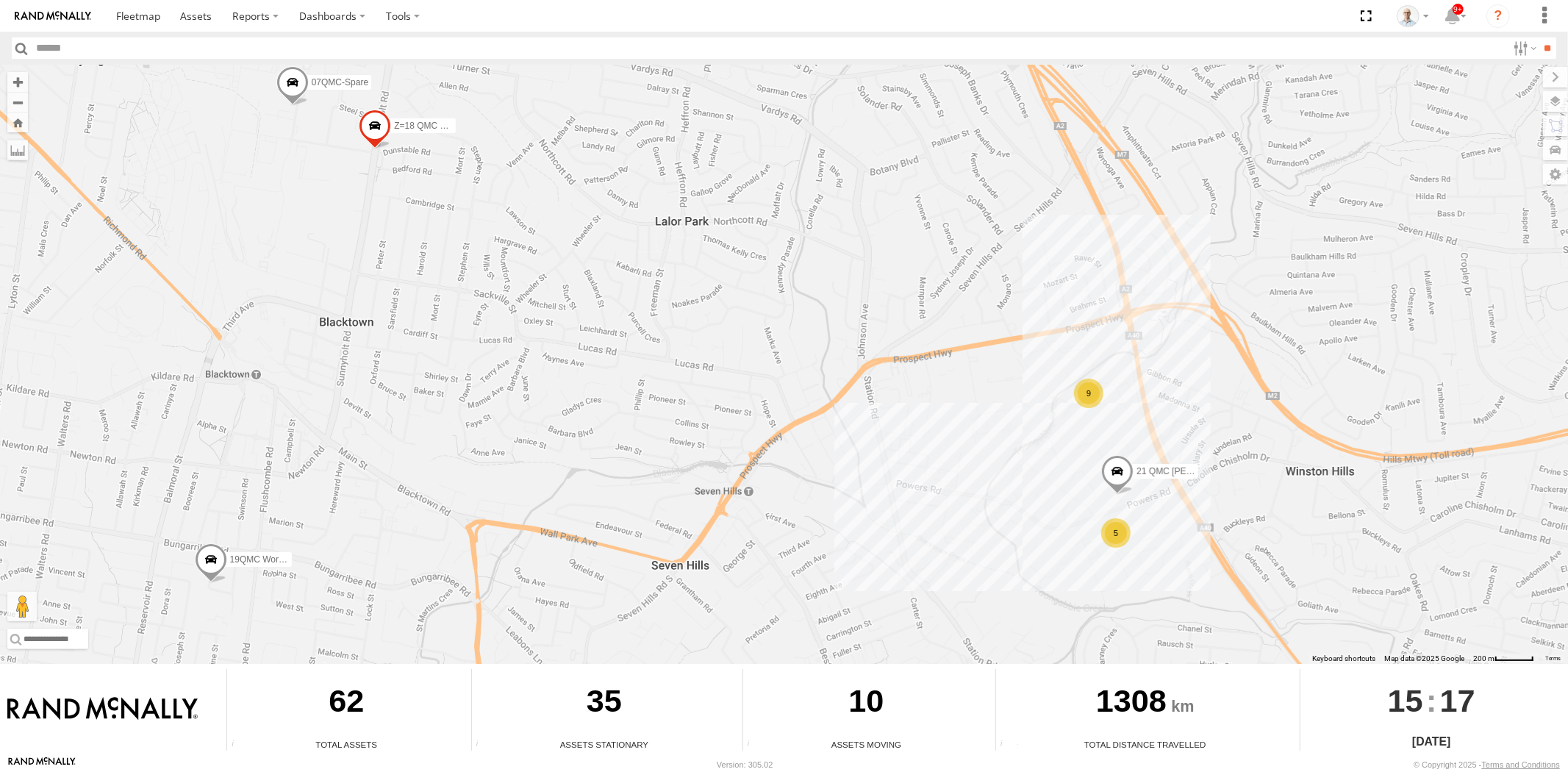
drag, startPoint x: 1292, startPoint y: 449, endPoint x: 916, endPoint y: 363, distance: 385.7
click at [971, 379] on div "31 QMC Torell 28 QMC Nathan 27QMC 10 QMC Pat # KS75A # 25 Tip 2T 01 Lyndon Belo…" at bounding box center [784, 364] width 1568 height 599
